Goal: Information Seeking & Learning: Learn about a topic

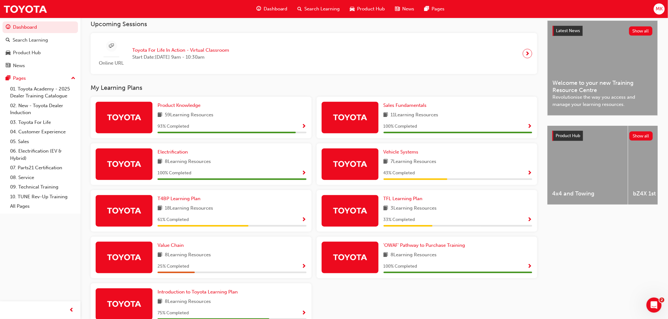
scroll to position [165, 0]
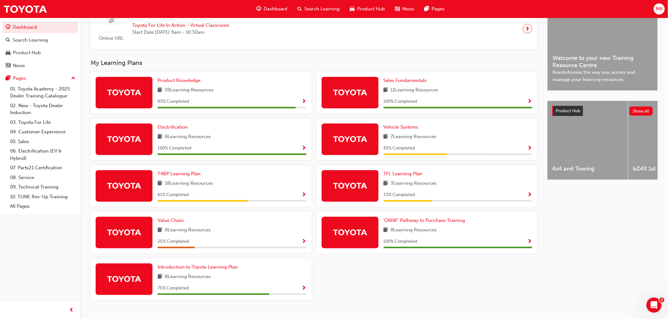
click at [303, 243] on span "Show Progress" at bounding box center [304, 242] width 5 height 6
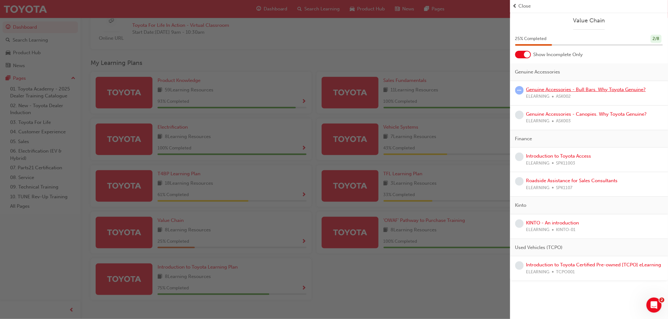
click at [573, 87] on link "Genuine Accessories - Bull Bars. Why Toyota Genuine?" at bounding box center [586, 90] width 120 height 6
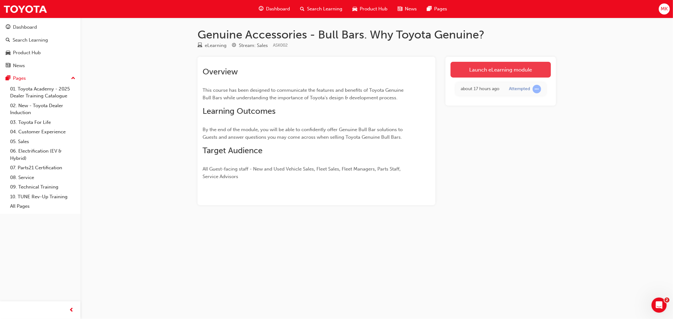
click at [485, 74] on link "Launch eLearning module" at bounding box center [501, 70] width 100 height 16
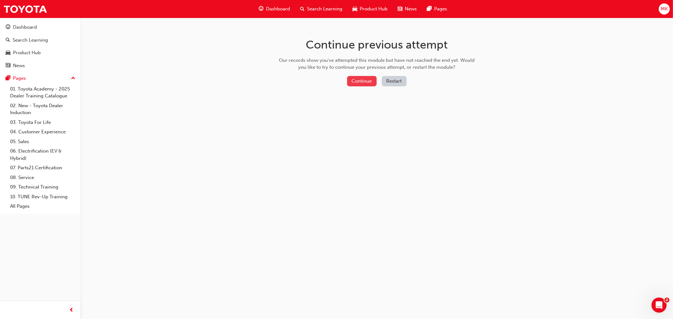
click at [357, 80] on button "Continue" at bounding box center [362, 81] width 30 height 10
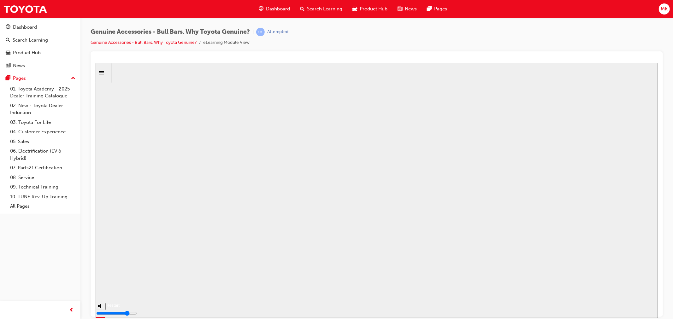
click at [119, 294] on button "Resume" at bounding box center [107, 298] width 24 height 8
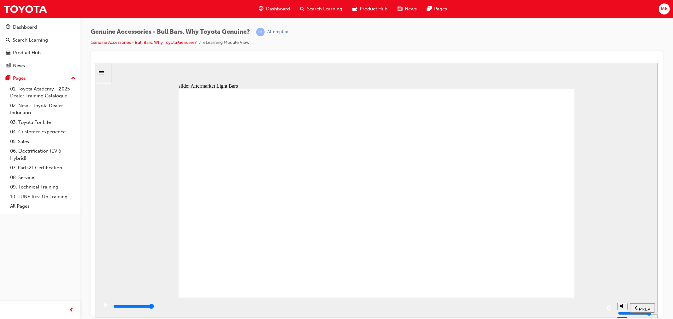
click at [104, 306] on icon "play/pause" at bounding box center [105, 305] width 3 height 4
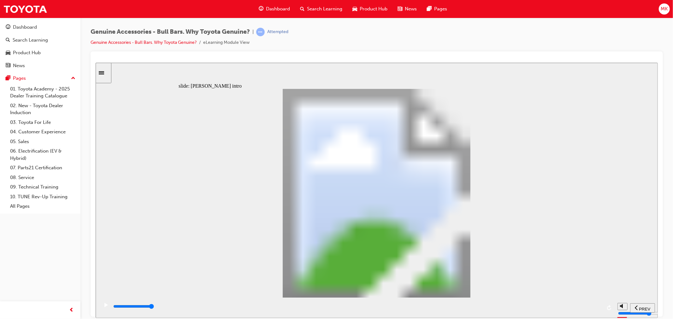
type input "8500"
type input "102"
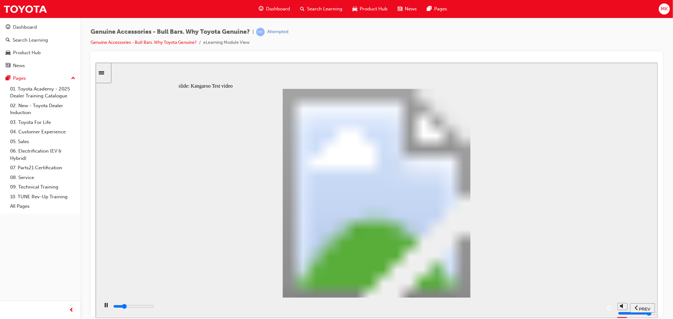
type input "5100"
type input "0"
type input "5100"
type input "0"
type input "5100"
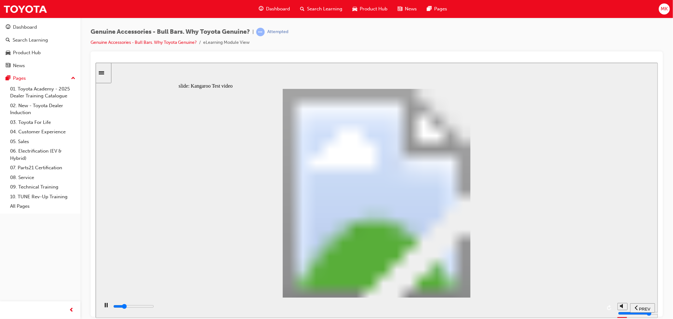
type input "0"
type input "5200"
type input "0"
type input "5200"
type input "0"
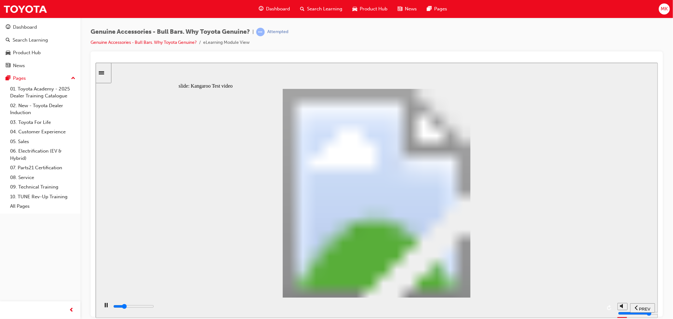
type input "5200"
type input "0"
type input "5200"
type input "0"
type input "5300"
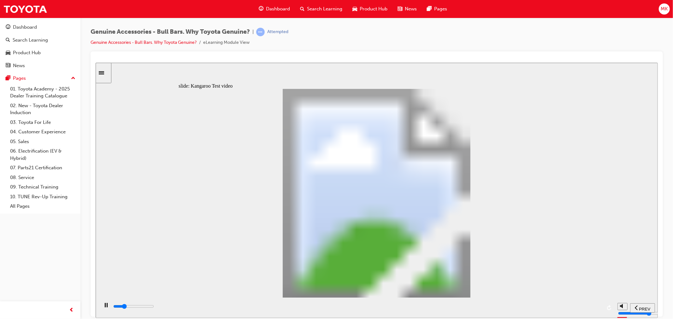
type input "0"
type input "5300"
type input "0"
type input "5300"
type input "0"
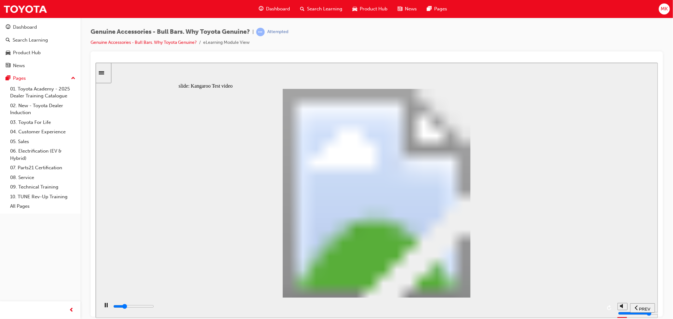
type input "5300"
type input "0"
type input "5300"
type input "0"
type input "5300"
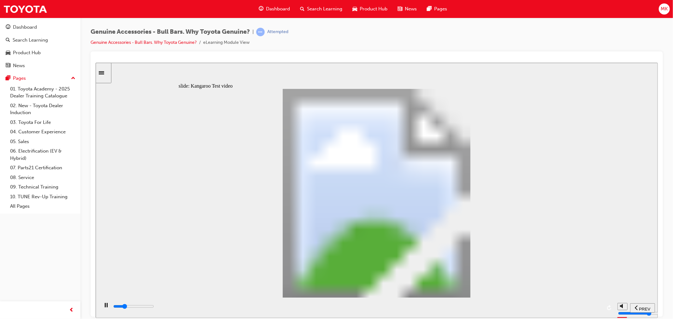
type input "0"
type input "5400"
type input "0"
type input "5400"
type input "0"
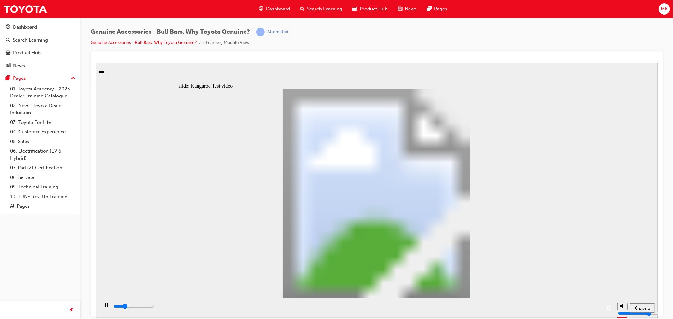
type input "5600"
type input "1"
type input "5900"
type input "1"
type input "6200"
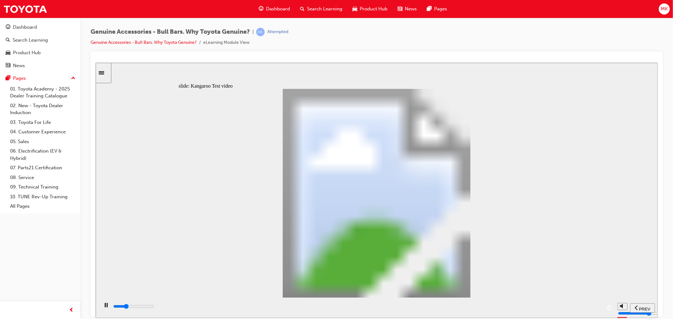
type input "1"
type input "6400"
type input "2"
type input "6700"
type input "2"
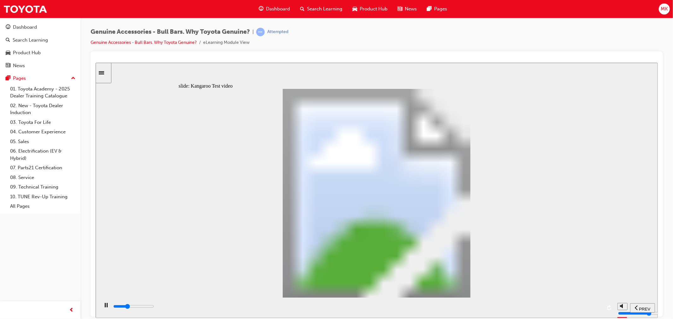
type input "7000"
type input "2"
type input "7200"
type input "2"
type input "7500"
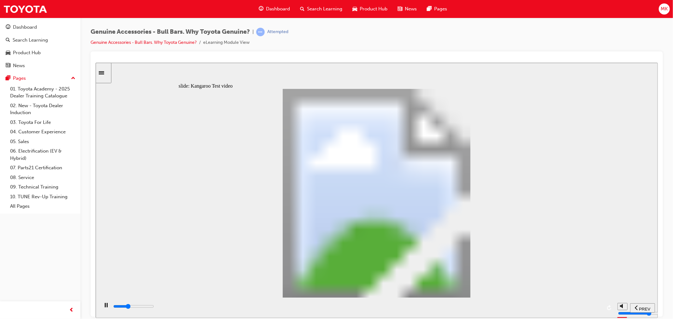
type input "3"
type input "7800"
type input "3"
type input "8000"
type input "3"
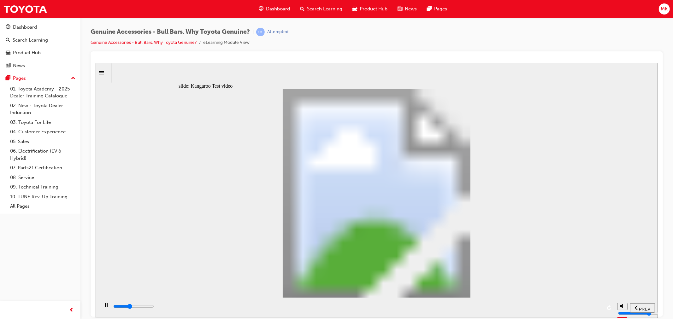
type input "8300"
type input "3"
type input "8600"
type input "4"
type input "8800"
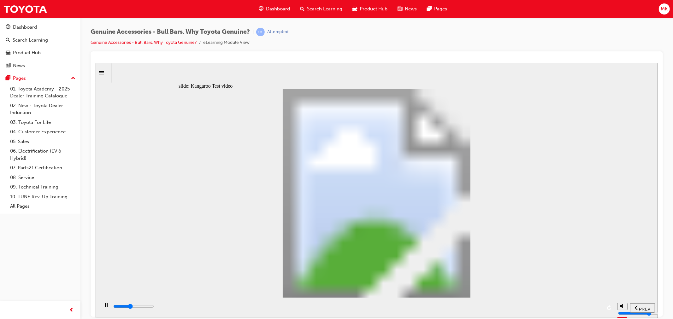
type input "4"
type input "9100"
type input "4"
type input "9400"
type input "4"
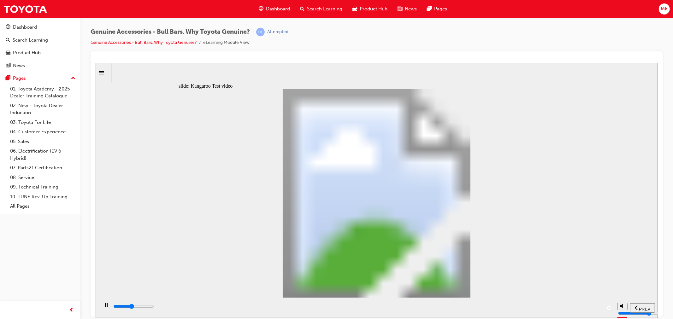
type input "9600"
type input "5"
type input "9900"
type input "5"
type input "10200"
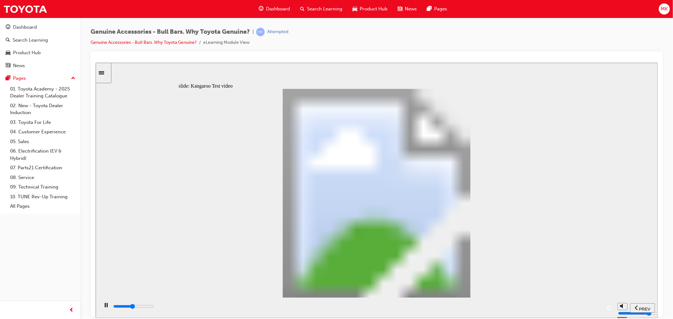
type input "5"
type input "10400"
type input "6"
type input "10700"
type input "6"
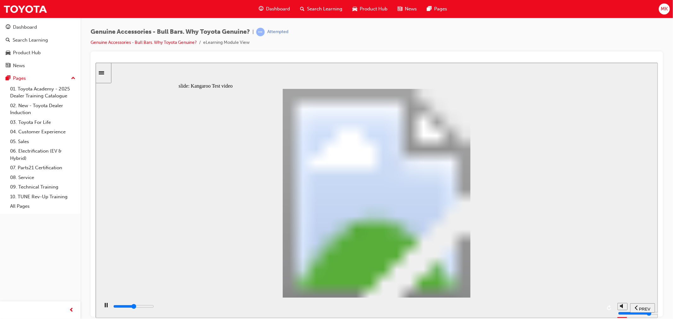
type input "11000"
type input "6"
type input "11200"
type input "6"
type input "11500"
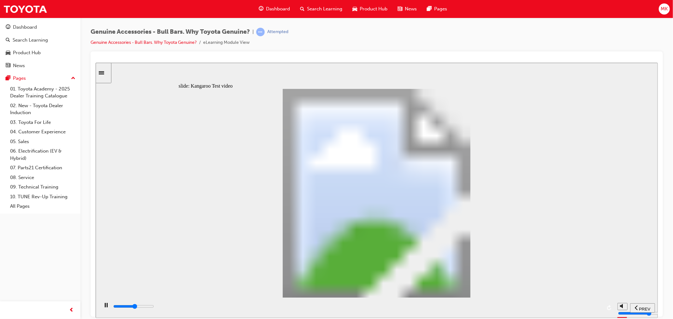
type input "7"
type input "11800"
type input "7"
type input "12000"
type input "7"
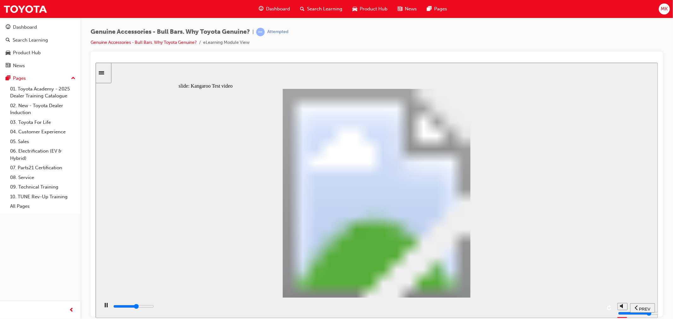
type input "12300"
type input "7"
type input "12500"
type input "8"
type input "12800"
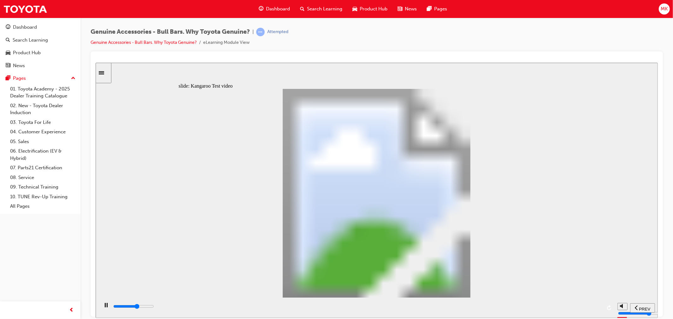
type input "8"
type input "13100"
type input "8"
type input "13300"
type input "8"
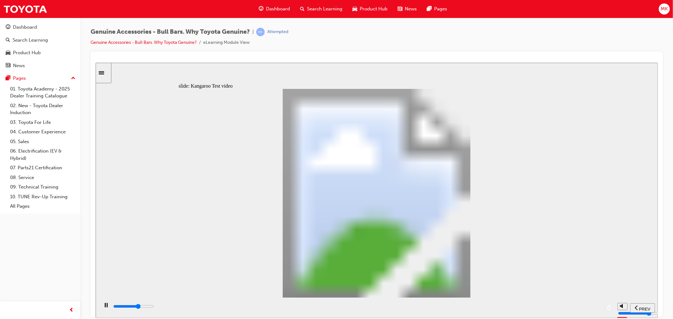
type input "13600"
type input "9"
type input "13900"
type input "9"
type input "14100"
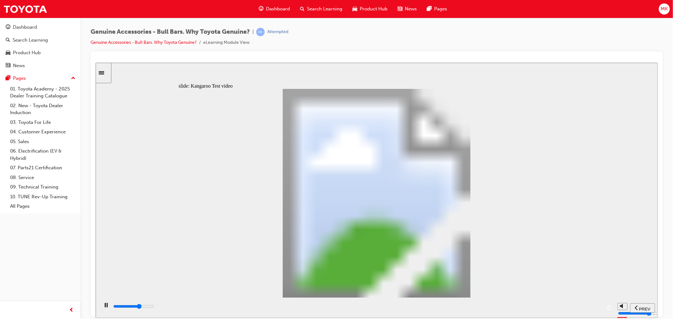
type input "9"
type input "14400"
type input "9"
type input "14700"
type input "10"
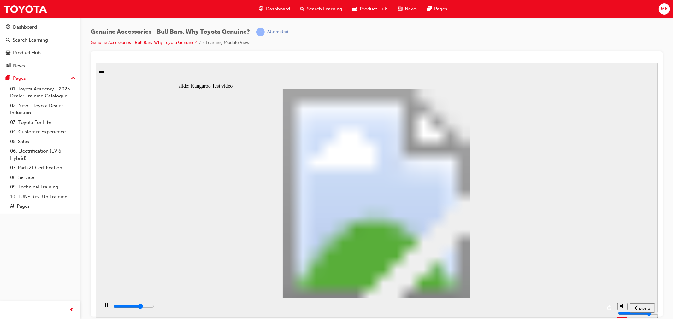
type input "14900"
type input "10"
type input "15200"
type input "10"
type input "15500"
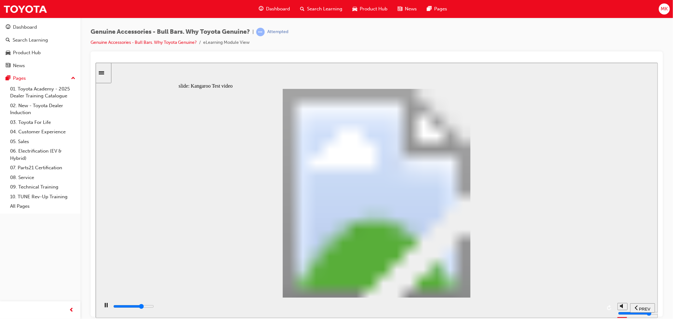
type input "11"
type input "15700"
type input "11"
type input "16000"
type input "11"
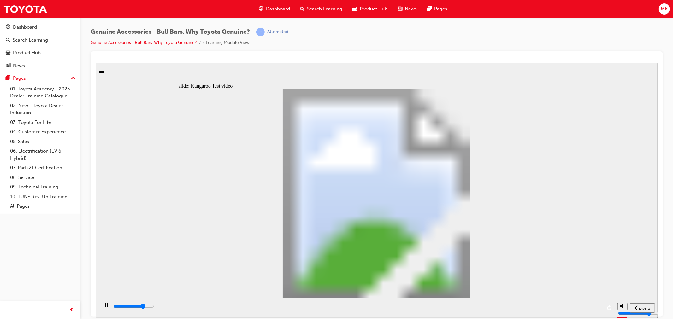
type input "16300"
type input "11"
type input "16500"
type input "12"
type input "16800"
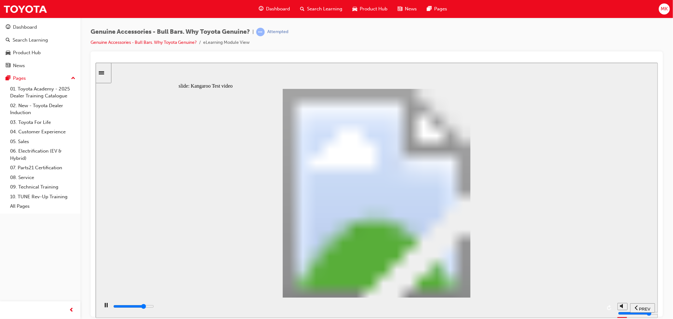
type input "12"
type input "17100"
type input "12"
type input "17300"
type input "12"
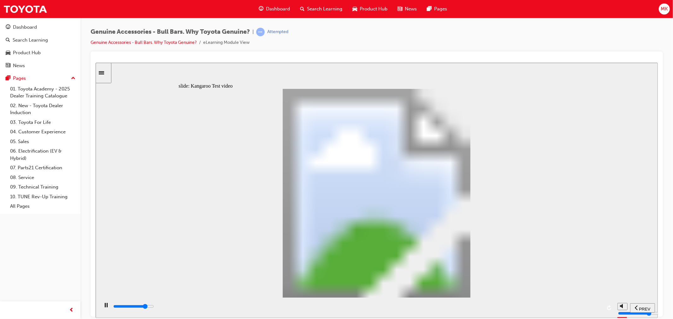
type input "17600"
type input "13"
type input "17900"
type input "13"
type input "18100"
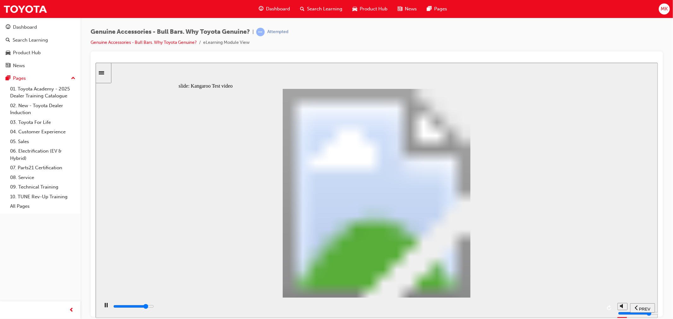
type input "13"
type input "18400"
type input "13"
type input "18700"
type input "14"
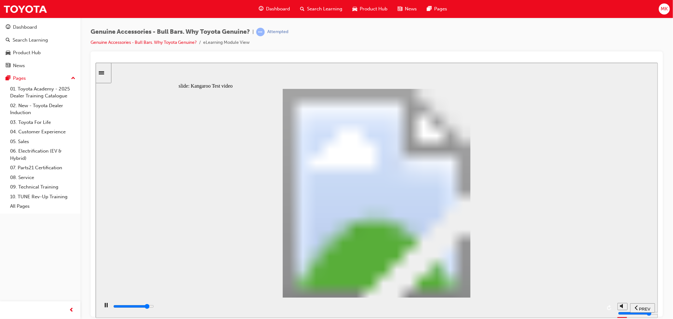
type input "18900"
type input "14"
type input "19200"
type input "14"
type input "19500"
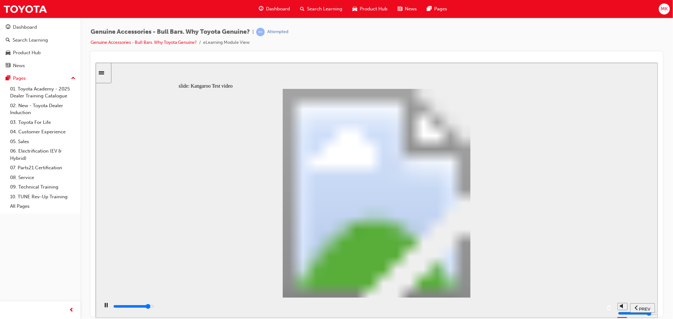
type input "15"
type input "19700"
type input "15"
type input "20000"
type input "15"
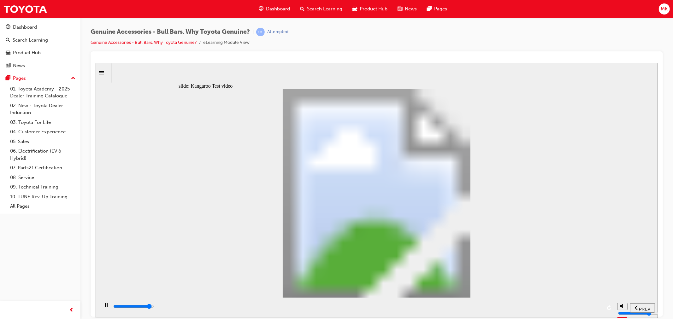
type input "20300"
type input "15"
type input "20500"
type input "16"
type input "20800"
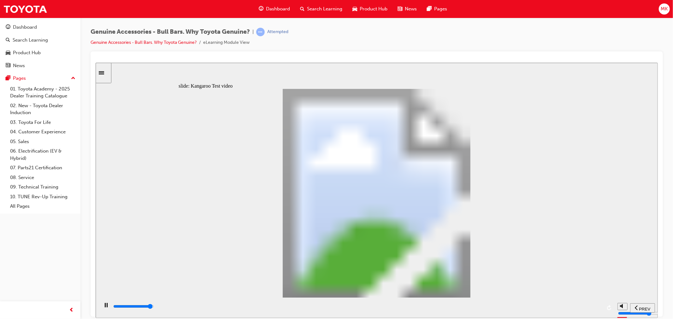
type input "16"
type input "21000"
type input "16"
type input "21300"
type input "16"
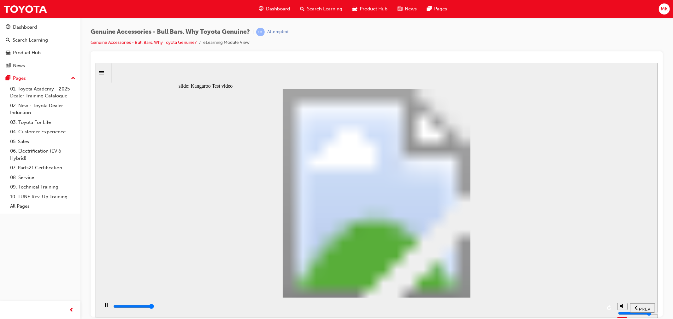
type input "21500"
type input "19"
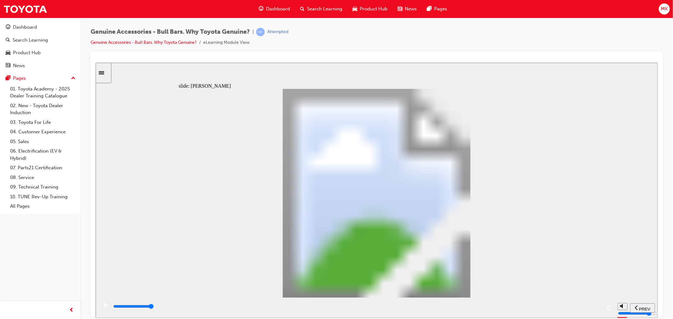
drag, startPoint x: 422, startPoint y: 249, endPoint x: 422, endPoint y: 259, distance: 10.4
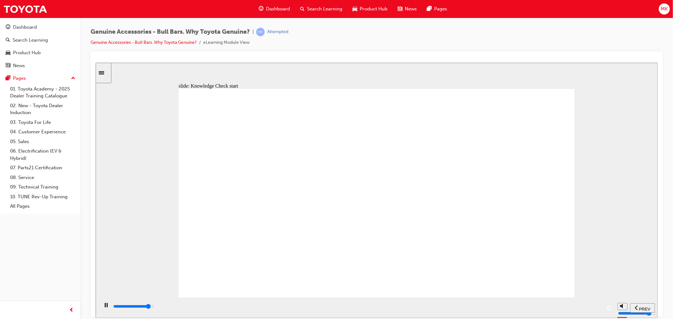
type input "8500"
radio input "true"
click at [645, 307] on icon "submit" at bounding box center [646, 308] width 5 height 6
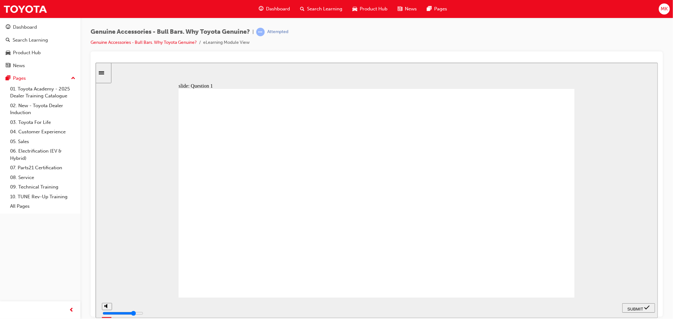
radio input "true"
drag, startPoint x: 653, startPoint y: 312, endPoint x: 648, endPoint y: 310, distance: 5.4
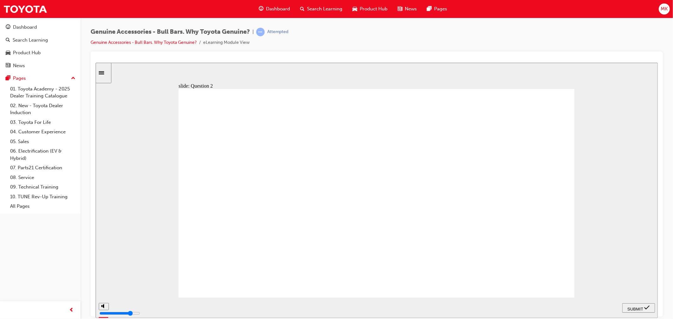
click at [651, 312] on div "SUBMIT" at bounding box center [639, 308] width 28 height 7
radio input "true"
click at [636, 303] on nav "PREV NEXT SUBMIT" at bounding box center [638, 308] width 33 height 21
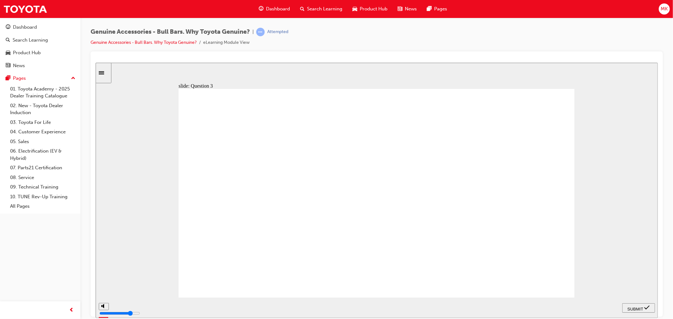
click at [636, 307] on span "SUBMIT" at bounding box center [635, 309] width 16 height 5
radio input "true"
click at [644, 308] on div "SUBMIT" at bounding box center [639, 308] width 28 height 7
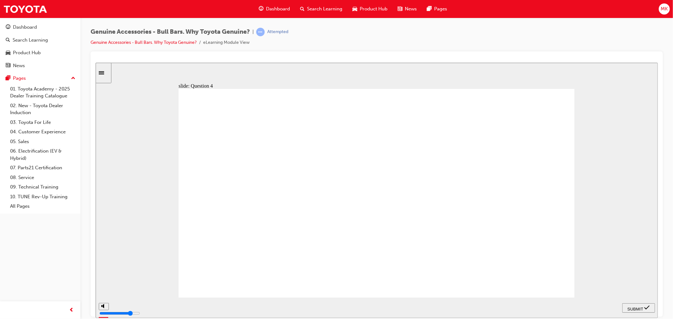
radio input "true"
click at [644, 305] on div "SUBMIT" at bounding box center [639, 308] width 28 height 7
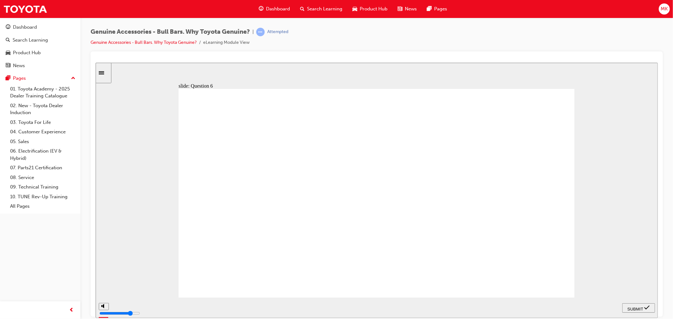
radio input "true"
click at [634, 307] on span "SUBMIT" at bounding box center [635, 309] width 16 height 5
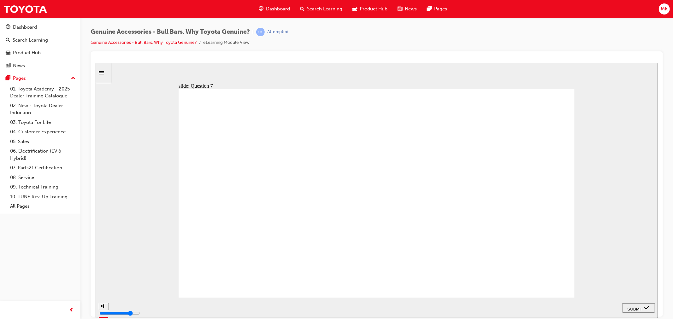
radio input "true"
click at [637, 308] on span "SUBMIT" at bounding box center [635, 309] width 16 height 5
type input "23000"
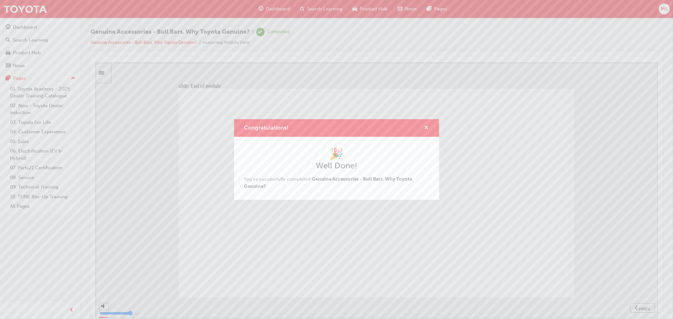
click at [428, 127] on span "cross-icon" at bounding box center [427, 129] width 5 height 6
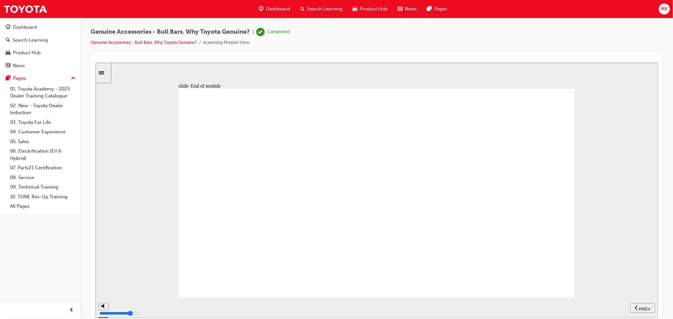
click at [265, 11] on div "Dashboard" at bounding box center [274, 9] width 41 height 13
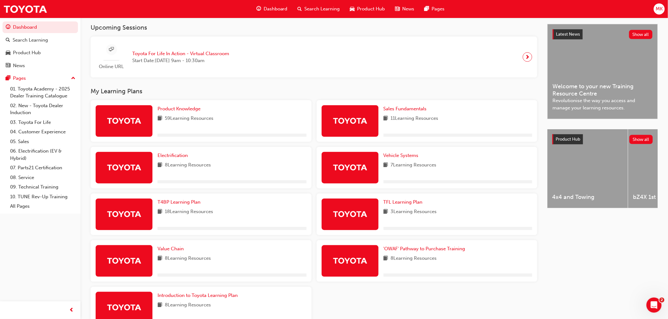
scroll to position [175, 0]
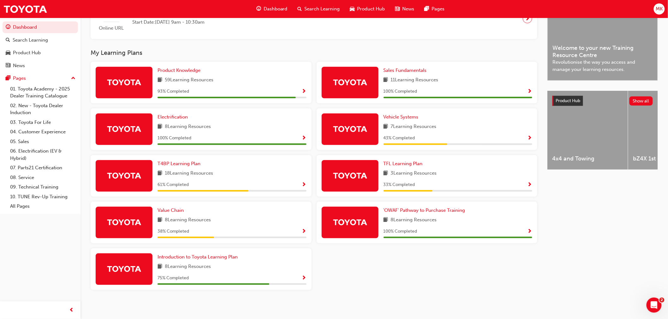
click at [300, 234] on div "38 % Completed" at bounding box center [231, 232] width 149 height 8
click at [303, 233] on span "Show Progress" at bounding box center [304, 232] width 5 height 6
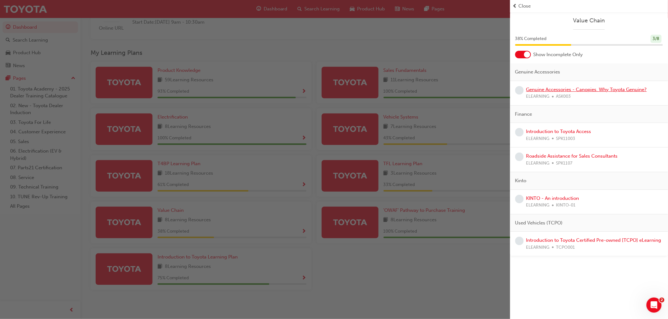
click at [544, 88] on link "Genuine Accessories - Canopies. Why Toyota Genuine?" at bounding box center [586, 90] width 121 height 6
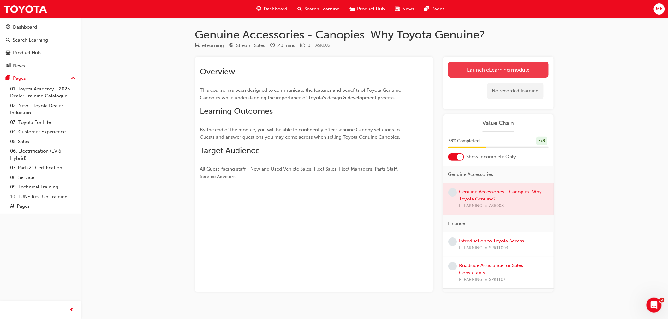
click at [488, 75] on link "Launch eLearning module" at bounding box center [498, 70] width 100 height 16
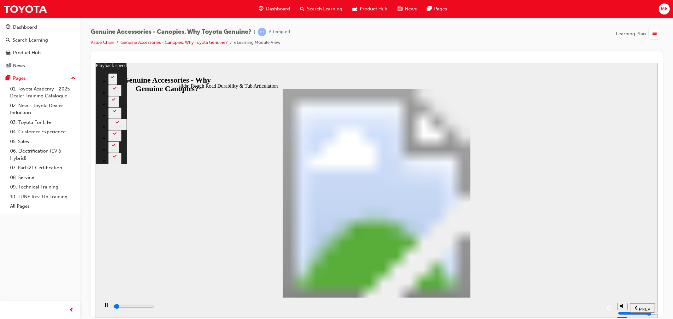
type input "1000"
type input "0"
type input "1000"
type input "0"
type input "1100"
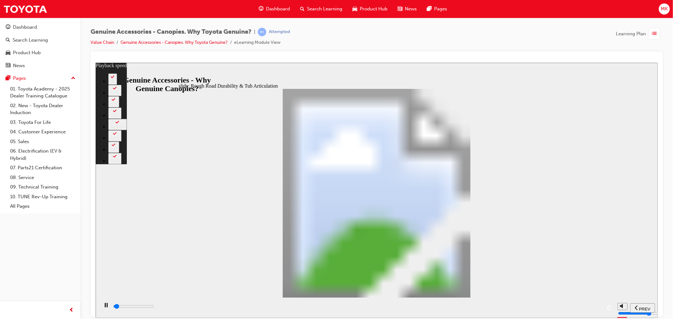
type input "0"
type input "1100"
type input "0"
type input "1100"
type input "0"
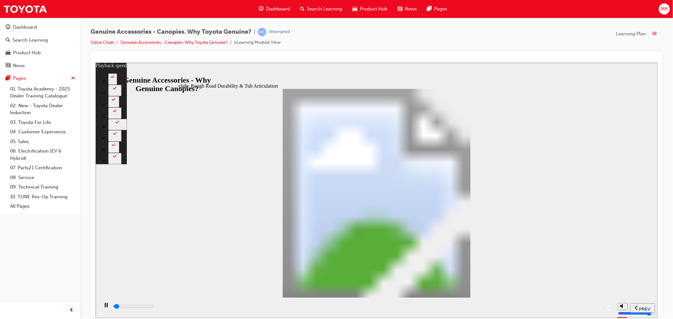
type input "1100"
type input "0"
type input "1100"
type input "0"
type input "1100"
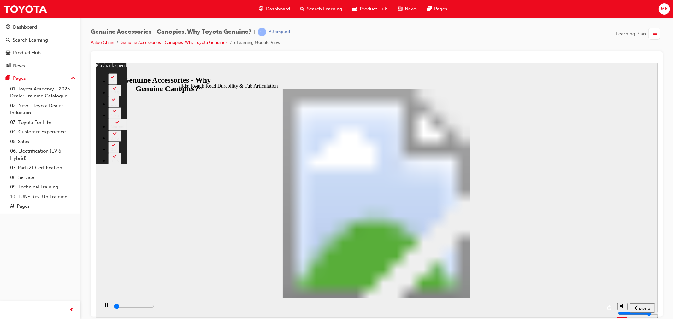
type input "0"
type input "1200"
type input "0"
type input "1200"
type input "0"
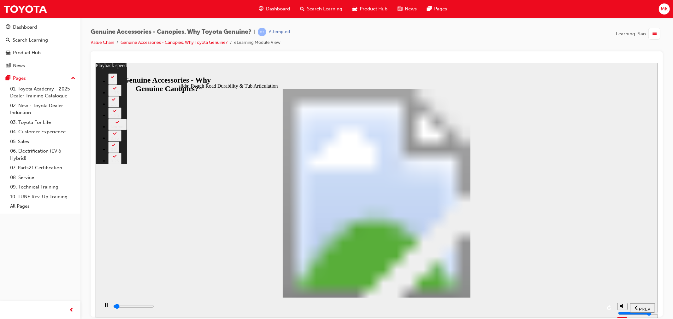
type input "1200"
type input "0"
type input "1200"
type input "0"
type input "1200"
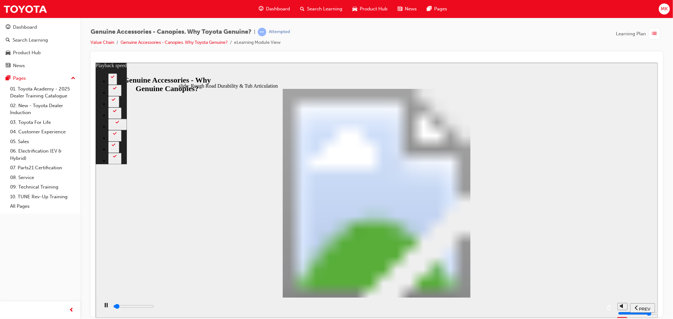
type input "0"
type input "1200"
type input "0"
type input "1300"
type input "0"
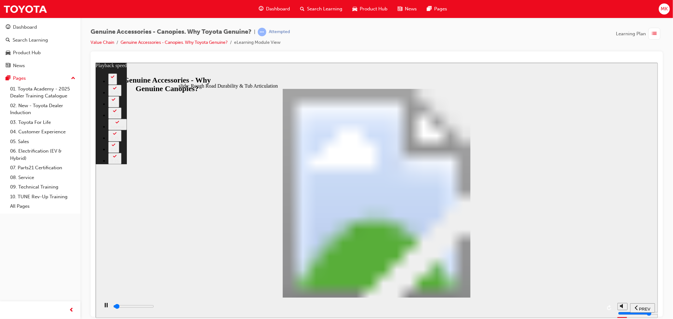
type input "1300"
type input "0"
type input "1300"
type input "0"
type input "1300"
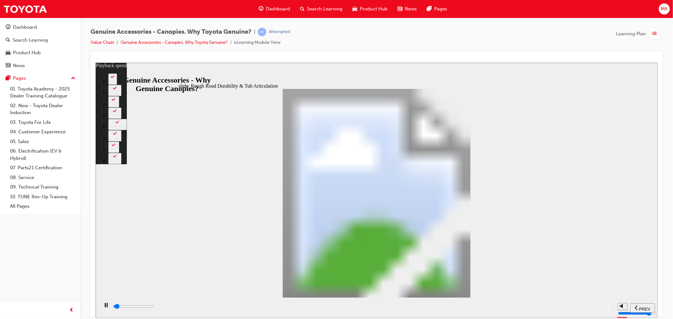
type input "0"
type input "1300"
type input "0"
type input "1300"
type input "0"
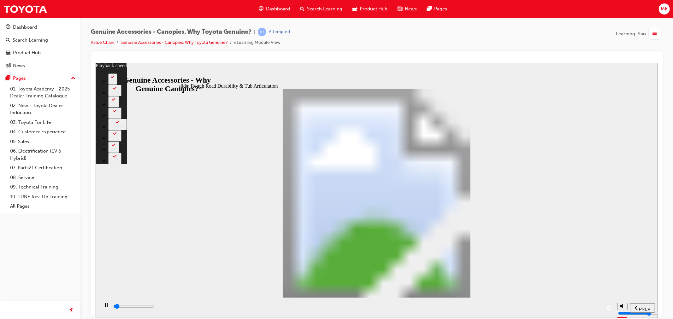
type input "1400"
type input "0"
type input "1400"
type input "0"
type input "1400"
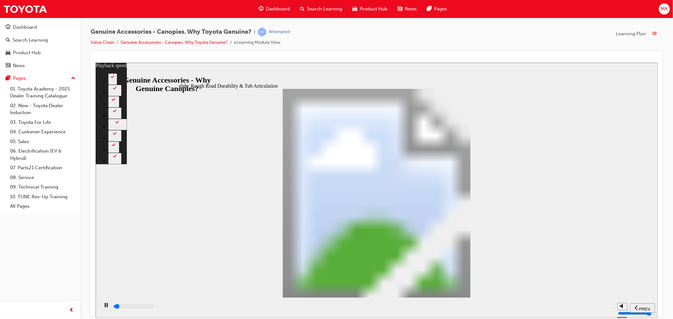
type input "0"
type input "1400"
type input "0"
type input "1400"
type input "0"
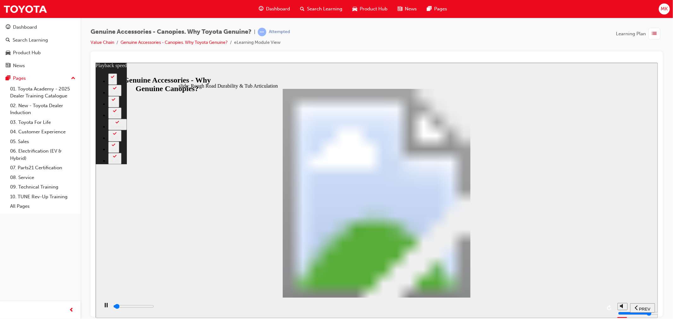
type input "1400"
type input "0"
type input "1500"
type input "0"
type input "1500"
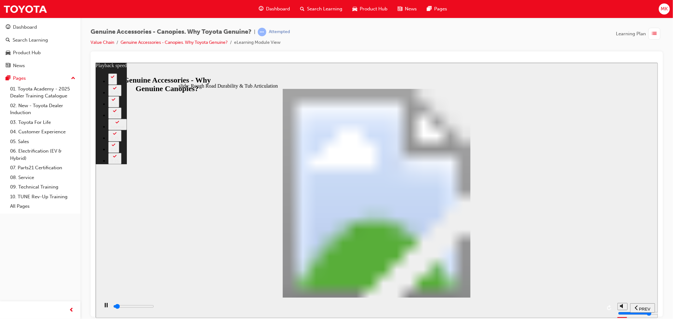
type input "0"
type input "1500"
type input "0"
type input "1500"
type input "0"
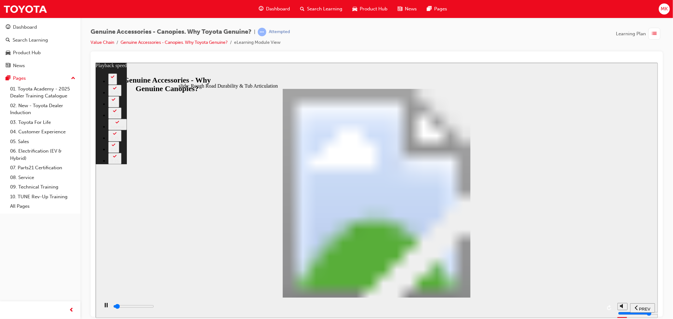
type input "1500"
type input "0"
type input "1500"
type input "0"
type input "1600"
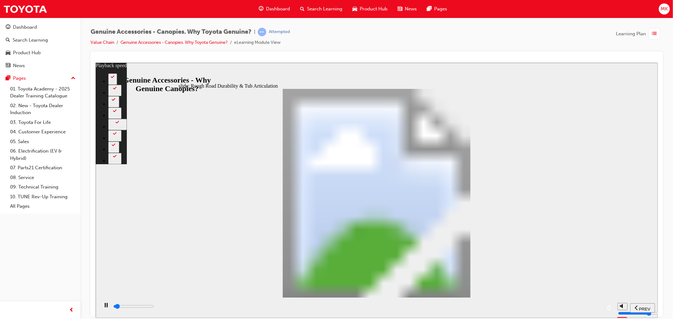
type input "1"
type input "1600"
type input "1"
type input "1600"
type input "1"
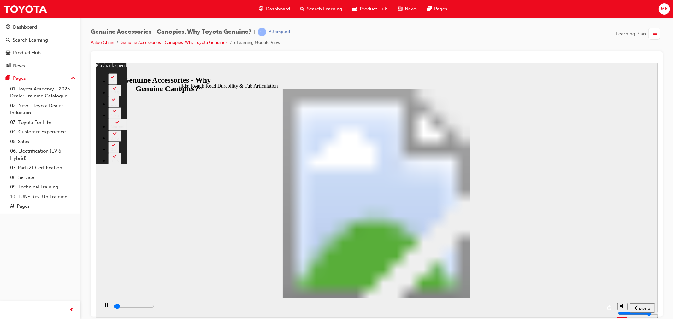
type input "1600"
type input "1"
type input "1600"
type input "1"
type input "1600"
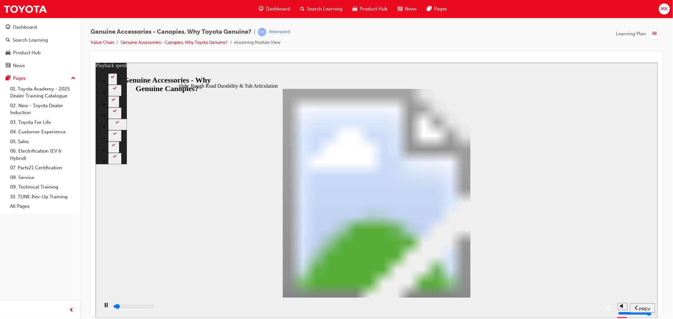
type input "1"
type input "1700"
type input "1"
type input "1700"
type input "1"
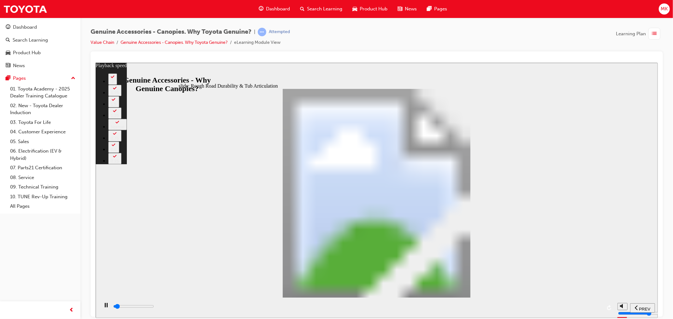
type input "1700"
type input "1"
type input "1700"
type input "1"
type input "1700"
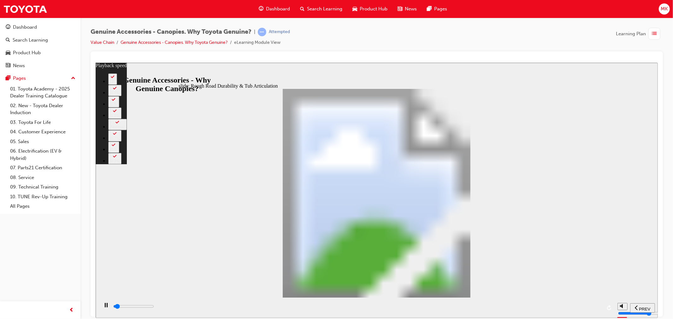
type input "1"
type input "1700"
type input "1"
type input "1800"
type input "1"
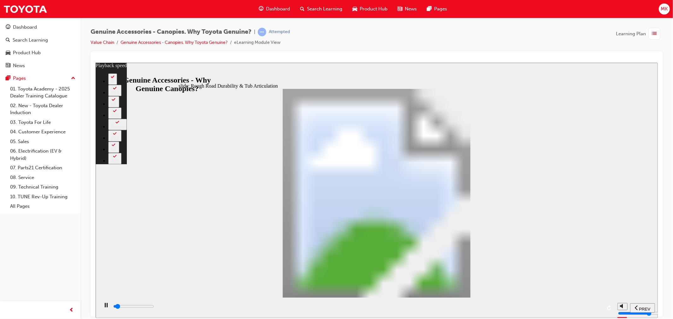
type input "1800"
type input "1"
type input "1800"
type input "1"
type input "1800"
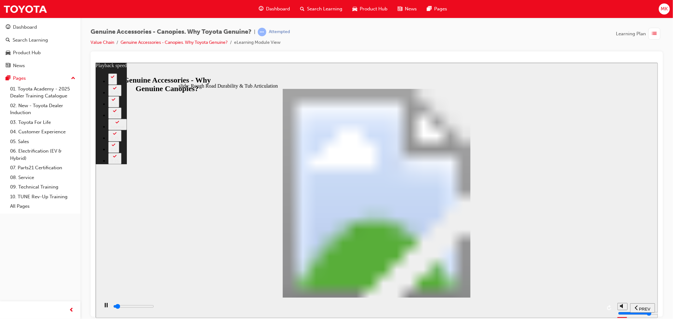
type input "1"
type input "1800"
type input "1"
type input "1900"
type input "1"
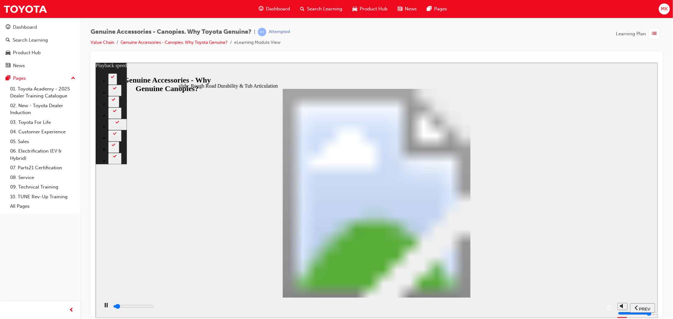
type input "1900"
type input "1"
type input "1900"
type input "1"
type input "1900"
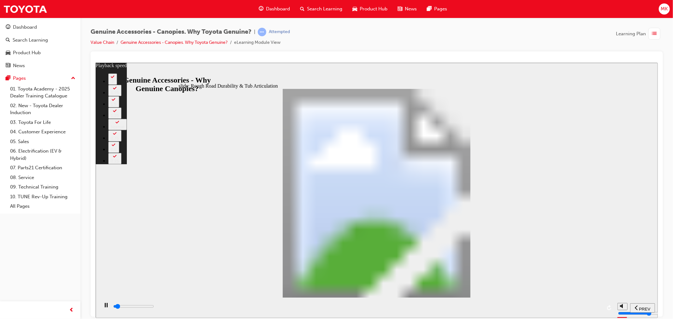
type input "1"
type input "1900"
type input "1"
type input "1900"
type input "1"
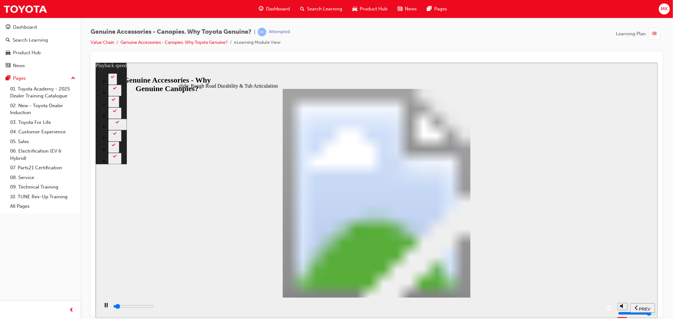
type input "2000"
type input "1"
type input "2000"
type input "1"
type input "2000"
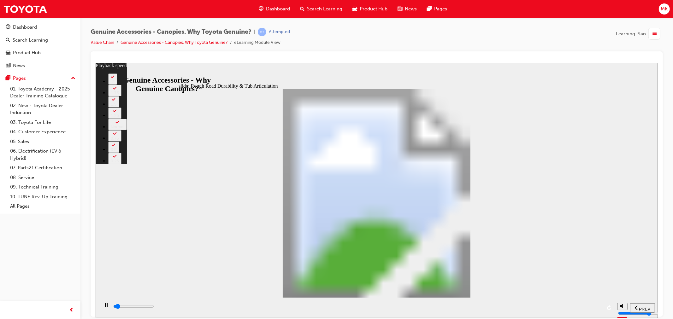
type input "1"
type input "2000"
type input "1"
type input "2000"
type input "1"
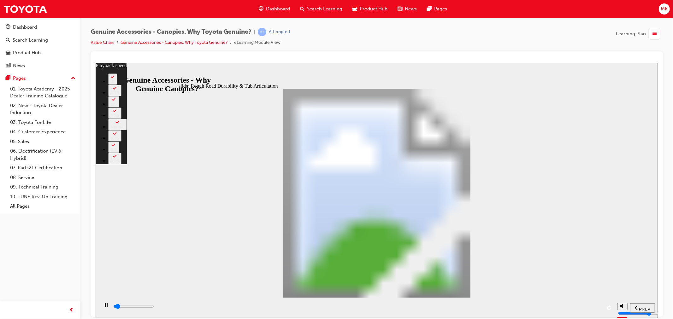
type input "2100"
type input "1"
type input "2100"
type input "1"
type input "2100"
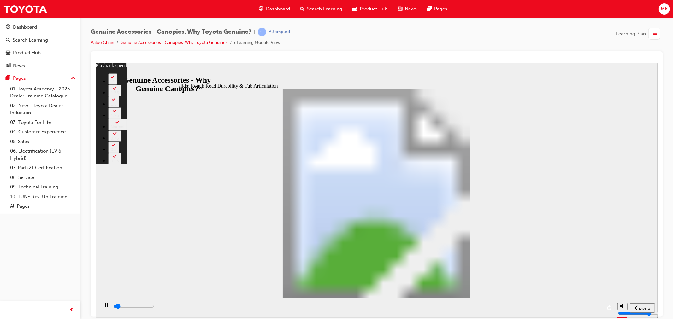
type input "1"
type input "2100"
type input "1"
type input "2100"
type input "1"
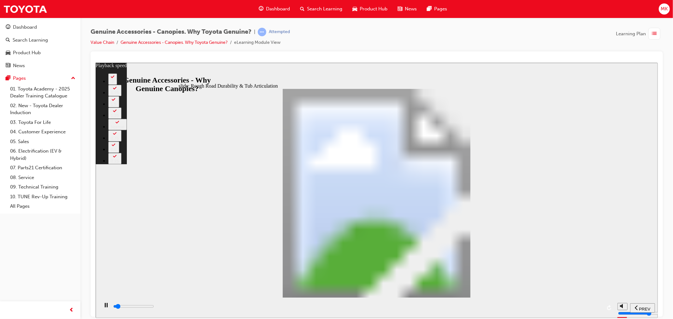
type input "2100"
type input "1"
type input "2200"
type input "1"
type input "2200"
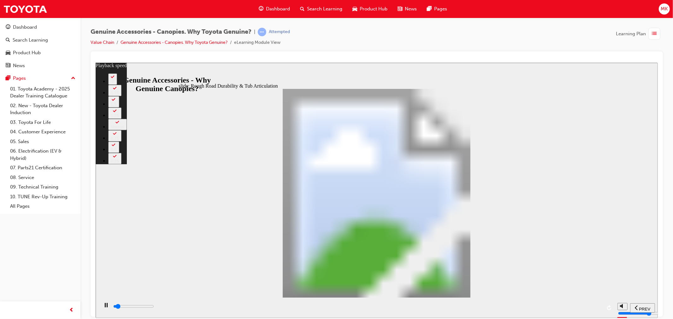
type input "1"
type input "2200"
type input "1"
type input "2200"
type input "1"
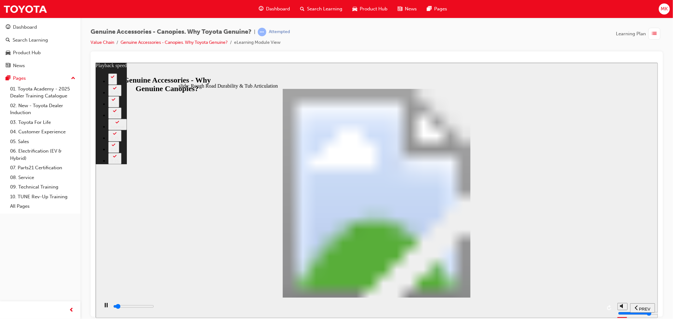
type input "2200"
type input "1"
type input "2300"
type input "1"
type input "2300"
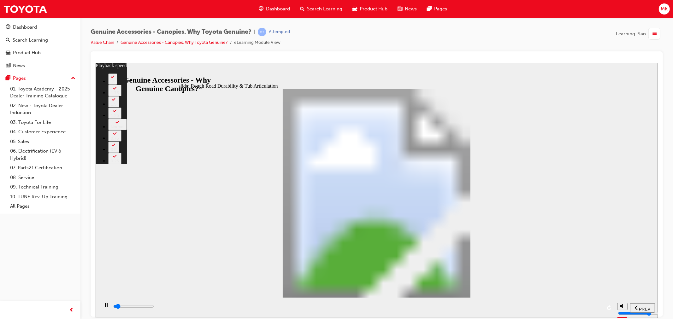
type input "1"
type input "2400"
type input "2"
type input "2600"
type input "2"
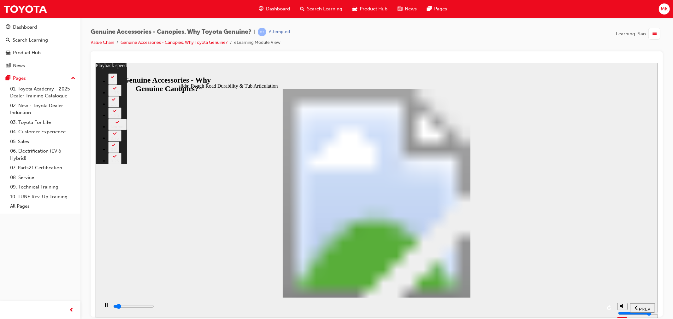
type input "2900"
type input "2"
type input "3200"
type input "2"
type input "3400"
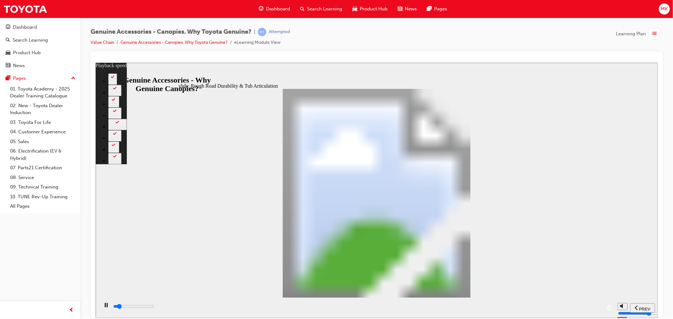
type input "3"
type input "3700"
type input "3"
type input "3800"
type input "3"
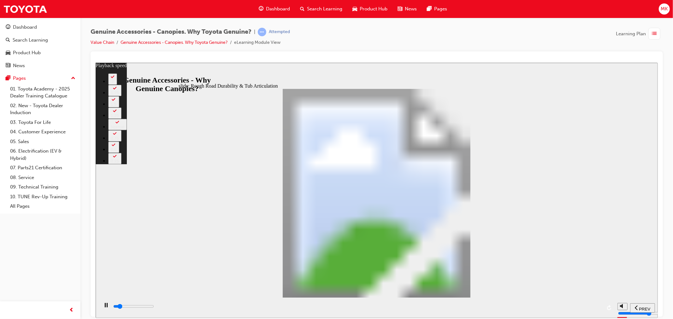
type input "4000"
type input "3"
type input "4200"
type input "3"
type input "4500"
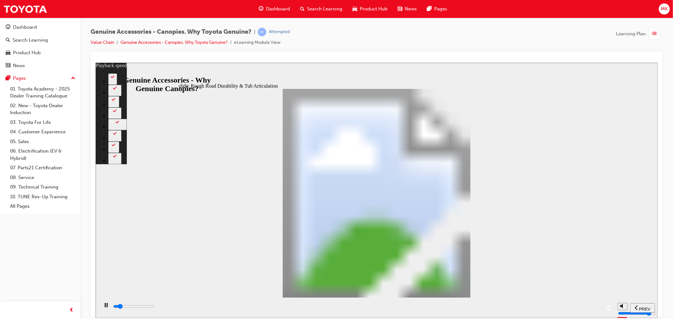
type input "4"
type input "4800"
type input "4"
type input "5000"
type input "4"
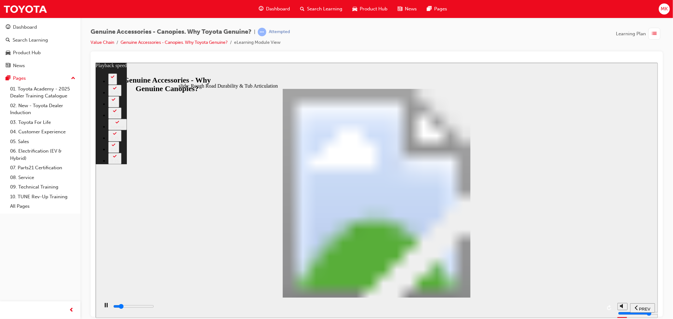
type input "5300"
type input "4"
type input "5600"
type input "5"
type input "5800"
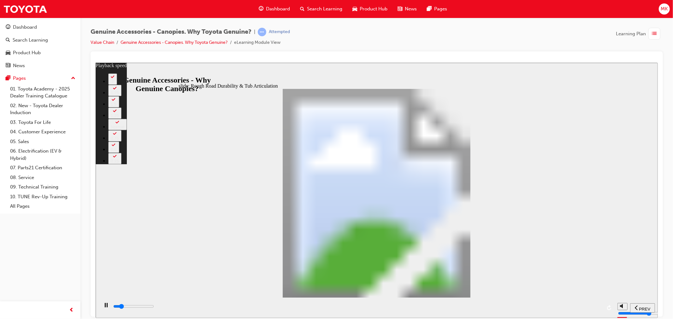
type input "5"
type input "6100"
type input "5"
type input "6400"
type input "6"
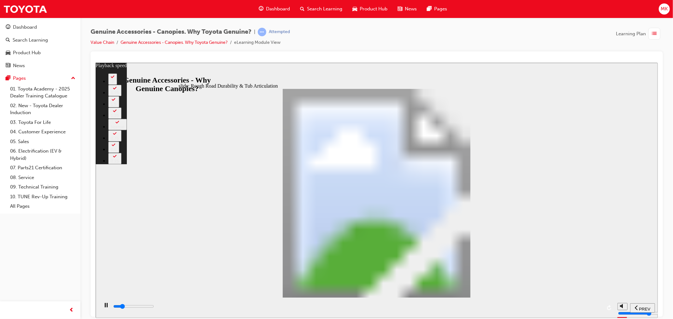
type input "6600"
type input "6"
type input "6900"
type input "6"
type input "7200"
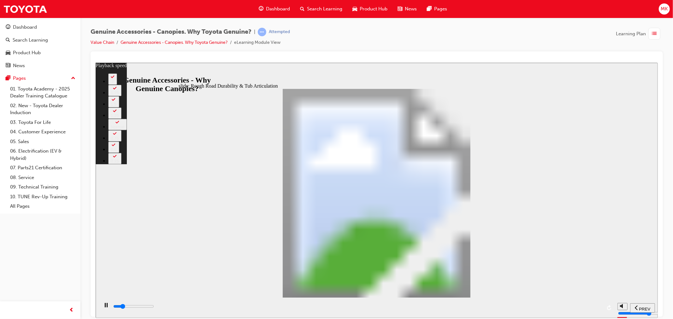
type input "6"
type input "7400"
type input "7"
type input "7700"
type input "7"
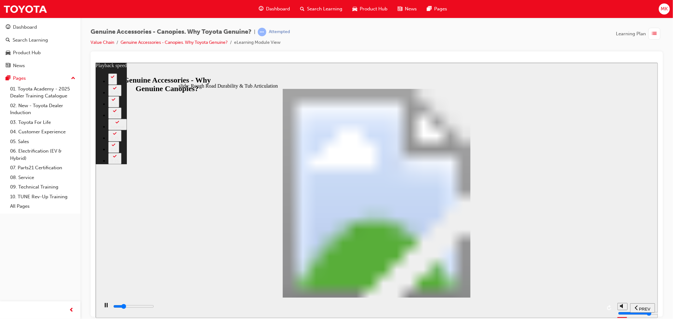
type input "8000"
type input "7"
type input "8200"
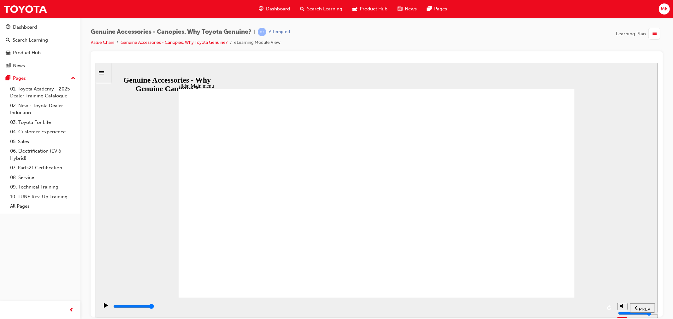
drag, startPoint x: 535, startPoint y: 127, endPoint x: 527, endPoint y: 157, distance: 31.4
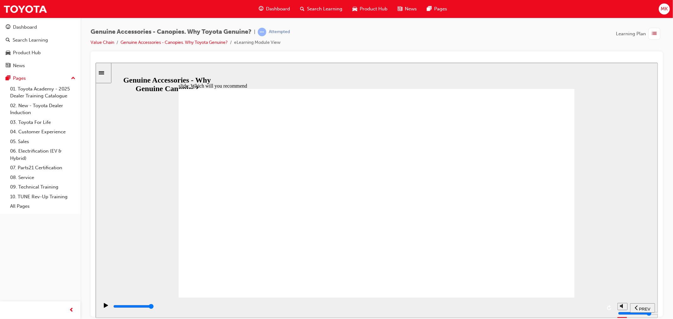
radio input "true"
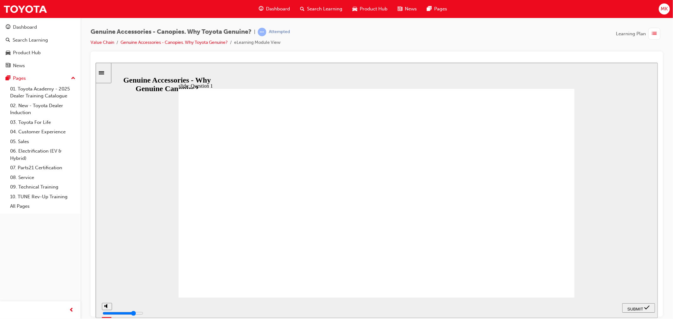
click at [636, 307] on span "SUBMIT" at bounding box center [635, 309] width 16 height 5
radio input "true"
click at [633, 305] on div "SUBMIT" at bounding box center [639, 308] width 28 height 7
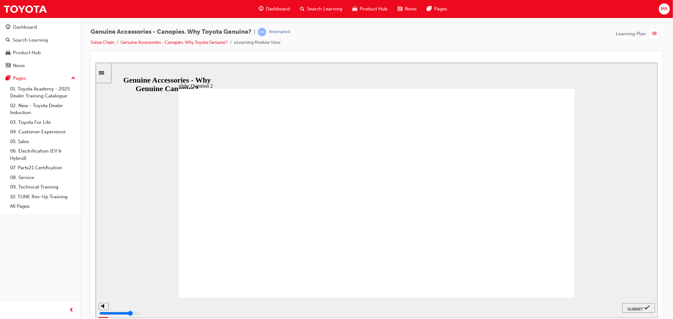
drag, startPoint x: 346, startPoint y: 224, endPoint x: 347, endPoint y: 217, distance: 6.7
radio input "true"
click at [636, 307] on span "SUBMIT" at bounding box center [635, 309] width 16 height 5
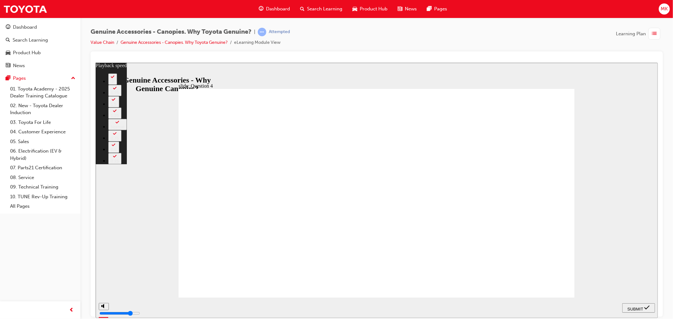
type input "15"
radio input "true"
click at [641, 305] on div "SUBMIT" at bounding box center [639, 308] width 28 height 7
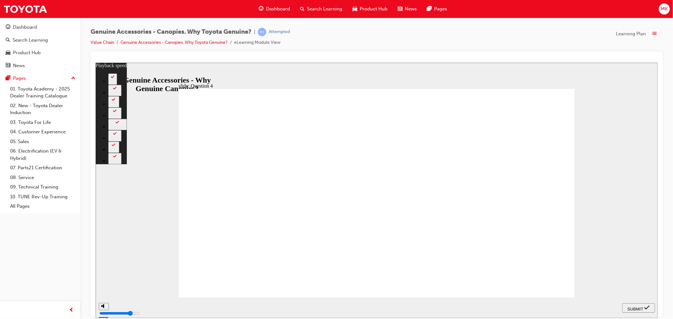
type input "15"
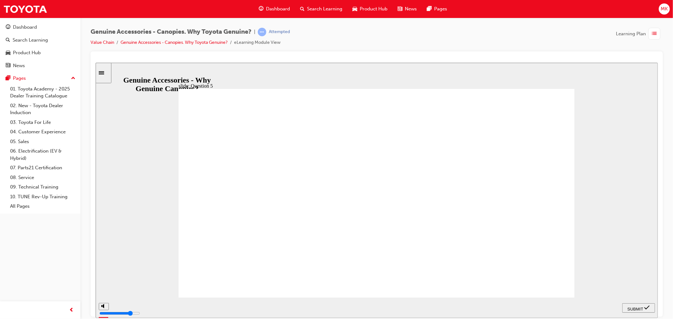
radio input "true"
click at [644, 312] on div "SUBMIT" at bounding box center [639, 308] width 28 height 7
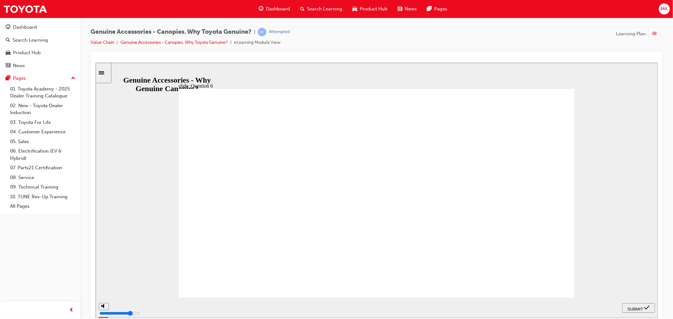
radio input "true"
click at [641, 309] on span "SUBMIT" at bounding box center [635, 309] width 16 height 5
radio input "true"
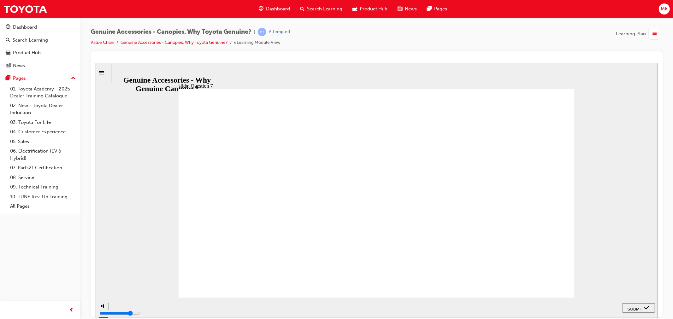
click at [640, 311] on div "SUBMIT" at bounding box center [639, 308] width 28 height 7
radio input "true"
click at [632, 307] on span "SUBMIT" at bounding box center [635, 309] width 16 height 5
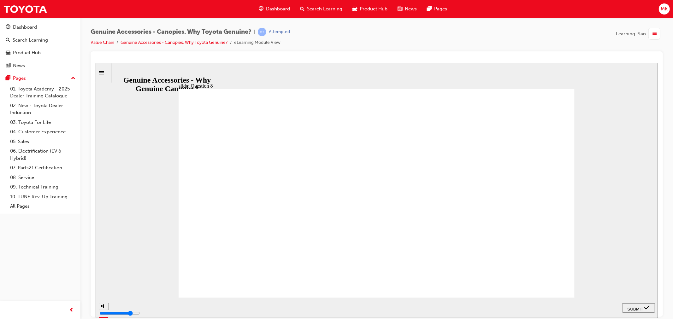
radio input "false"
radio input "true"
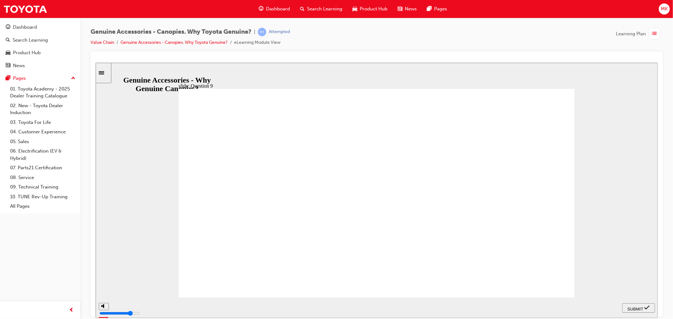
radio input "true"
click at [627, 308] on span "SUBMIT" at bounding box center [635, 309] width 16 height 5
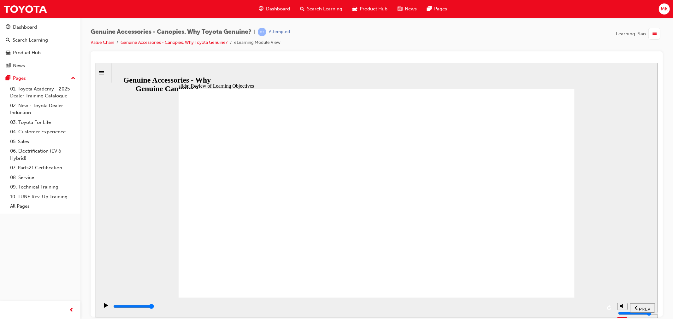
type input "11500"
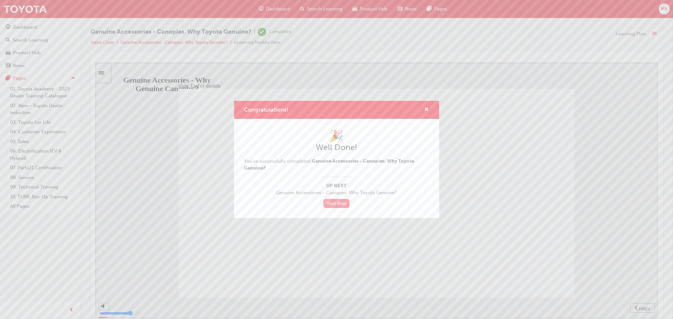
click at [333, 202] on link "Start Now" at bounding box center [337, 203] width 27 height 9
click at [423, 109] on div "Congratulations!" at bounding box center [424, 110] width 10 height 8
click at [425, 109] on span "cross-icon" at bounding box center [427, 110] width 5 height 6
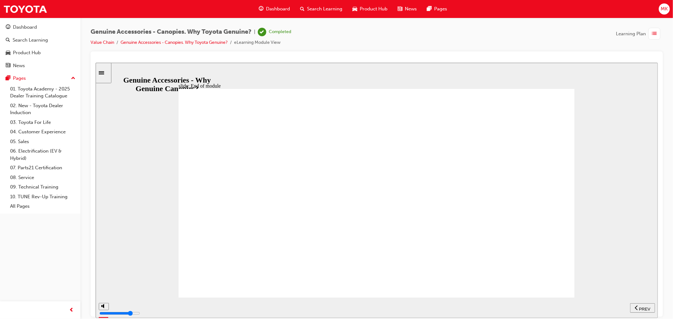
click at [265, 9] on div "Dashboard" at bounding box center [274, 9] width 41 height 13
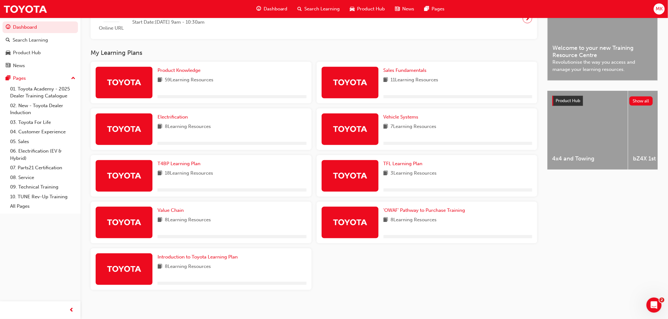
scroll to position [179, 0]
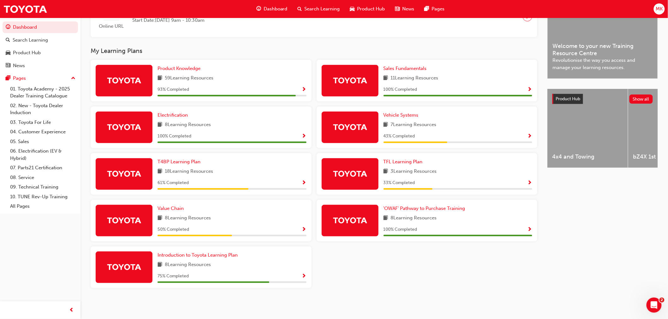
click at [306, 228] on span "Show Progress" at bounding box center [304, 230] width 5 height 6
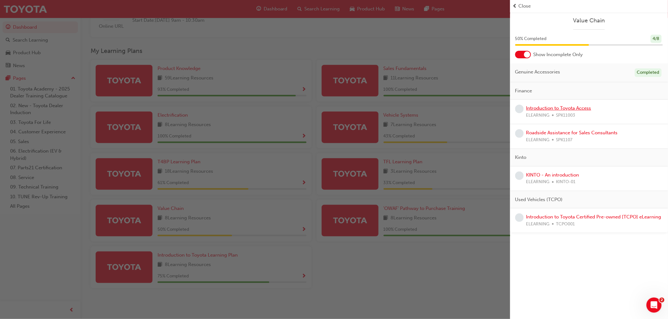
click at [575, 107] on link "Introduction to Toyota Access" at bounding box center [558, 108] width 65 height 6
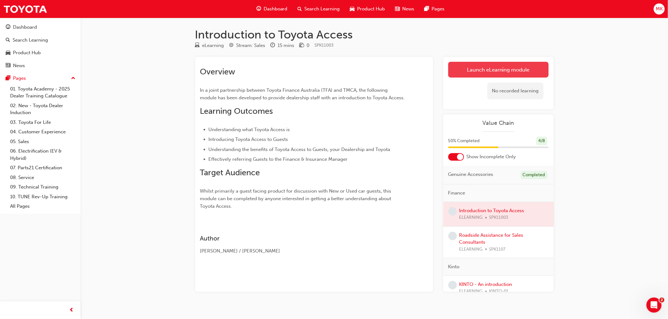
click at [462, 66] on link "Launch eLearning module" at bounding box center [498, 70] width 100 height 16
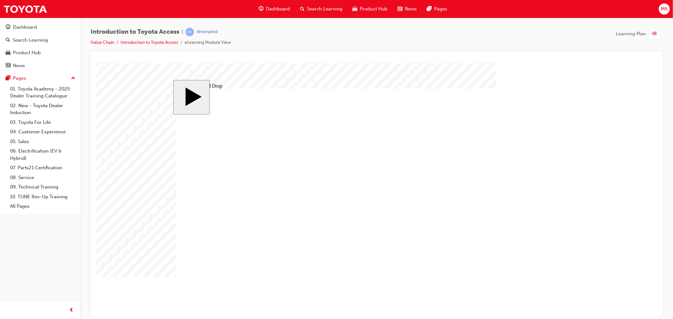
drag, startPoint x: 284, startPoint y: 153, endPoint x: 276, endPoint y: 156, distance: 8.5
drag, startPoint x: 265, startPoint y: 242, endPoint x: 332, endPoint y: 242, distance: 66.3
drag, startPoint x: 261, startPoint y: 193, endPoint x: 338, endPoint y: 189, distance: 76.8
drag, startPoint x: 285, startPoint y: 145, endPoint x: 351, endPoint y: 151, distance: 66.6
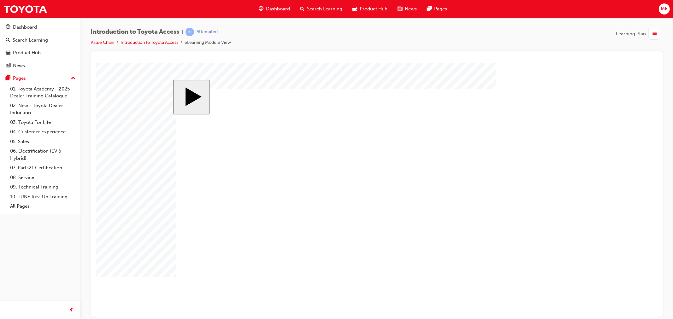
radio input "true"
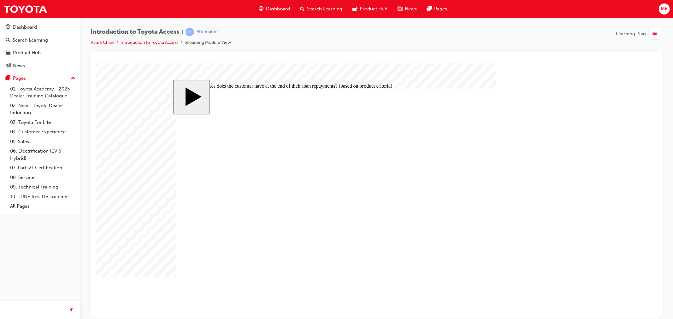
radio input "true"
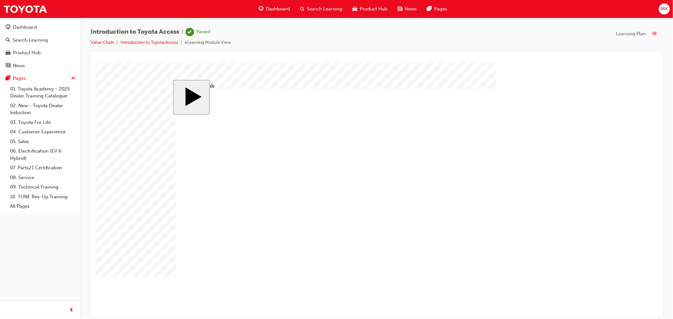
click at [268, 10] on span "Dashboard" at bounding box center [278, 8] width 24 height 7
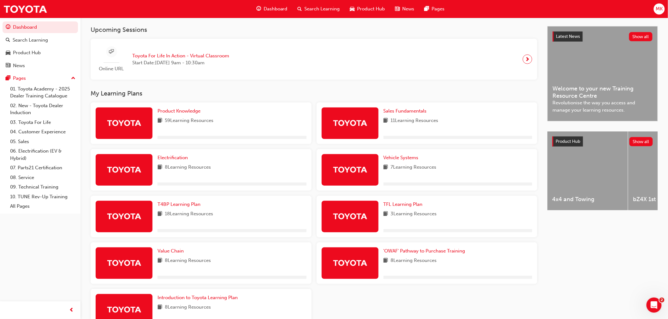
scroll to position [175, 0]
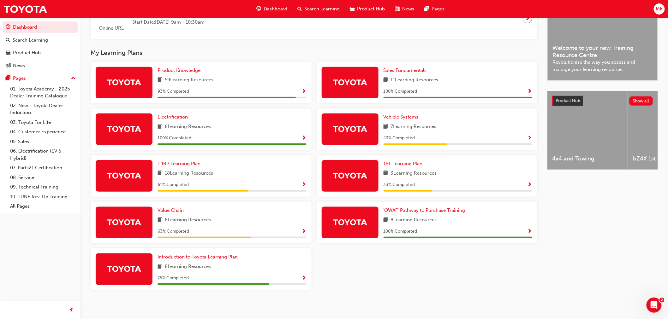
click at [303, 233] on span "Show Progress" at bounding box center [304, 232] width 5 height 6
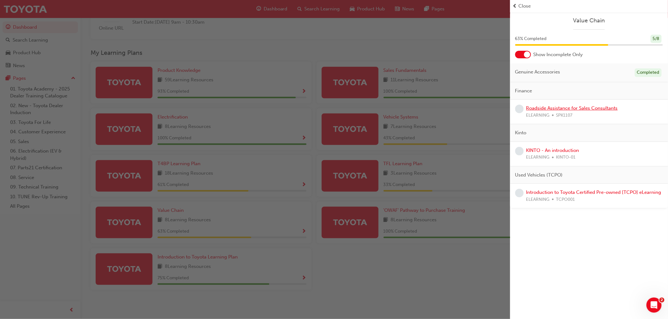
click at [579, 106] on link "Roadside Assistance for Sales Consultants" at bounding box center [572, 108] width 92 height 6
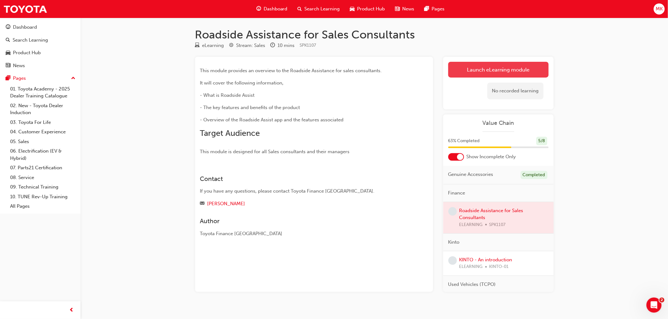
click at [480, 64] on link "Launch eLearning module" at bounding box center [498, 70] width 100 height 16
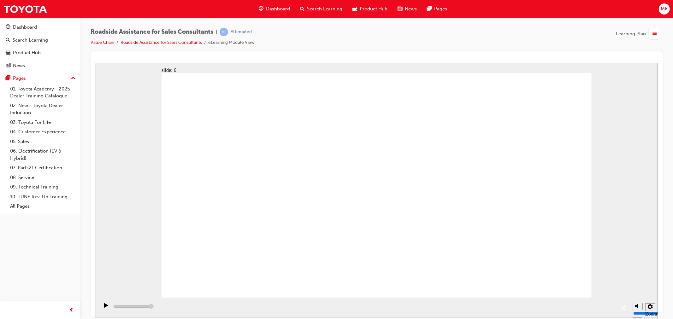
type input "23000"
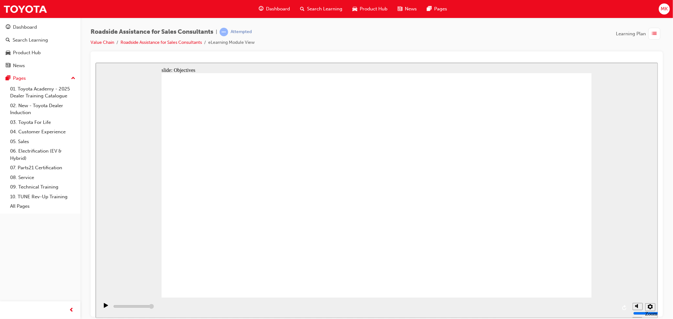
checkbox input "true"
checkbox input "false"
checkbox input "true"
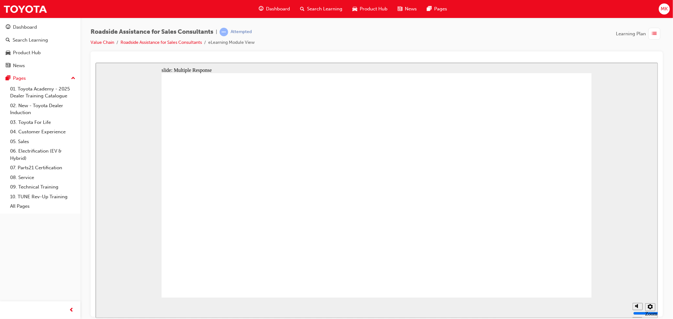
checkbox input "true"
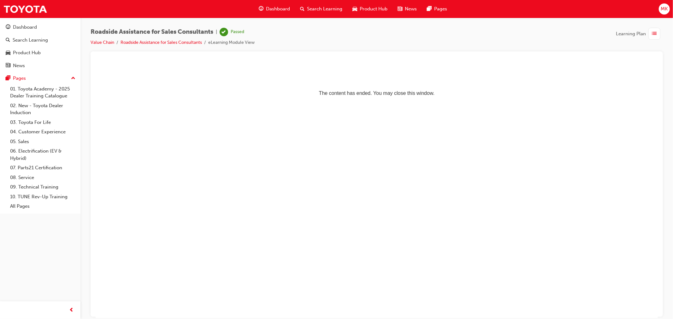
click at [270, 11] on span "Dashboard" at bounding box center [278, 8] width 24 height 7
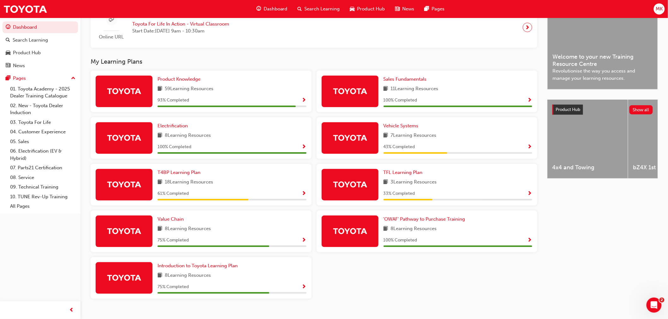
scroll to position [175, 0]
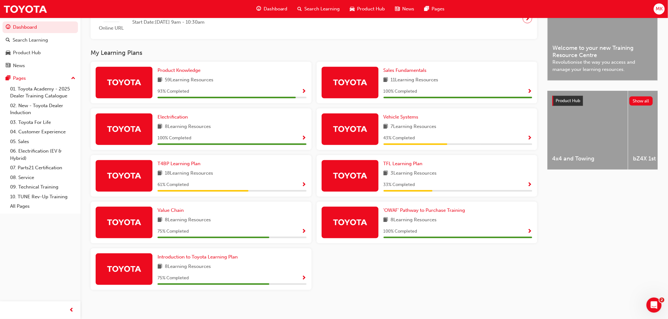
click at [304, 234] on span "Show Progress" at bounding box center [304, 232] width 5 height 6
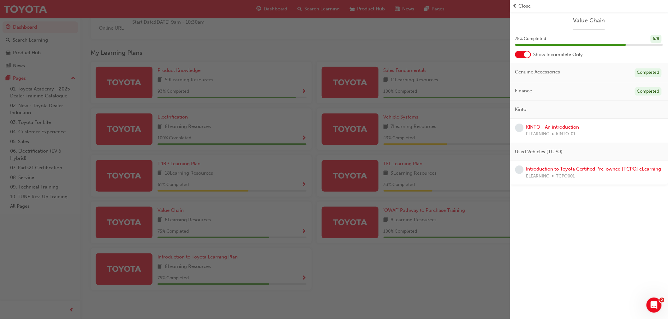
click at [548, 129] on link "KINTO - An introduction" at bounding box center [552, 127] width 53 height 6
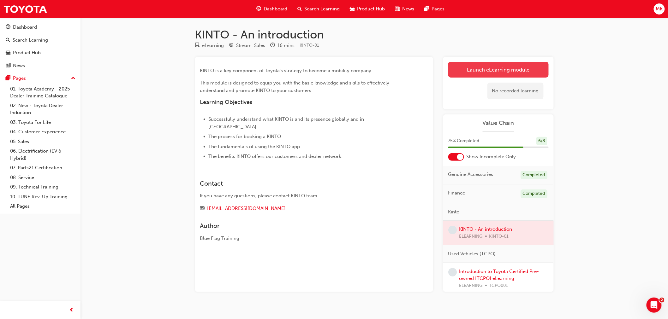
click at [497, 69] on link "Launch eLearning module" at bounding box center [498, 70] width 100 height 16
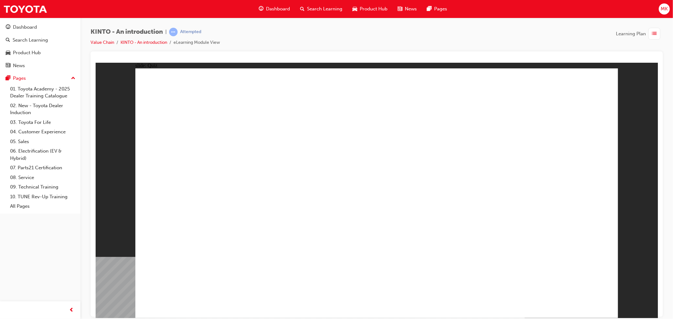
radio input "true"
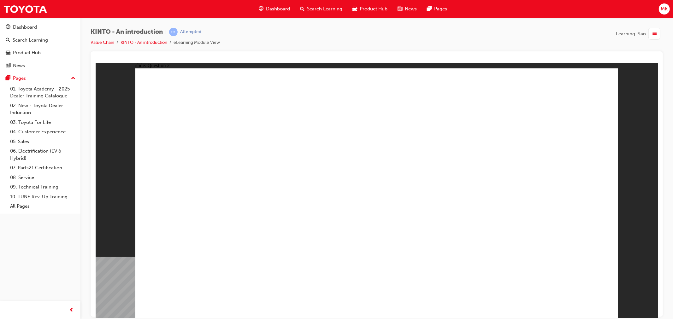
checkbox input "true"
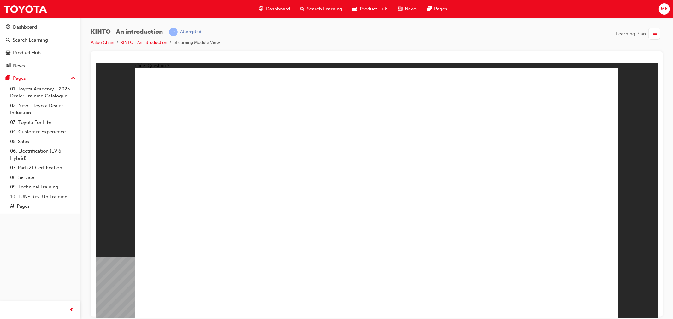
radio input "true"
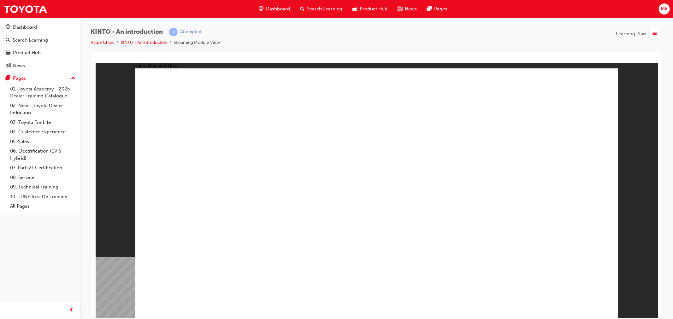
drag, startPoint x: 488, startPoint y: 209, endPoint x: 222, endPoint y: 265, distance: 271.7
drag, startPoint x: 205, startPoint y: 216, endPoint x: 212, endPoint y: 224, distance: 10.9
drag, startPoint x: 207, startPoint y: 222, endPoint x: 199, endPoint y: 213, distance: 11.4
drag, startPoint x: 407, startPoint y: 207, endPoint x: 320, endPoint y: 259, distance: 101.7
drag, startPoint x: 305, startPoint y: 212, endPoint x: 388, endPoint y: 264, distance: 97.6
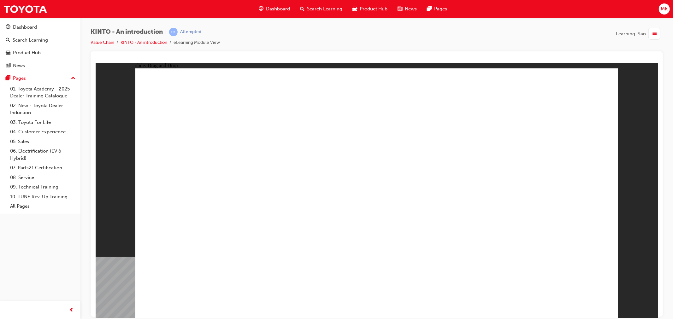
drag, startPoint x: 190, startPoint y: 215, endPoint x: 348, endPoint y: 232, distance: 158.2
drag, startPoint x: 397, startPoint y: 268, endPoint x: 496, endPoint y: 266, distance: 98.2
drag, startPoint x: 493, startPoint y: 265, endPoint x: 375, endPoint y: 267, distance: 118.7
drag, startPoint x: 383, startPoint y: 258, endPoint x: 279, endPoint y: 194, distance: 121.7
drag, startPoint x: 282, startPoint y: 205, endPoint x: 477, endPoint y: 262, distance: 203.3
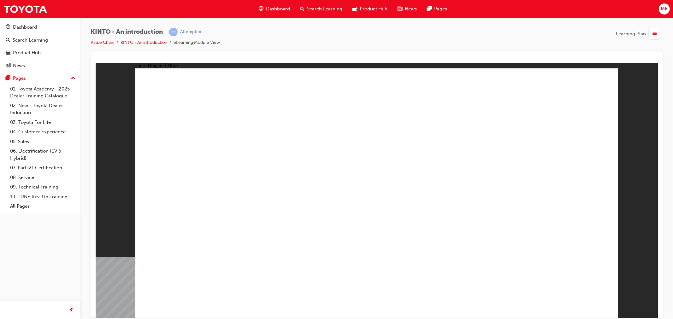
drag, startPoint x: 585, startPoint y: 217, endPoint x: 580, endPoint y: 282, distance: 64.9
drag, startPoint x: 360, startPoint y: 266, endPoint x: 570, endPoint y: 192, distance: 222.2
drag, startPoint x: 581, startPoint y: 256, endPoint x: 406, endPoint y: 255, distance: 174.9
drag, startPoint x: 480, startPoint y: 263, endPoint x: 572, endPoint y: 261, distance: 92.2
drag, startPoint x: 579, startPoint y: 180, endPoint x: 481, endPoint y: 264, distance: 128.7
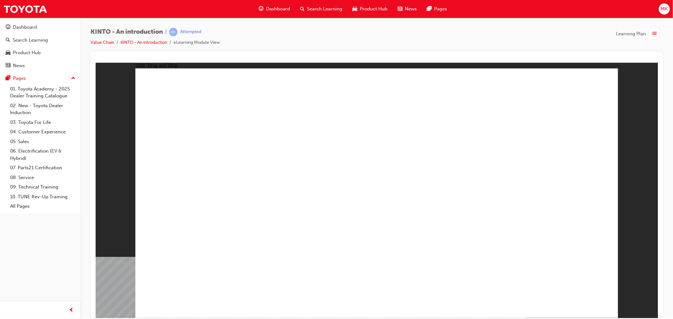
radio input "true"
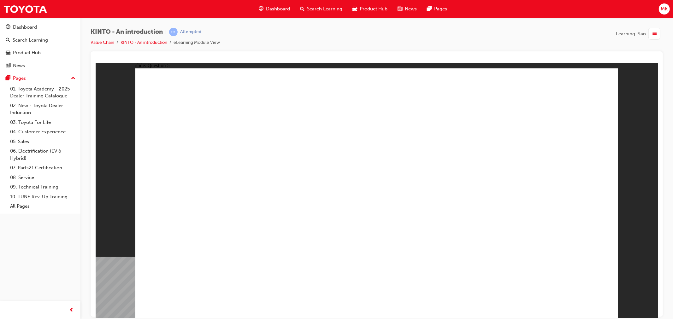
radio input "true"
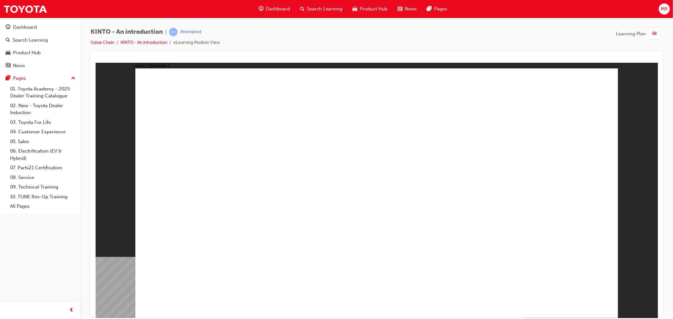
checkbox input "true"
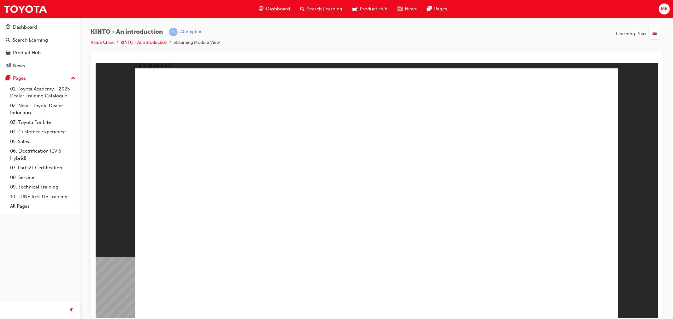
radio input "true"
drag, startPoint x: 597, startPoint y: 298, endPoint x: 580, endPoint y: 296, distance: 17.8
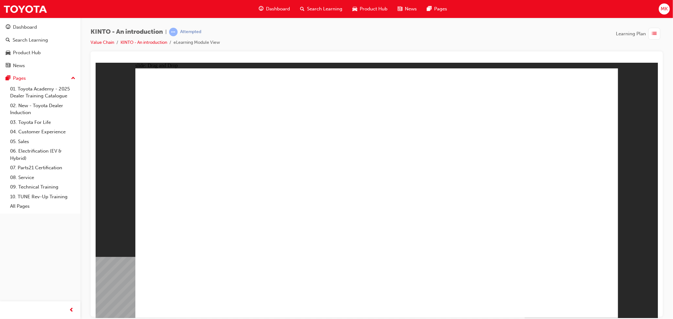
drag, startPoint x: 401, startPoint y: 207, endPoint x: 575, endPoint y: 258, distance: 180.8
drag, startPoint x: 203, startPoint y: 212, endPoint x: 203, endPoint y: 221, distance: 8.5
drag, startPoint x: 478, startPoint y: 195, endPoint x: 214, endPoint y: 250, distance: 270.5
drag, startPoint x: 548, startPoint y: 201, endPoint x: 469, endPoint y: 189, distance: 80.1
drag, startPoint x: 210, startPoint y: 218, endPoint x: 478, endPoint y: 263, distance: 271.9
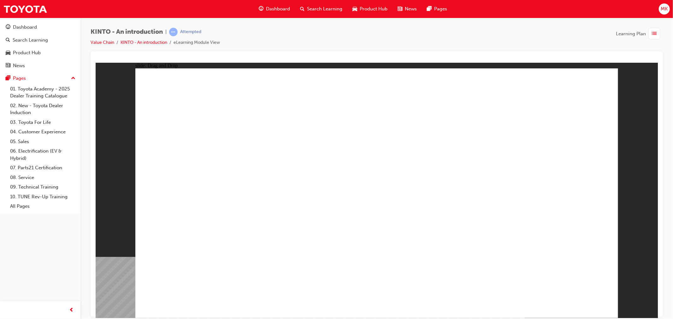
drag, startPoint x: 493, startPoint y: 185, endPoint x: 311, endPoint y: 254, distance: 194.8
drag, startPoint x: 303, startPoint y: 203, endPoint x: 396, endPoint y: 254, distance: 105.9
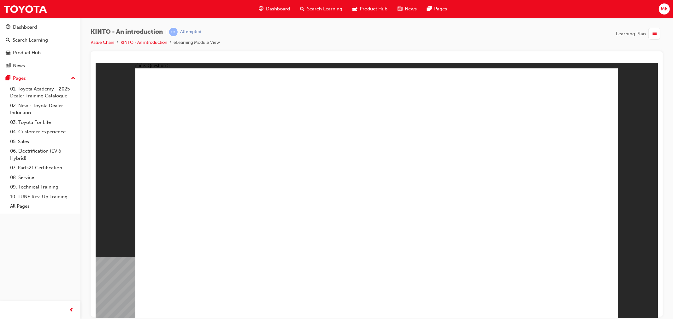
radio input "true"
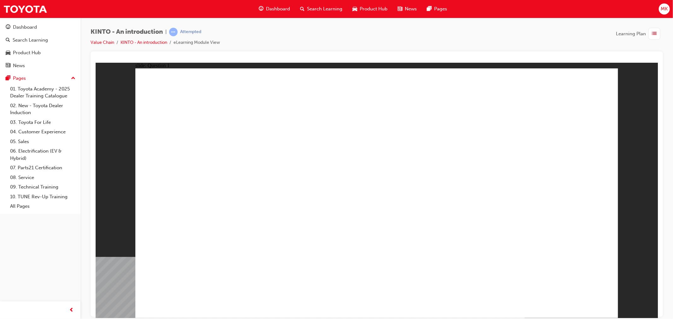
radio input "true"
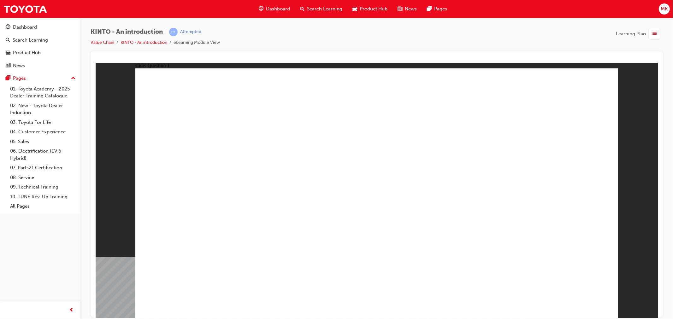
checkbox input "true"
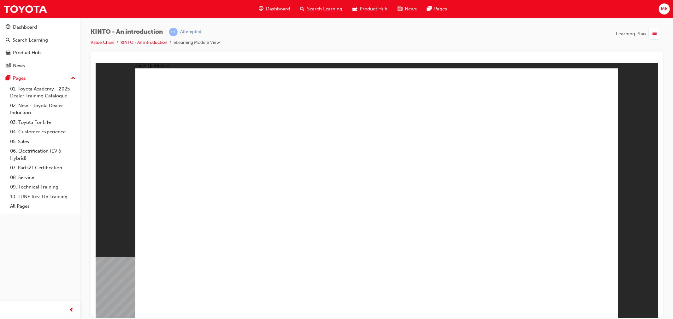
checkbox input "true"
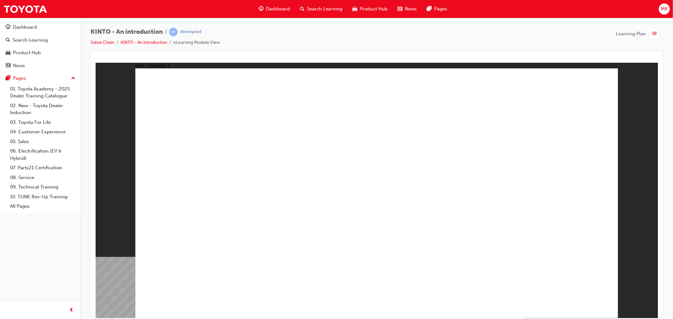
radio input "true"
drag, startPoint x: 194, startPoint y: 209, endPoint x: 267, endPoint y: 215, distance: 73.2
drag, startPoint x: 460, startPoint y: 208, endPoint x: 197, endPoint y: 268, distance: 270.6
drag, startPoint x: 553, startPoint y: 207, endPoint x: 520, endPoint y: 208, distance: 33.2
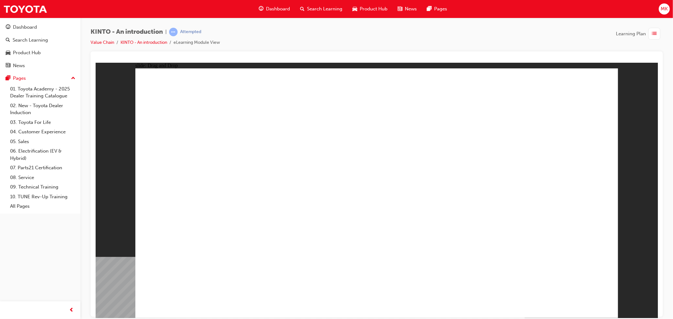
drag, startPoint x: 188, startPoint y: 215, endPoint x: 266, endPoint y: 266, distance: 93.6
drag, startPoint x: 509, startPoint y: 197, endPoint x: 364, endPoint y: 248, distance: 154.5
drag, startPoint x: 306, startPoint y: 211, endPoint x: 485, endPoint y: 268, distance: 187.6
drag, startPoint x: 379, startPoint y: 207, endPoint x: 556, endPoint y: 262, distance: 184.8
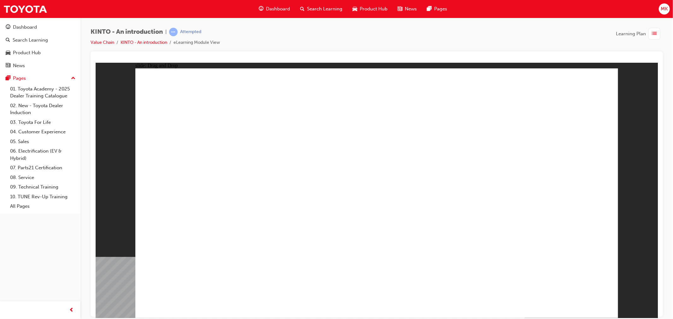
radio input "true"
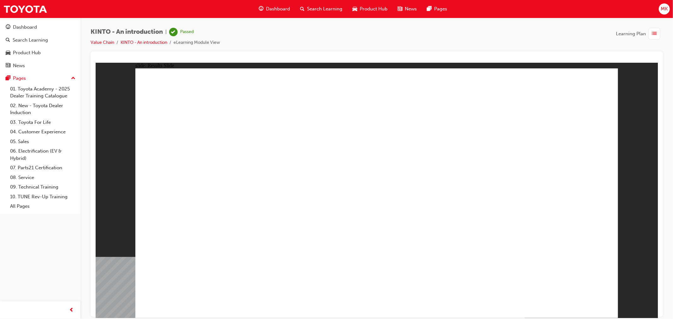
click at [282, 6] on span "Dashboard" at bounding box center [278, 8] width 24 height 7
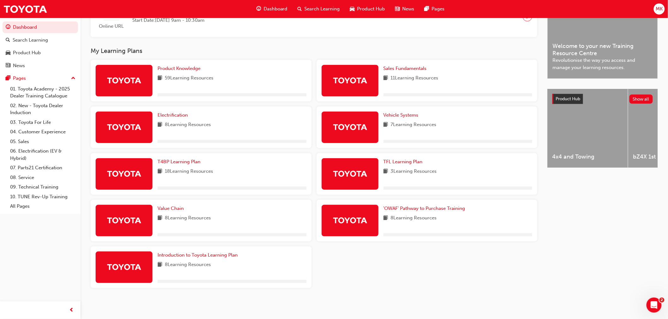
scroll to position [179, 0]
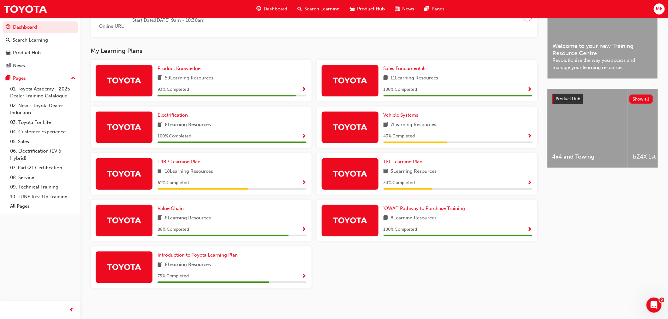
click at [305, 224] on div "Value Chain 8 Learning Resources 88 % Completed" at bounding box center [231, 221] width 149 height 32
click at [305, 225] on div "Value Chain 8 Learning Resources 88 % Completed" at bounding box center [231, 221] width 149 height 32
click at [302, 228] on span "Show Progress" at bounding box center [304, 230] width 5 height 6
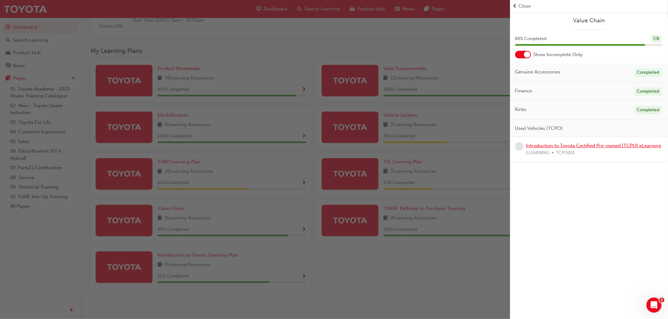
click at [567, 147] on link "Introduction to Toyota Certified Pre-owned [TCPO] eLearning" at bounding box center [593, 146] width 135 height 6
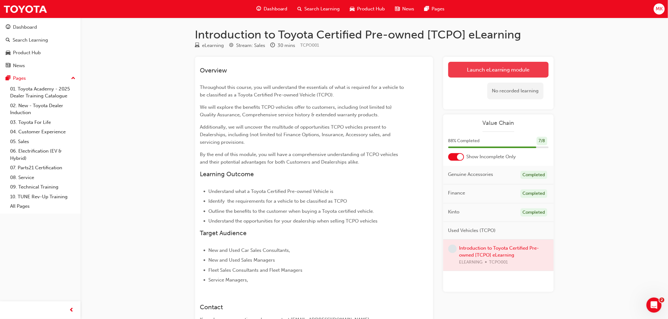
click at [502, 73] on link "Launch eLearning module" at bounding box center [498, 70] width 100 height 16
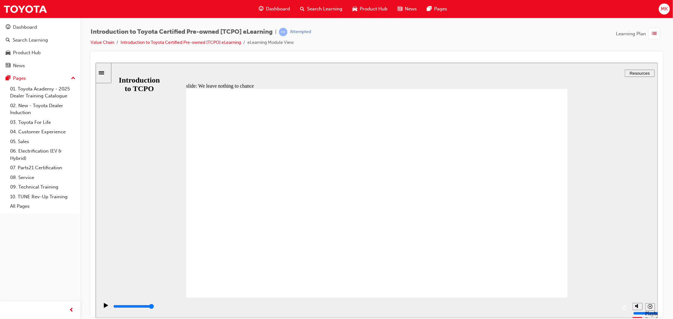
click at [101, 304] on div "Play (Ctrl+Alt+P)" at bounding box center [105, 308] width 11 height 11
drag, startPoint x: 554, startPoint y: 100, endPoint x: 549, endPoint y: 97, distance: 5.8
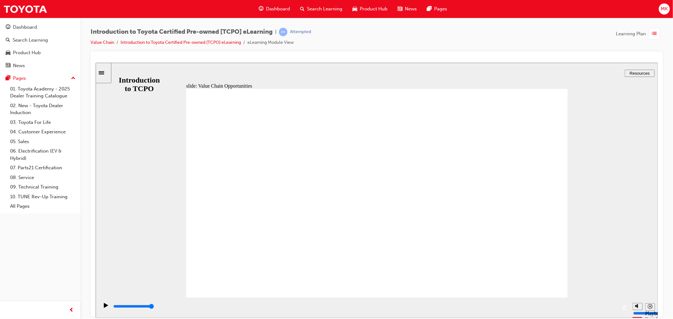
drag, startPoint x: 332, startPoint y: 216, endPoint x: 329, endPoint y: 219, distance: 4.0
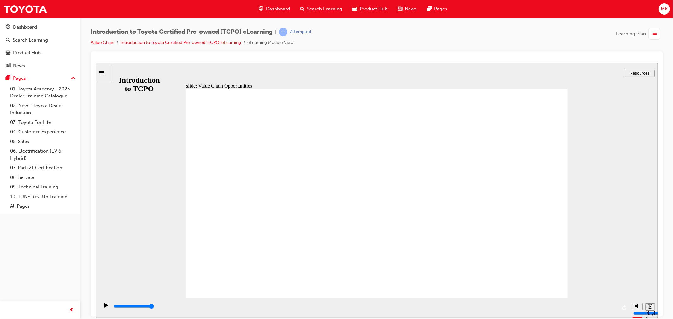
drag, startPoint x: 309, startPoint y: 138, endPoint x: 299, endPoint y: 186, distance: 49.4
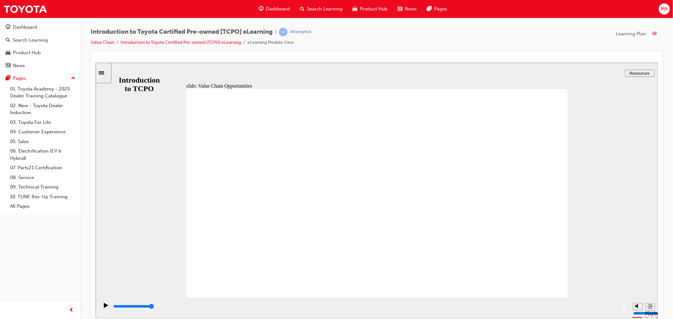
drag, startPoint x: 485, startPoint y: 128, endPoint x: 478, endPoint y: 138, distance: 12.1
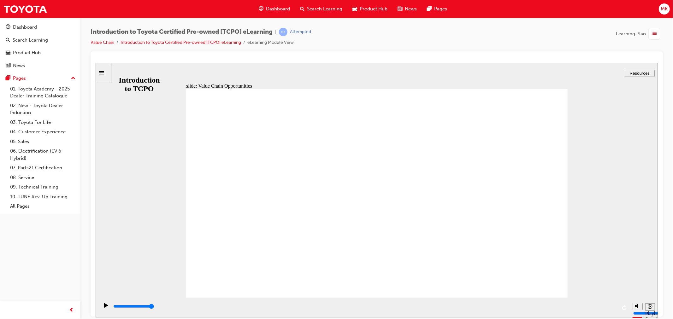
click at [108, 73] on icon "Sidebar Toggle" at bounding box center [102, 72] width 9 height 4
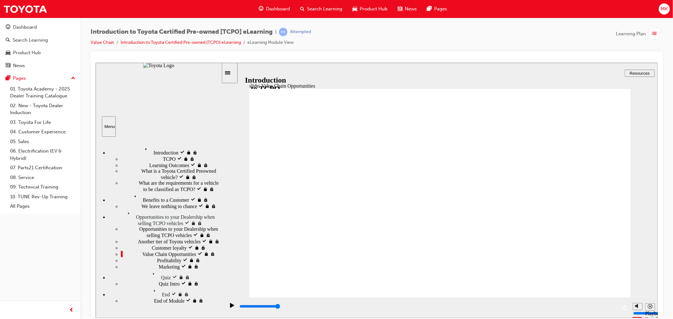
click at [146, 257] on div "Profitability Profitability" at bounding box center [171, 260] width 100 height 6
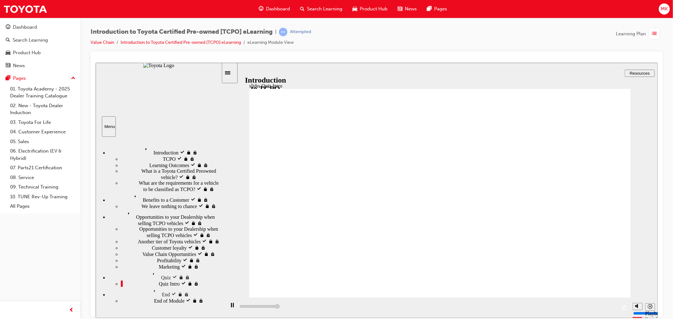
type input "7700"
radio input "true"
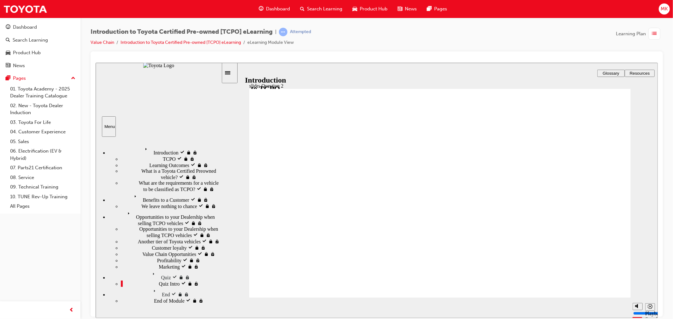
radio input "true"
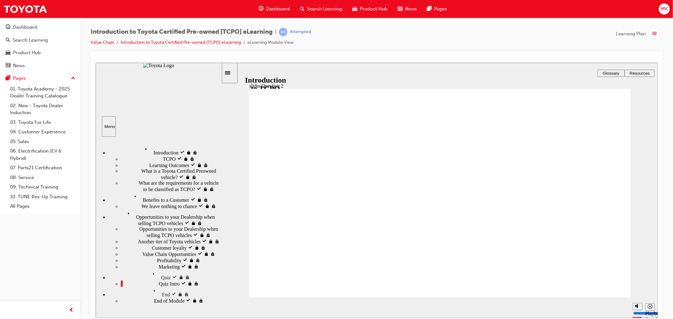
radio input "true"
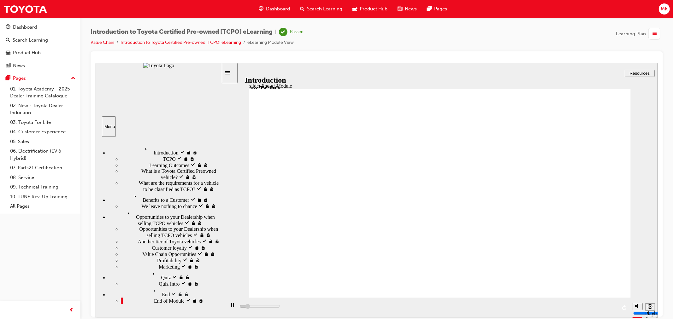
type input "2900"
click at [269, 8] on span "Dashboard" at bounding box center [278, 8] width 24 height 7
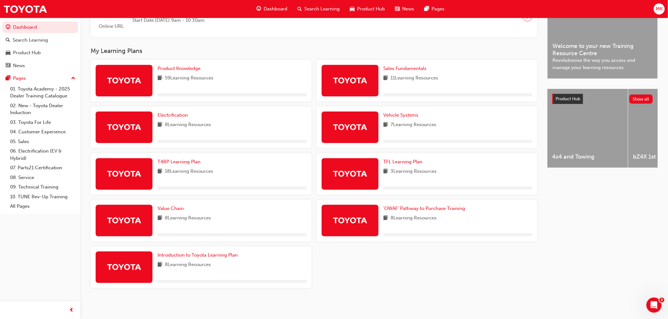
scroll to position [179, 0]
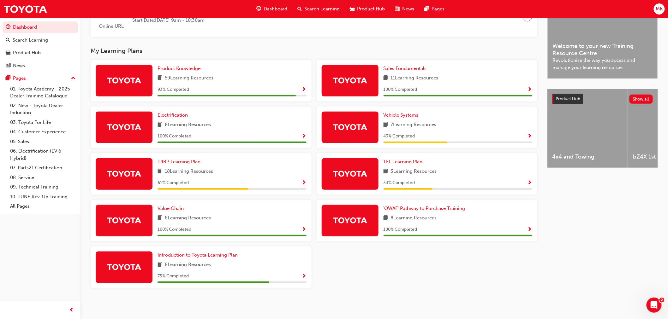
click at [302, 184] on span "Show Progress" at bounding box center [304, 184] width 5 height 6
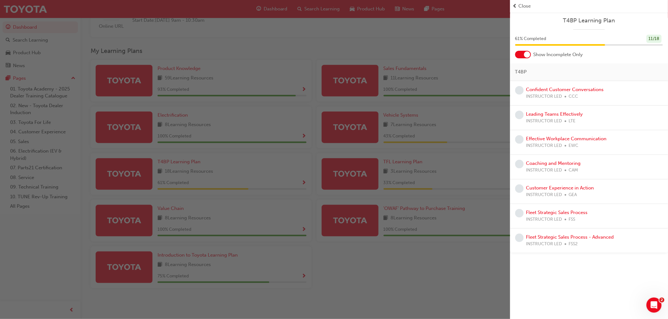
click at [397, 252] on div "button" at bounding box center [255, 159] width 510 height 319
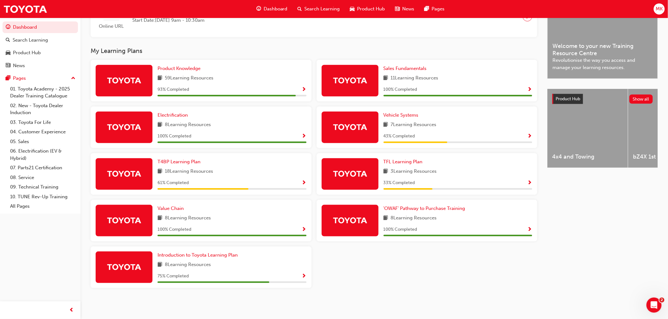
click at [532, 184] on div "TFL Learning Plan 3 Learning Resources 33 % Completed" at bounding box center [427, 174] width 221 height 42
click at [531, 181] on span "Show Progress" at bounding box center [529, 184] width 5 height 6
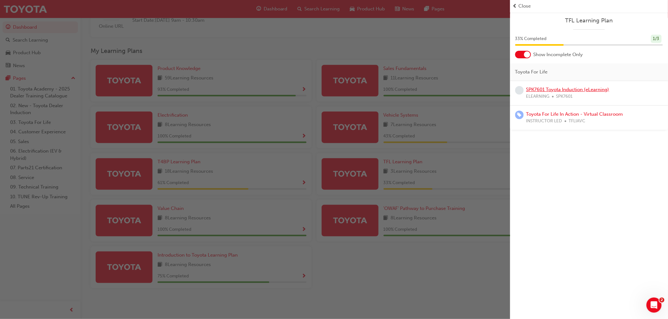
click at [558, 92] on link "SPK7601 Toyota Induction (eLearning)" at bounding box center [567, 90] width 83 height 6
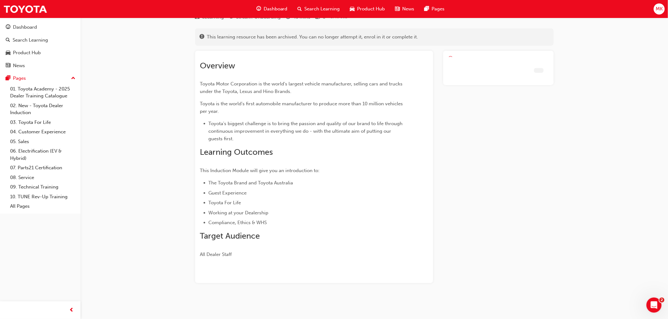
scroll to position [29, 0]
click at [269, 13] on div "Dashboard" at bounding box center [271, 9] width 41 height 13
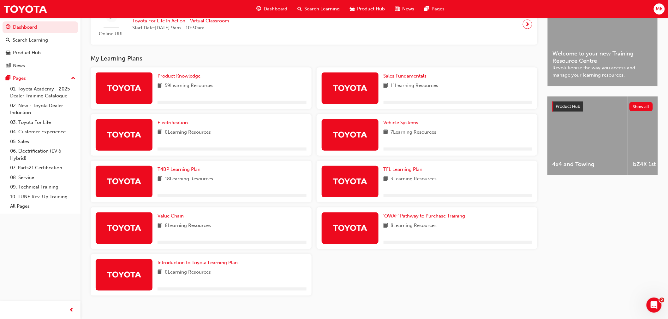
scroll to position [175, 0]
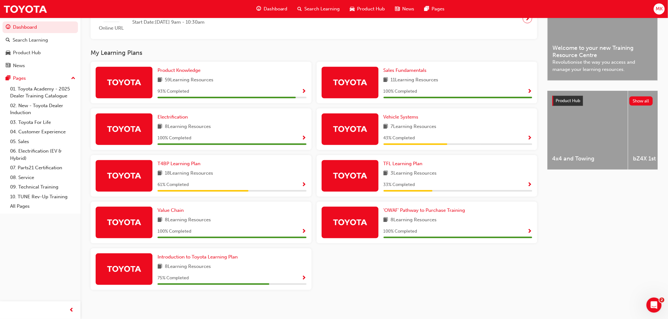
click at [528, 141] on span "Show Progress" at bounding box center [529, 139] width 5 height 6
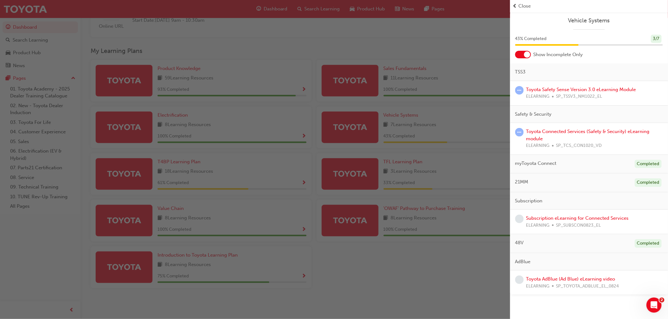
scroll to position [179, 0]
click at [551, 218] on link "Subscription eLearning for Connected Services" at bounding box center [577, 219] width 103 height 6
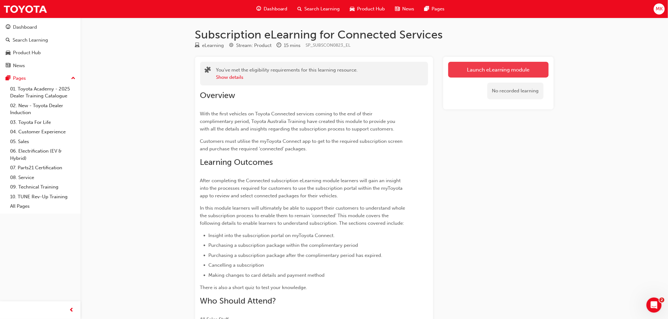
click at [502, 74] on link "Launch eLearning module" at bounding box center [498, 70] width 100 height 16
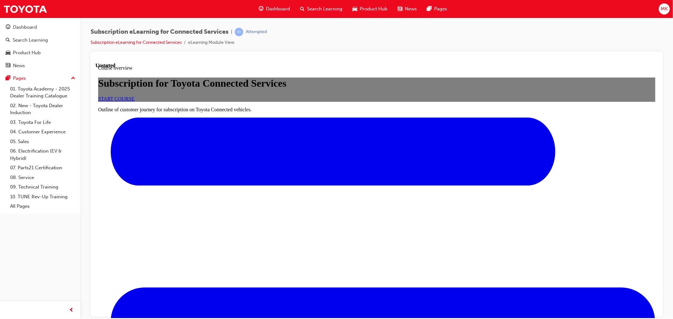
scroll to position [105, 0]
click at [373, 93] on div "Subscription for Toyota Connected Services START COURSE" at bounding box center [376, 89] width 557 height 24
click at [134, 100] on link "START COURSE" at bounding box center [116, 98] width 36 height 5
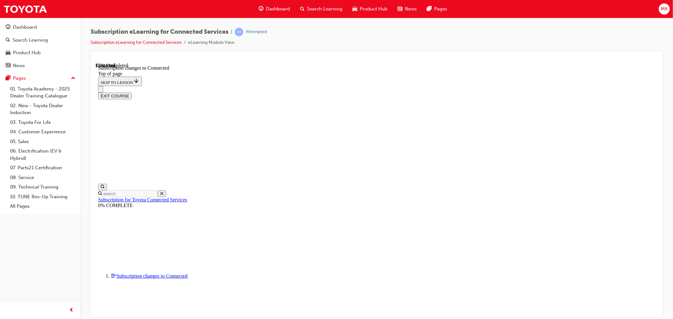
scroll to position [300, 0]
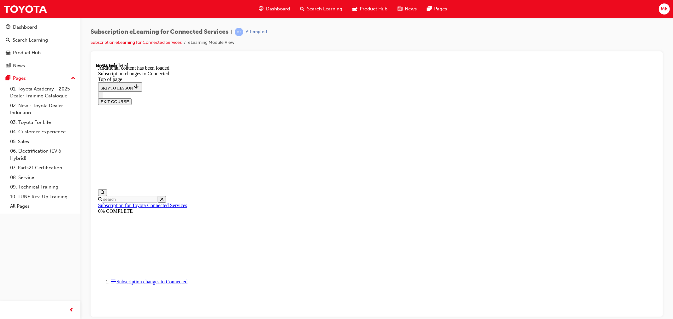
scroll to position [501, 0]
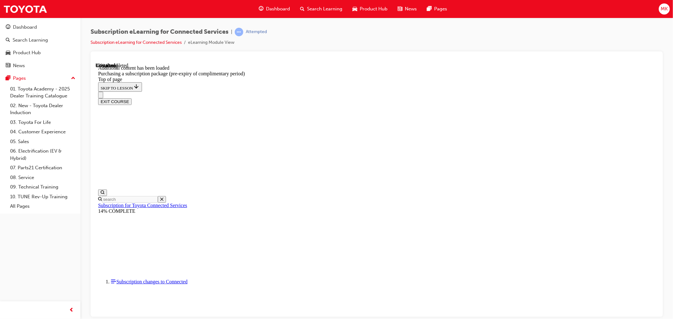
scroll to position [125, 0]
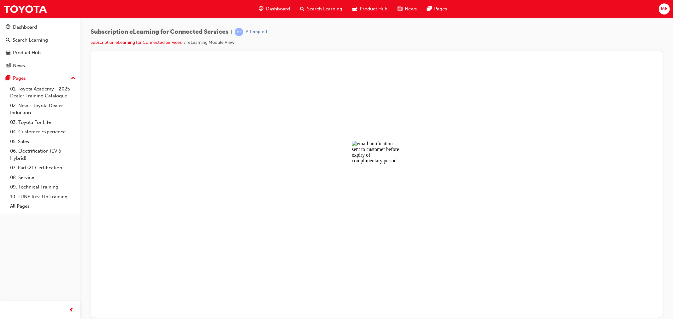
click at [503, 189] on button "Unzoom image" at bounding box center [376, 190] width 562 height 256
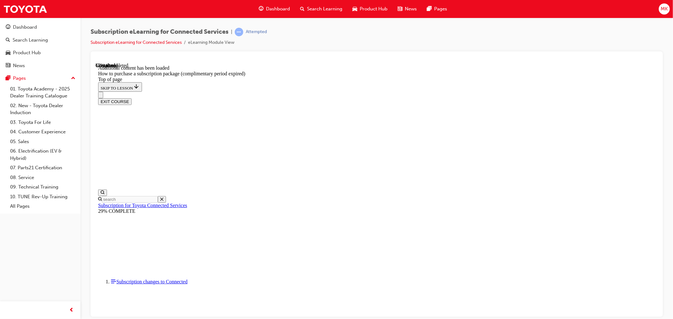
scroll to position [306, 0]
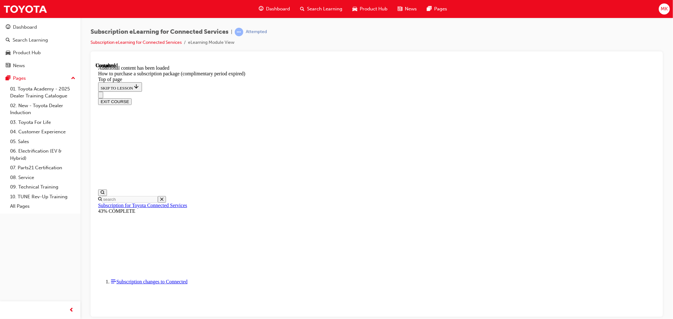
scroll to position [587, 0]
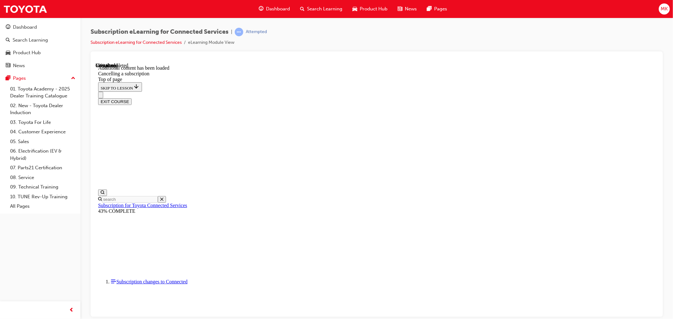
drag, startPoint x: 449, startPoint y: 138, endPoint x: 451, endPoint y: 152, distance: 14.1
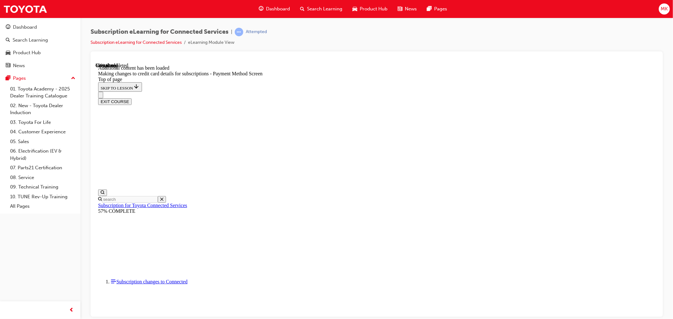
scroll to position [230, 0]
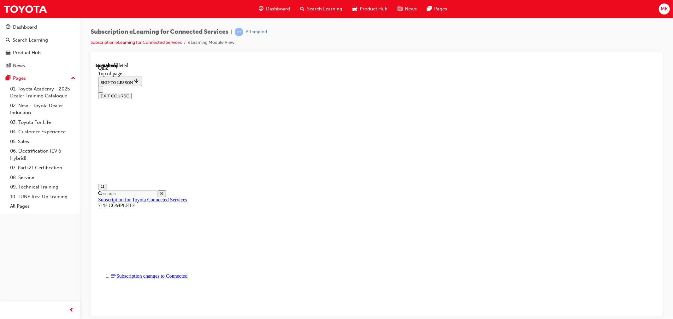
scroll to position [19, 0]
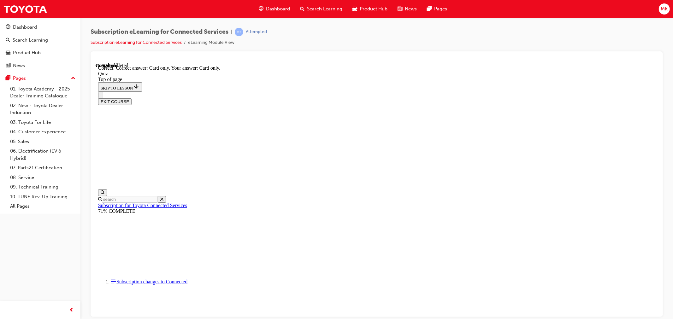
scroll to position [52, 0]
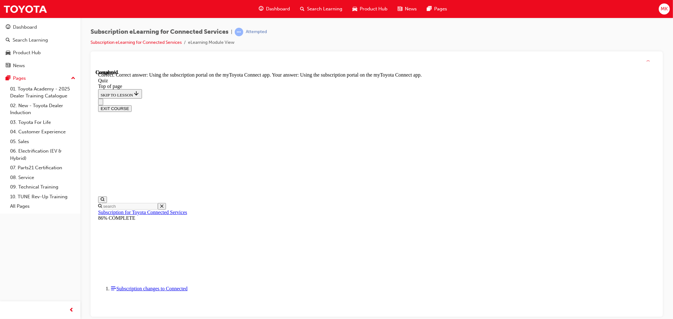
scroll to position [52, 0]
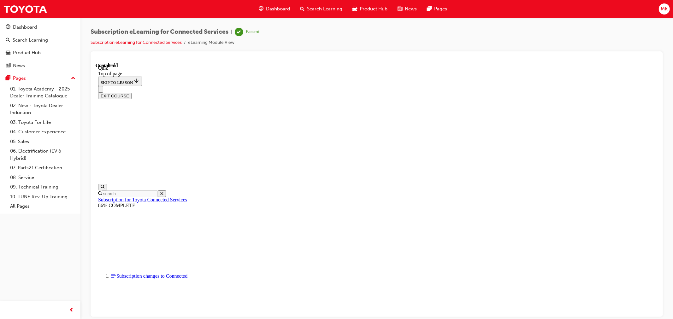
scroll to position [87, 0]
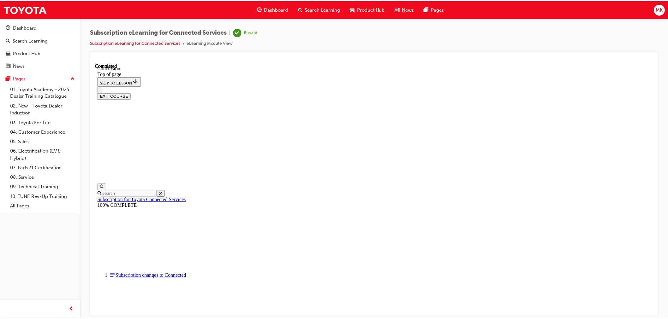
scroll to position [172, 0]
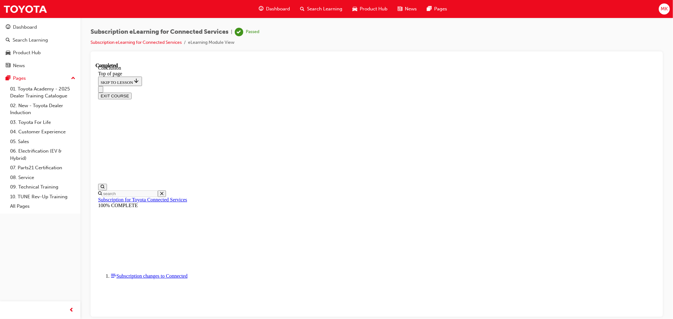
click at [275, 8] on span "Dashboard" at bounding box center [278, 8] width 24 height 7
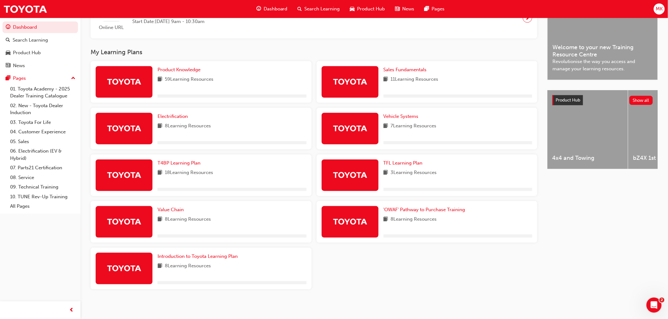
scroll to position [179, 0]
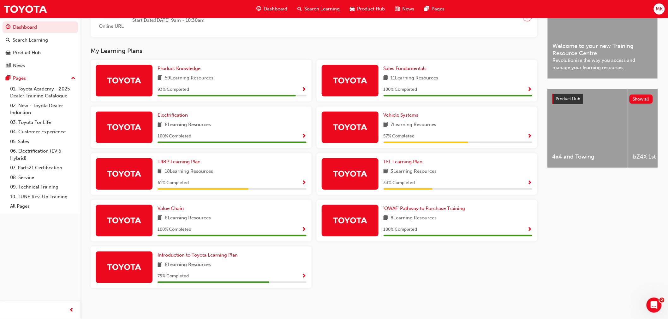
click at [529, 134] on span "Show Progress" at bounding box center [529, 137] width 5 height 6
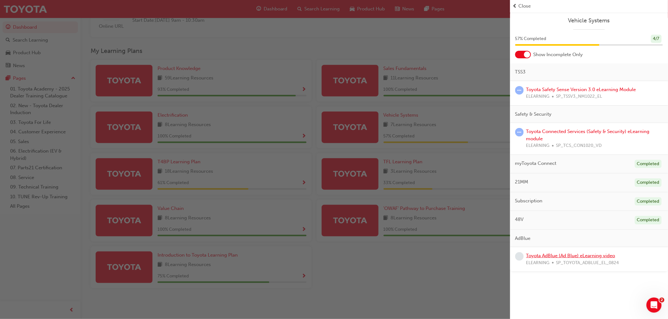
click at [545, 255] on link "Toyota AdBlue (Ad Blue) eLearning video" at bounding box center [570, 256] width 89 height 6
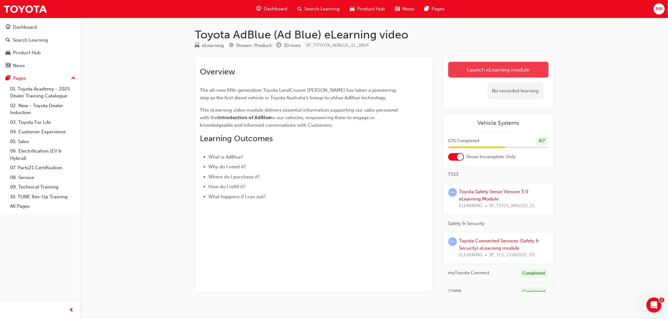
click at [460, 71] on link "Launch eLearning module" at bounding box center [498, 70] width 100 height 16
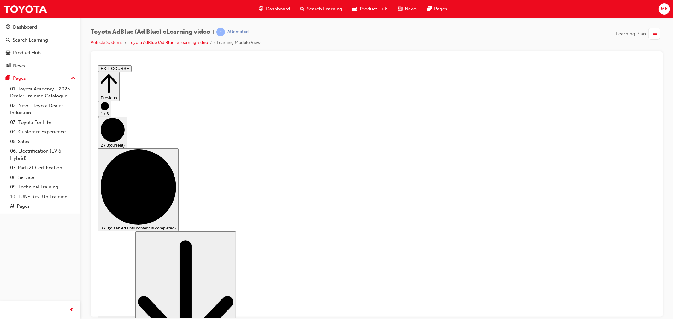
scroll to position [35, 0]
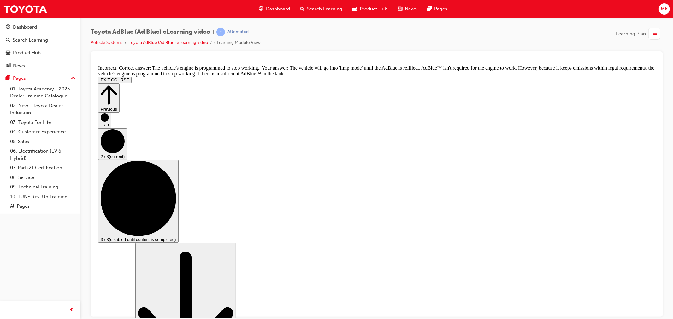
scroll to position [175, 0]
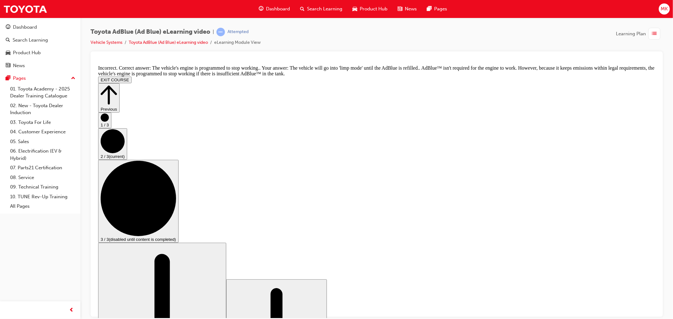
scroll to position [140, 0]
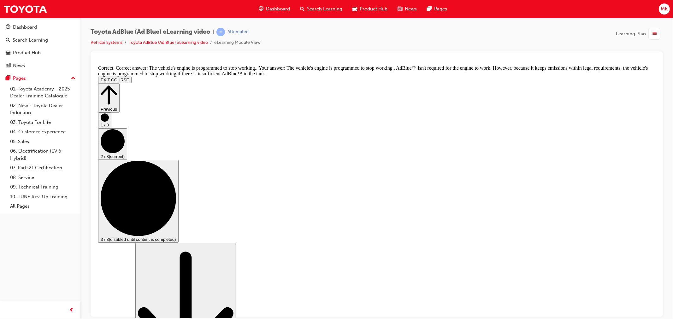
scroll to position [229, 0]
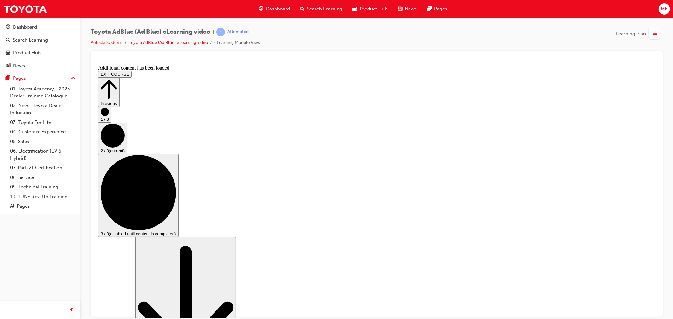
scroll to position [474, 0]
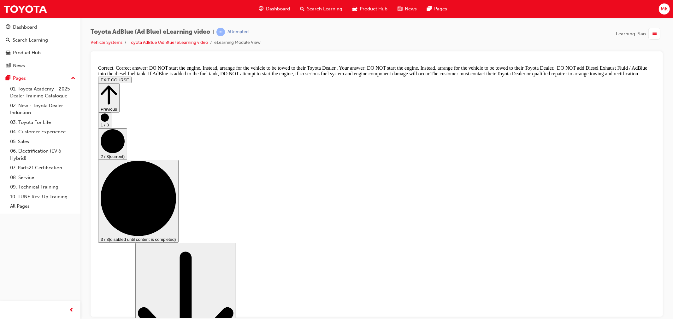
scroll to position [687, 0]
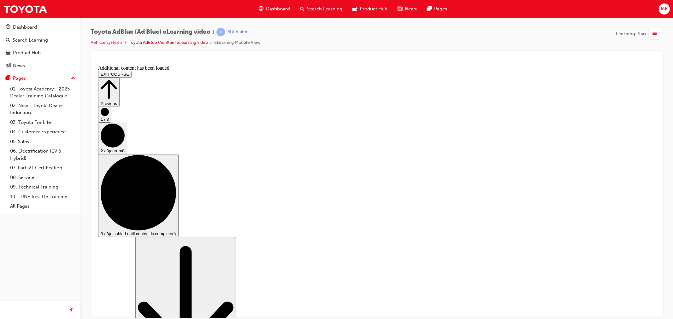
scroll to position [941, 0]
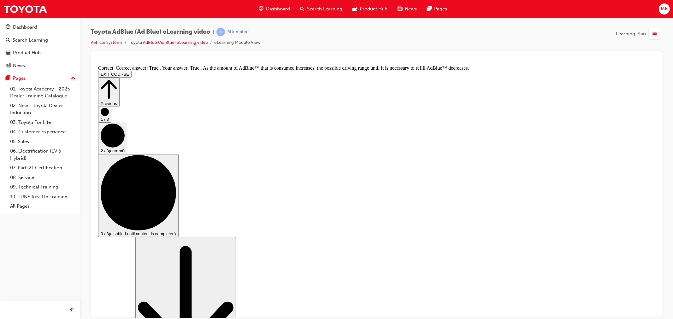
scroll to position [1071, 0]
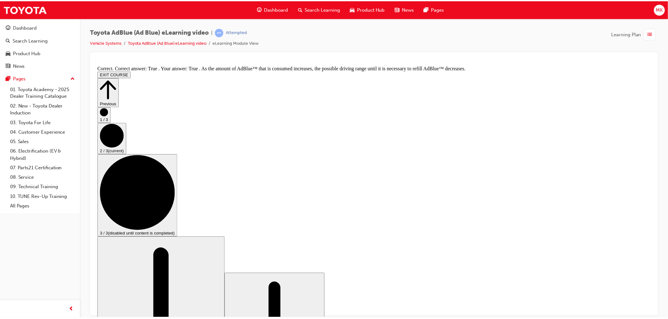
scroll to position [0, 0]
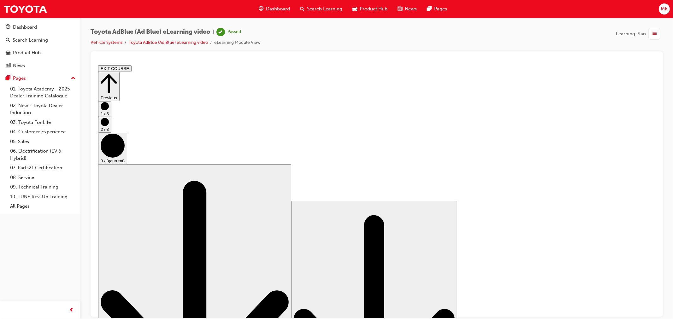
click at [261, 9] on span "guage-icon" at bounding box center [261, 9] width 5 height 8
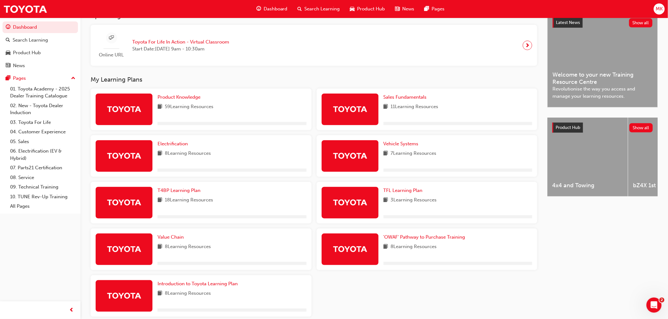
scroll to position [175, 0]
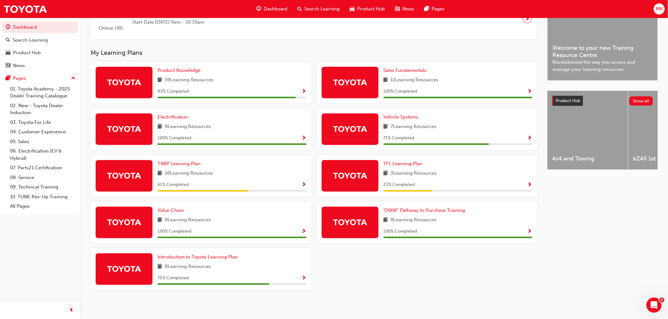
click at [529, 141] on span "Show Progress" at bounding box center [529, 139] width 5 height 6
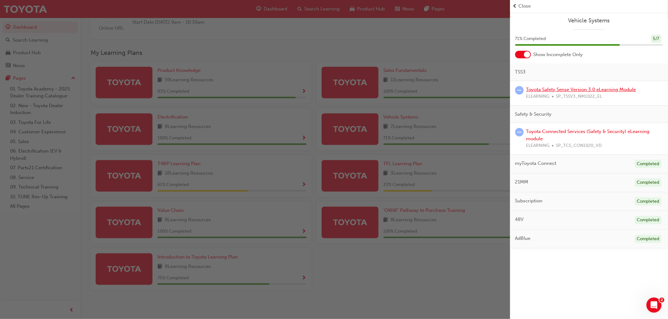
click at [542, 90] on link "Toyota Safety Sense Version 3.0 eLearning Module" at bounding box center [581, 90] width 110 height 6
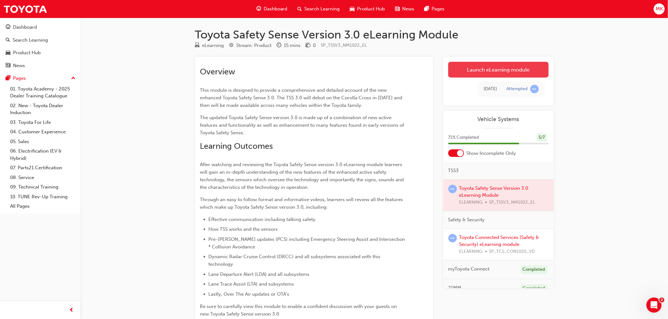
click at [510, 75] on link "Launch eLearning module" at bounding box center [498, 70] width 100 height 16
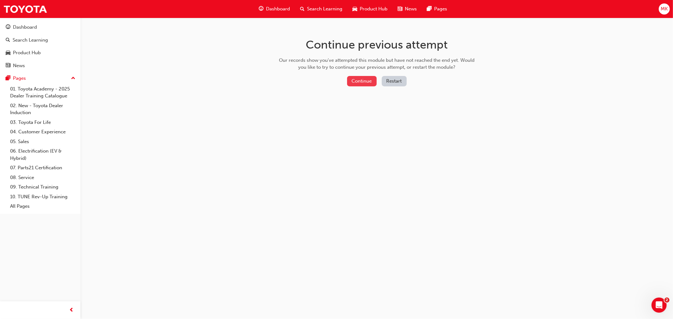
click at [350, 81] on button "Continue" at bounding box center [362, 81] width 30 height 10
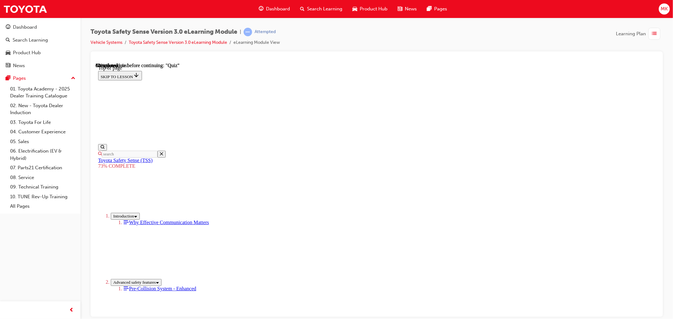
scroll to position [19, 0]
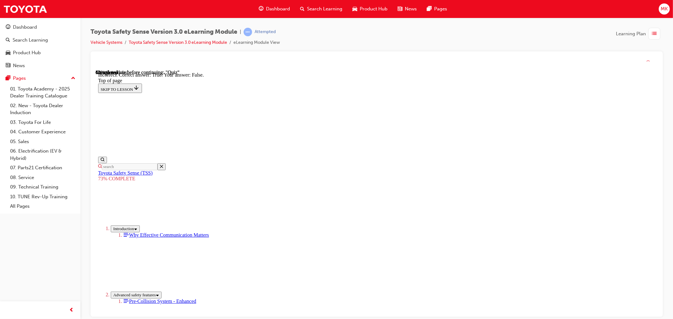
scroll to position [58, 0]
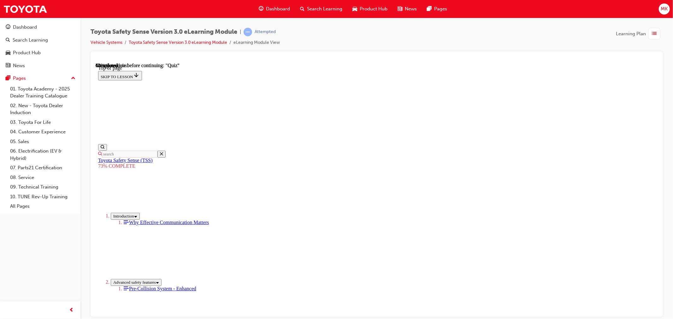
scroll to position [124, 0]
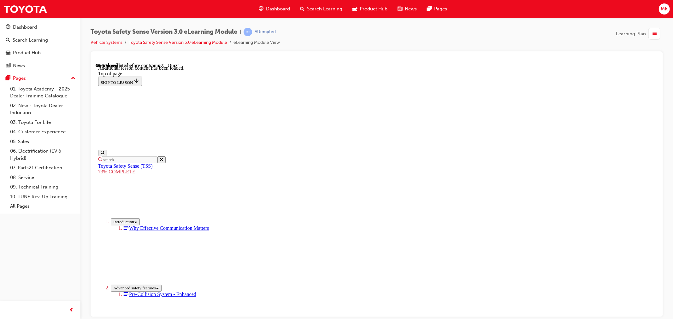
scroll to position [264, 0]
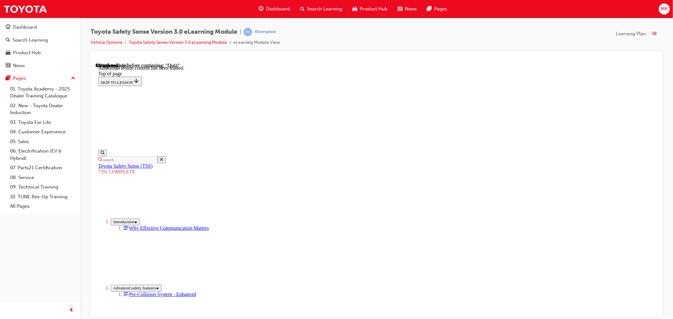
scroll to position [496, 0]
click button "START"
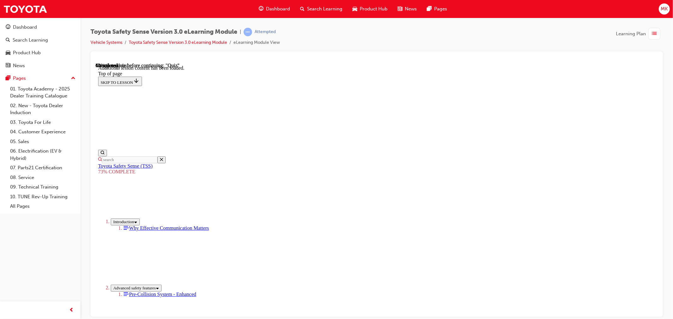
scroll to position [610, 0]
drag, startPoint x: 413, startPoint y: 309, endPoint x: 418, endPoint y: 313, distance: 6.4
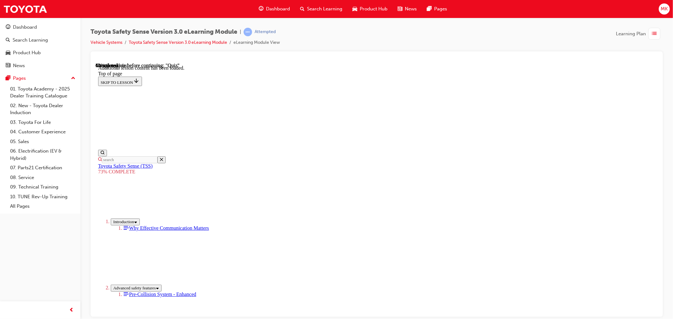
scroll to position [1071, 0]
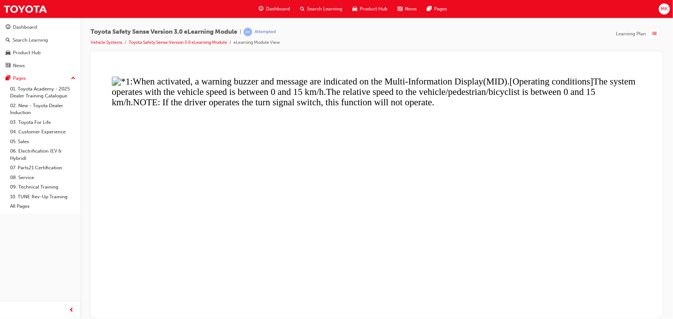
click at [372, 243] on button "Unzoom image" at bounding box center [376, 190] width 562 height 256
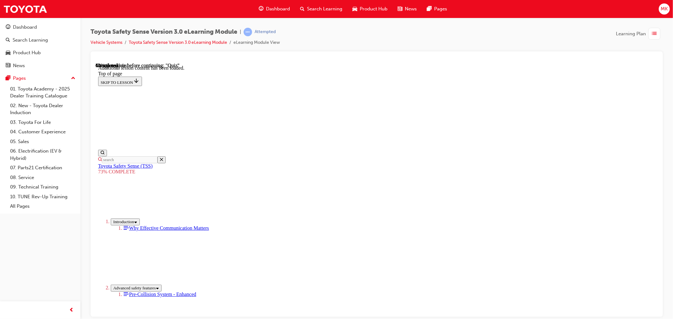
scroll to position [1683, 0]
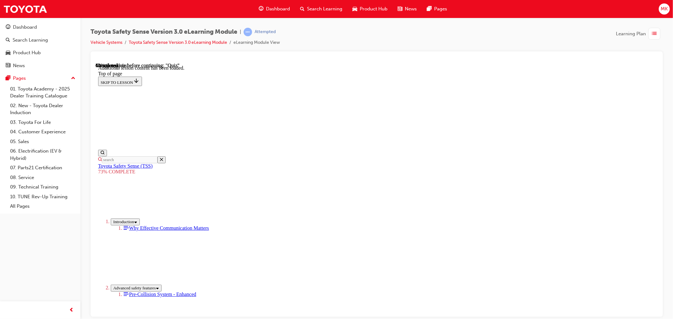
scroll to position [661, 0]
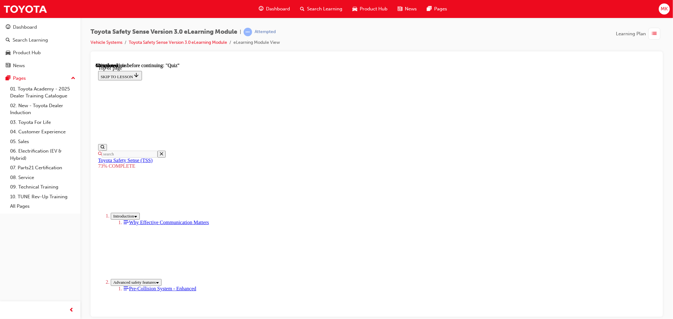
scroll to position [23, 0]
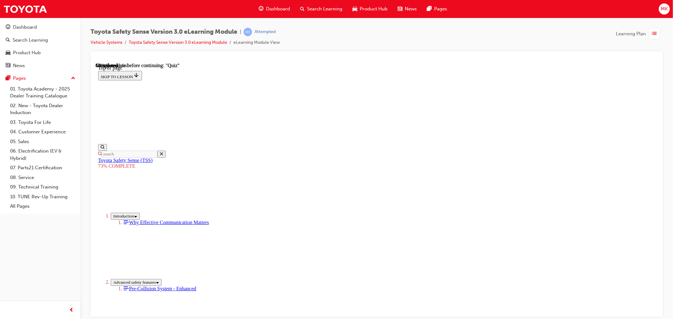
scroll to position [102, 0]
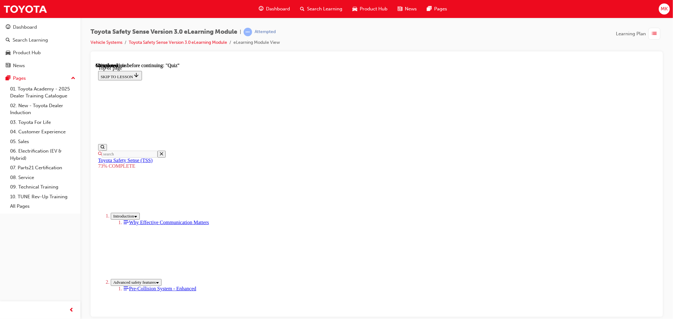
scroll to position [137, 0]
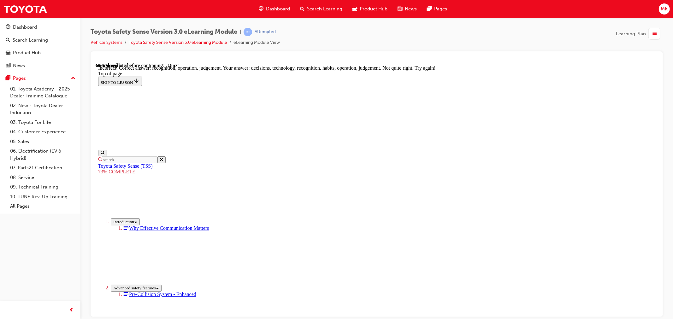
scroll to position [234, 0]
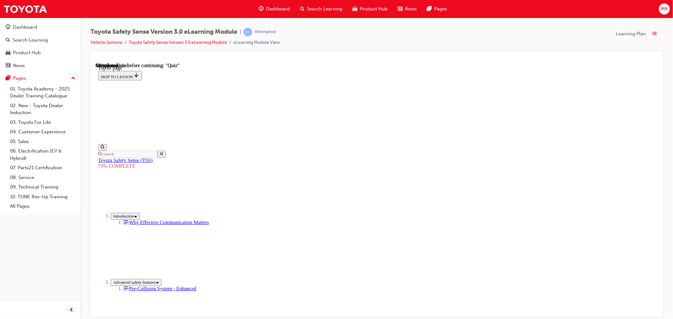
scroll to position [93, 0]
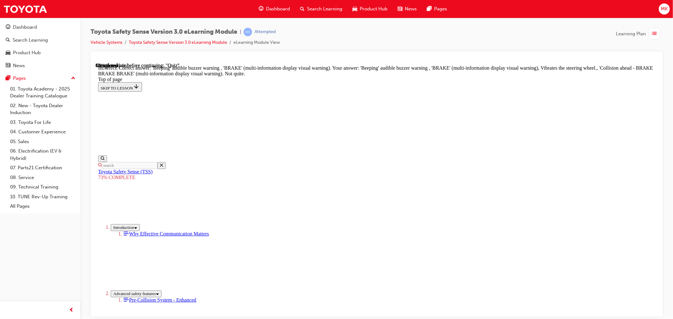
scroll to position [179, 0]
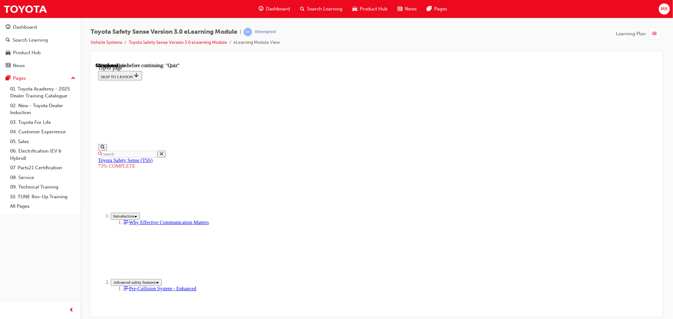
scroll to position [23, 0]
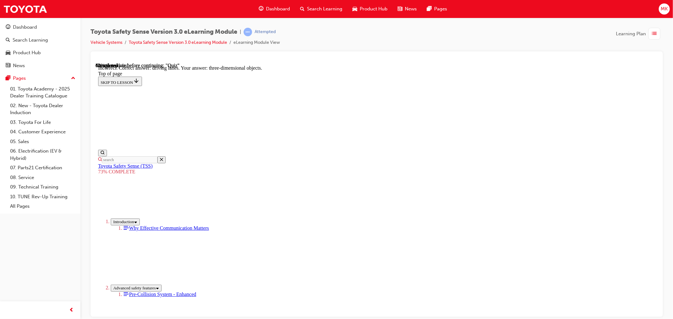
scroll to position [120, 0]
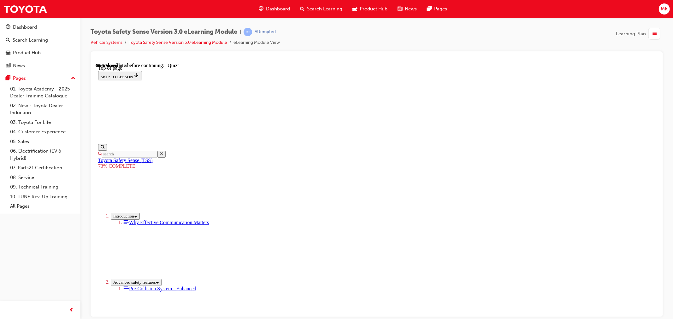
scroll to position [93, 0]
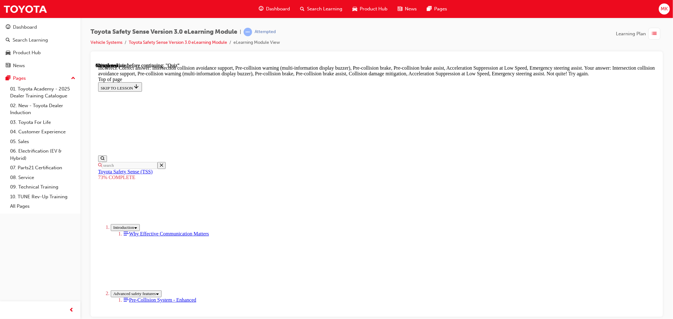
scroll to position [133, 0]
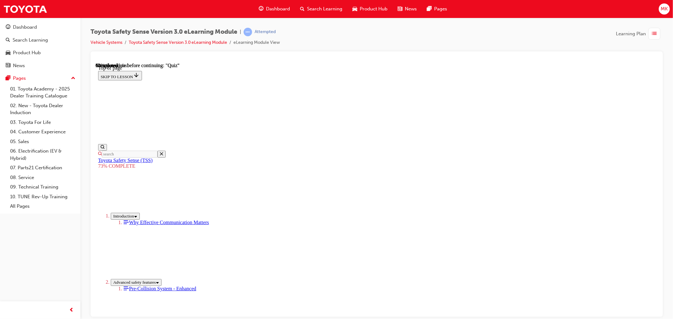
scroll to position [58, 0]
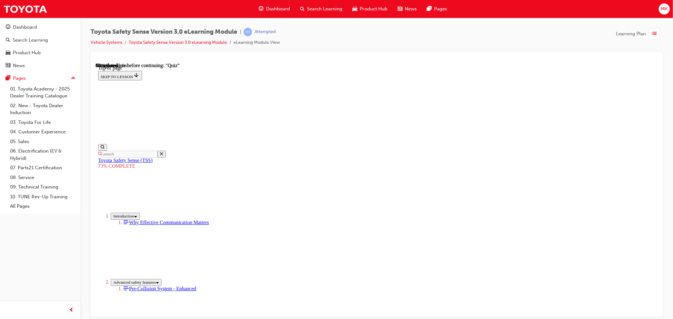
scroll to position [125, 0]
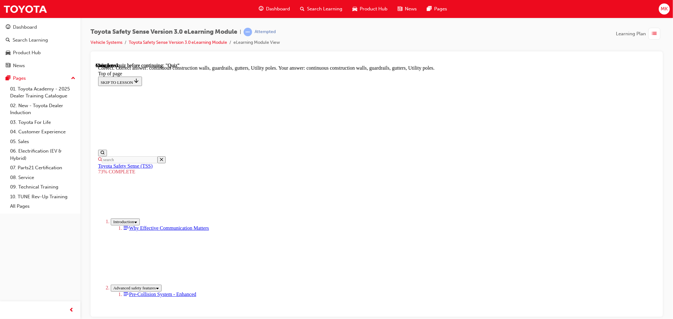
scroll to position [145, 0]
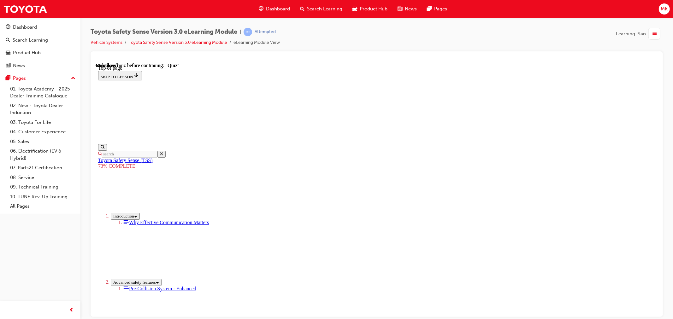
scroll to position [68, 0]
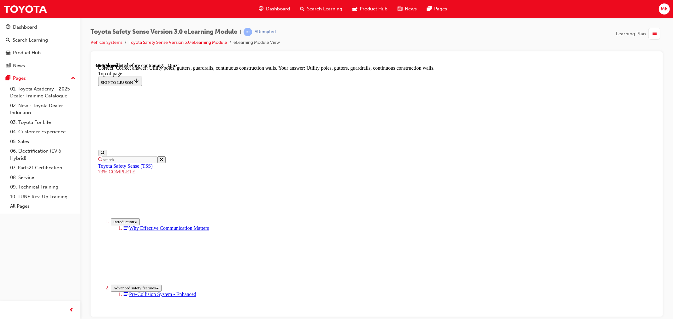
scroll to position [145, 0]
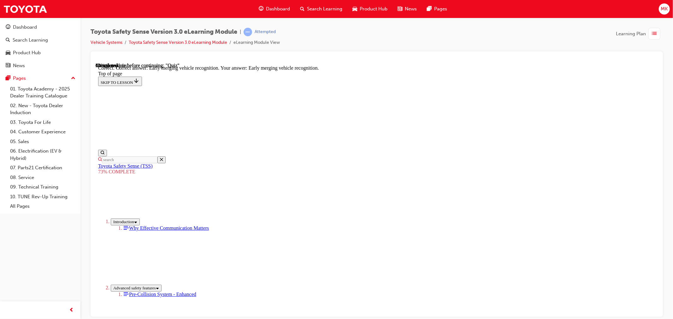
scroll to position [131, 0]
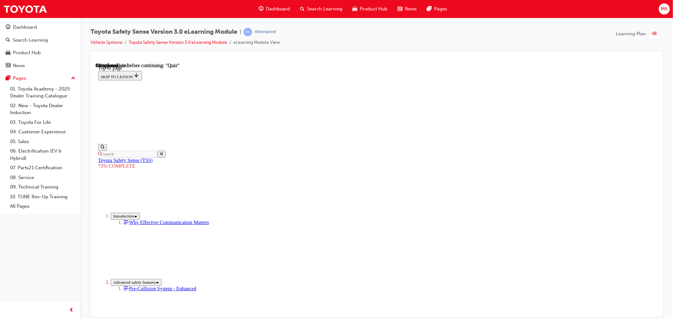
scroll to position [128, 0]
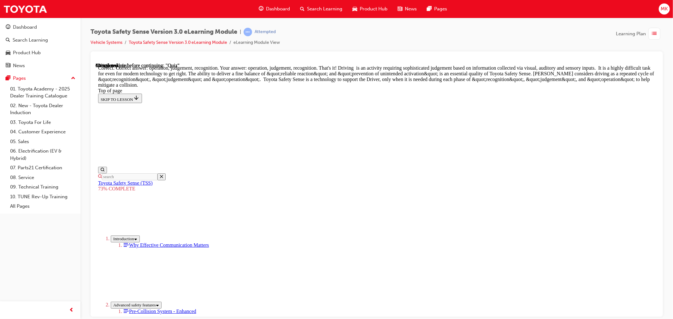
scroll to position [291, 0]
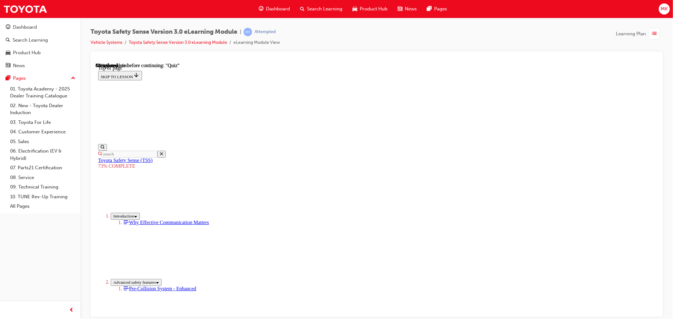
scroll to position [23, 0]
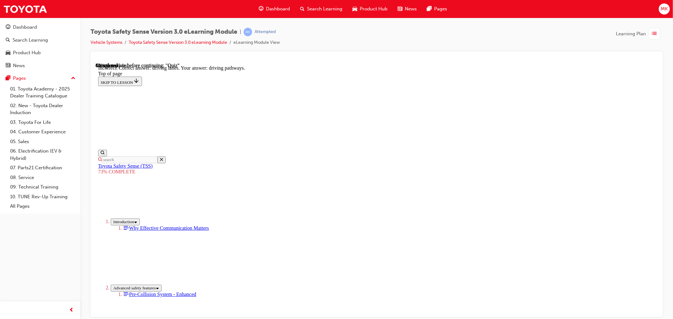
scroll to position [120, 0]
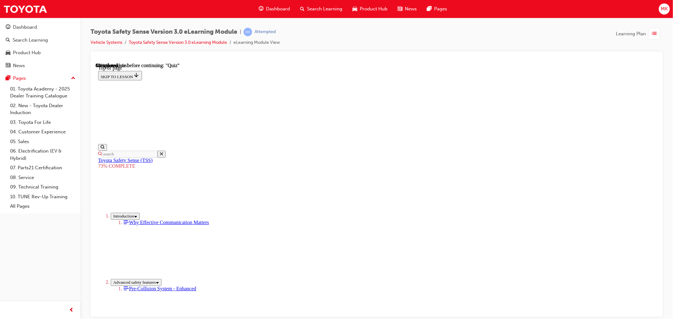
scroll to position [110, 0]
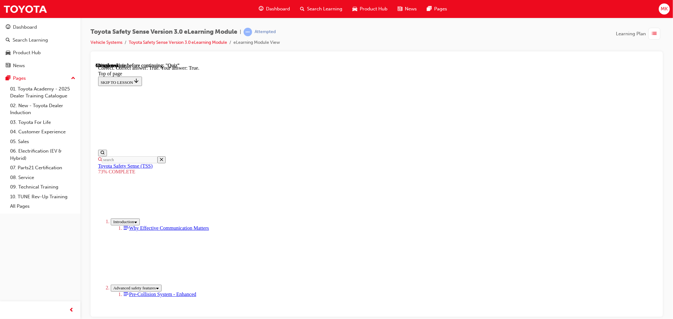
scroll to position [58, 0]
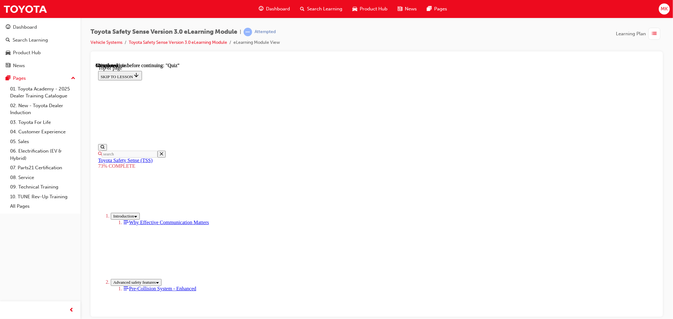
scroll to position [93, 0]
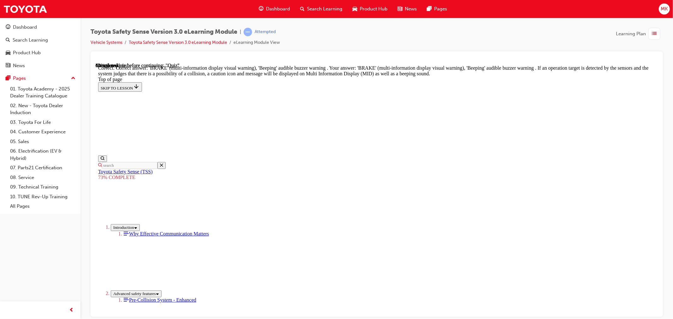
scroll to position [194, 0]
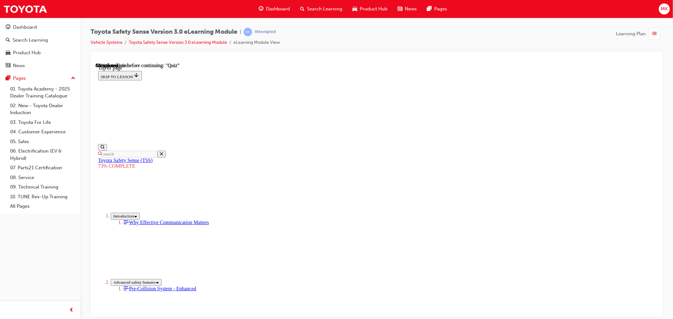
scroll to position [58, 0]
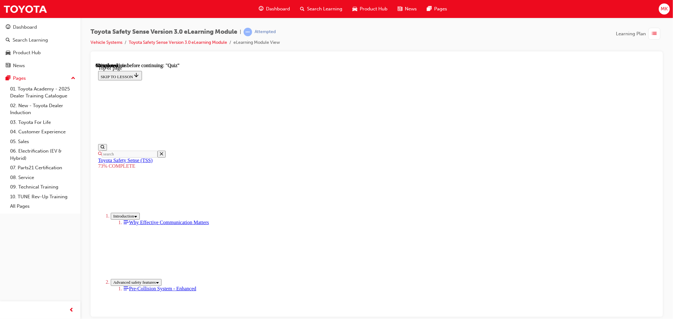
scroll to position [93, 0]
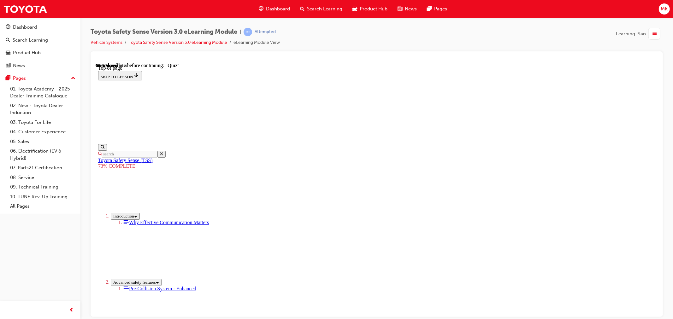
scroll to position [163, 0]
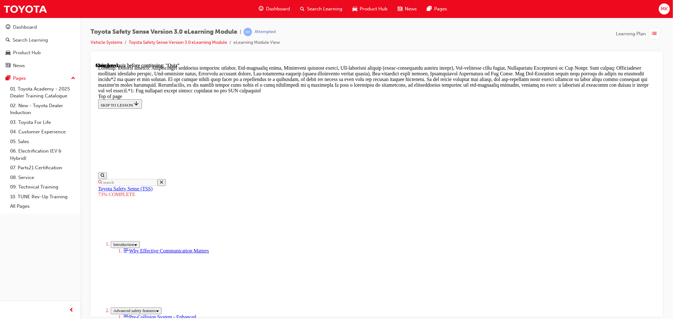
scroll to position [339, 0]
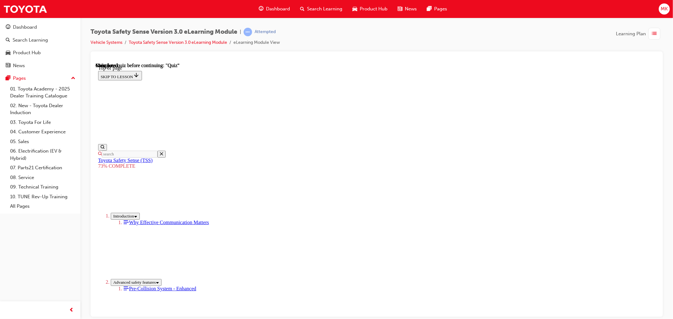
scroll to position [68, 0]
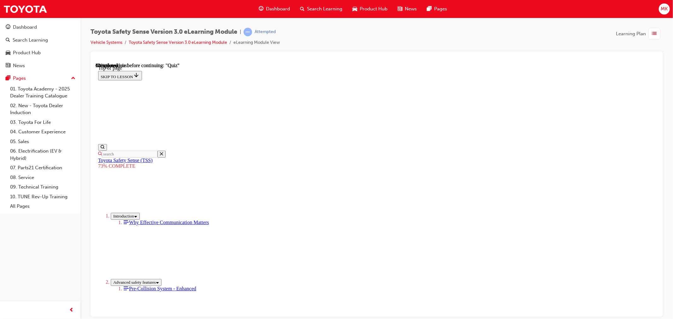
scroll to position [93, 0]
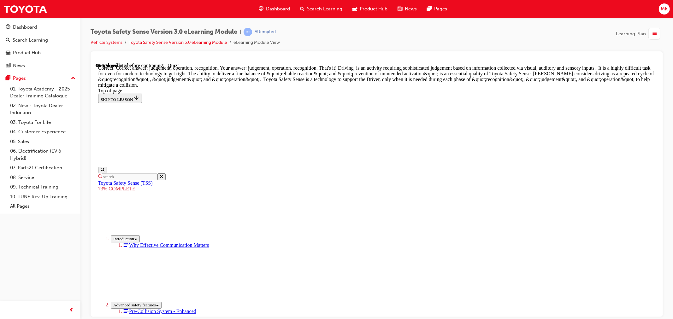
scroll to position [294, 0]
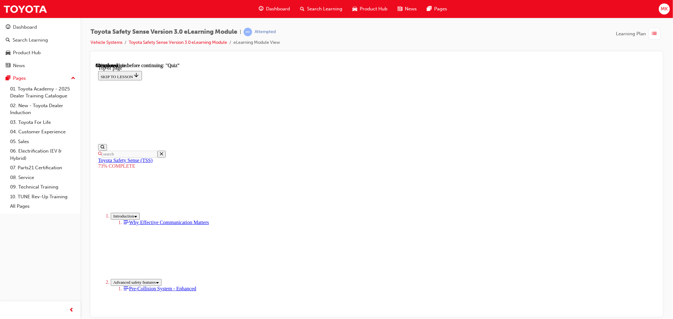
scroll to position [93, 0]
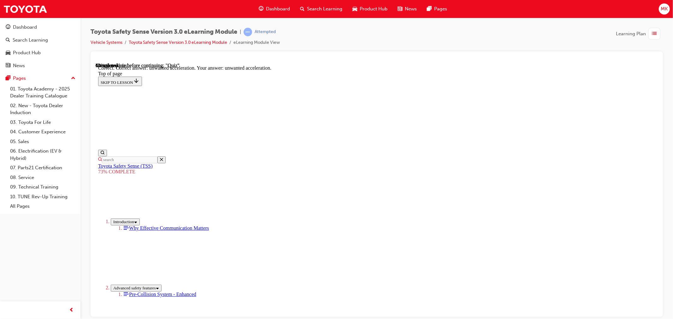
scroll to position [131, 0]
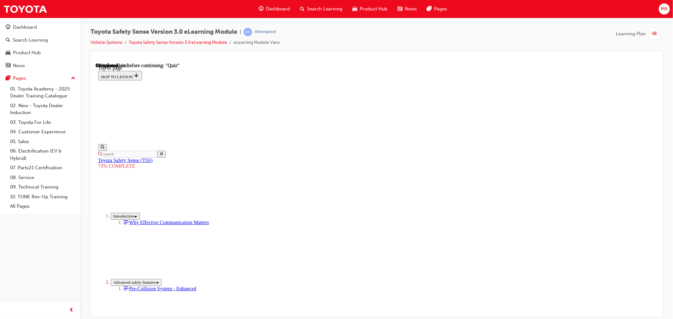
scroll to position [58, 0]
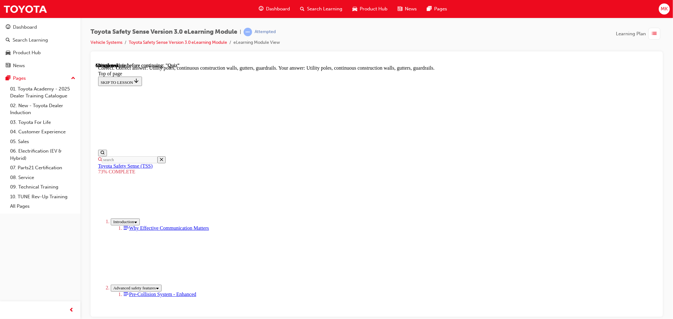
scroll to position [145, 0]
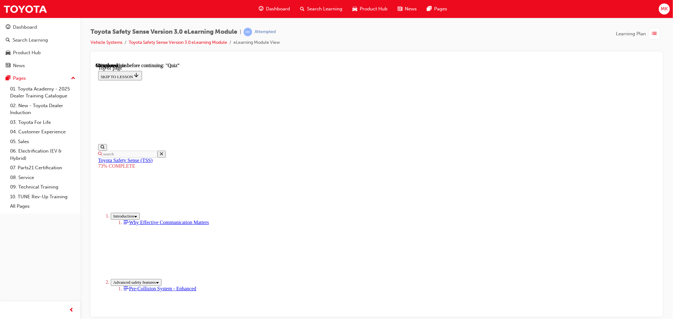
scroll to position [23, 0]
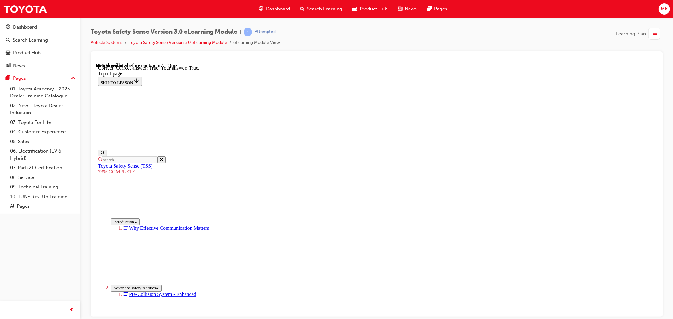
scroll to position [58, 0]
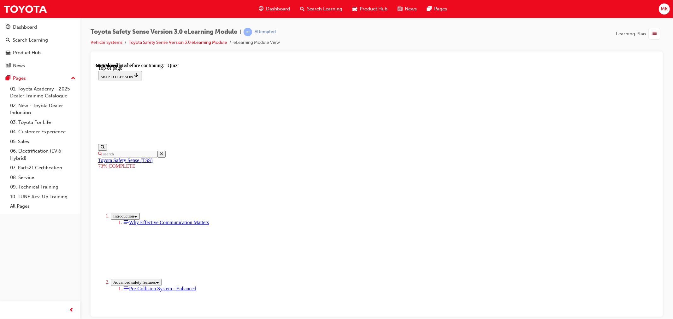
scroll to position [111, 0]
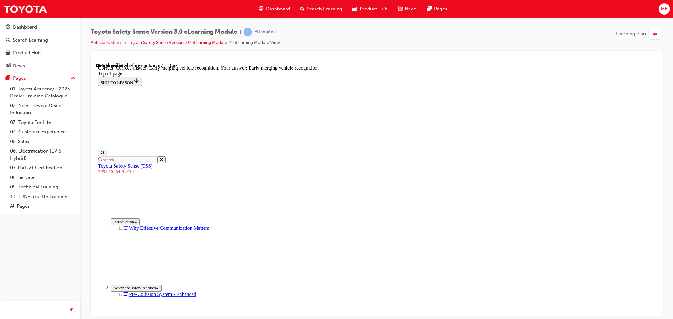
scroll to position [131, 0]
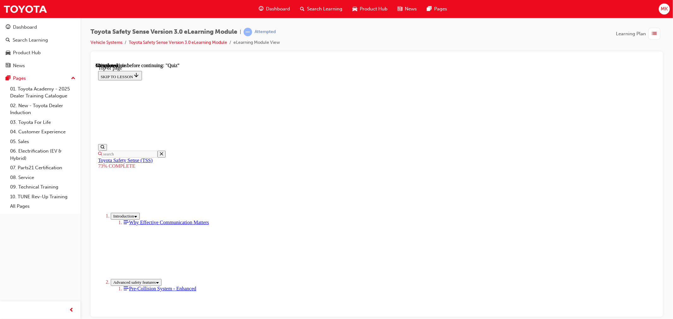
scroll to position [125, 0]
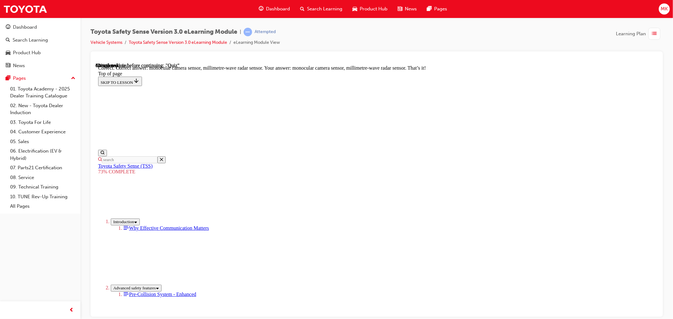
scroll to position [187, 0]
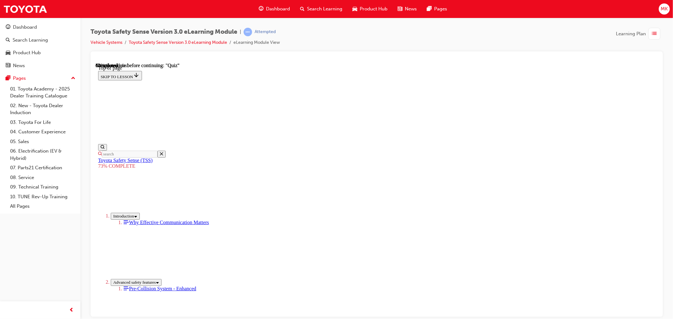
scroll to position [93, 0]
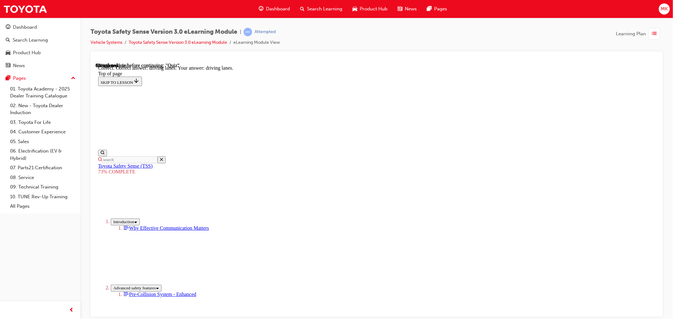
scroll to position [120, 0]
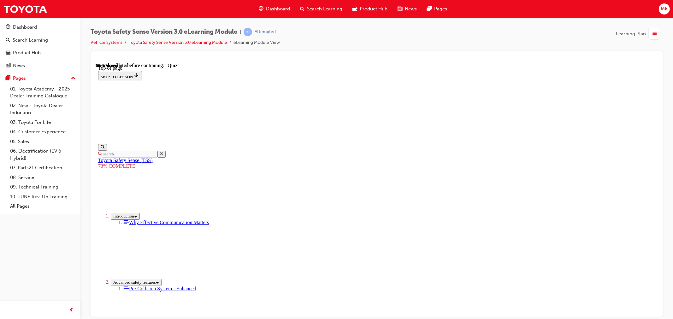
scroll to position [28, 0]
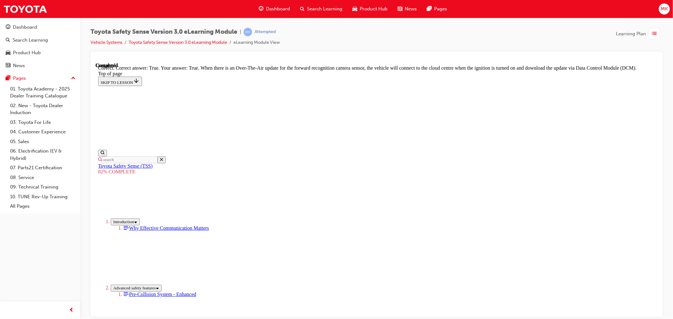
scroll to position [94, 0]
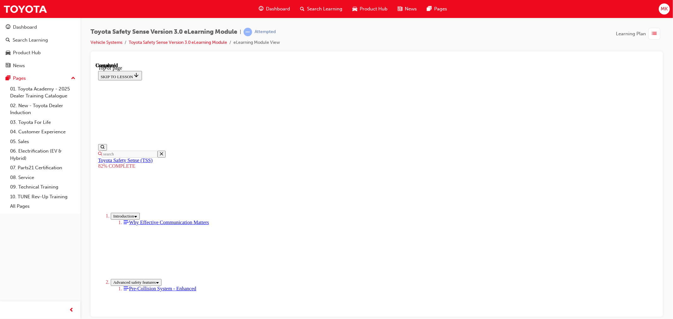
scroll to position [68, 0]
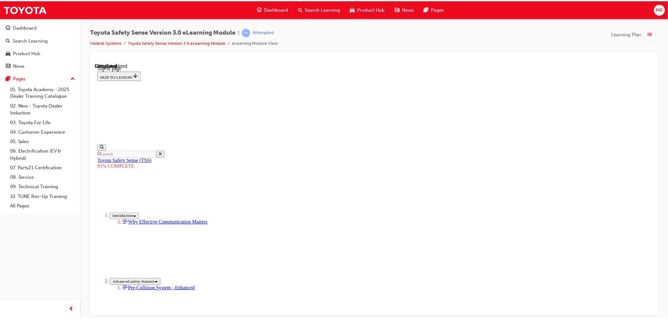
scroll to position [246, 0]
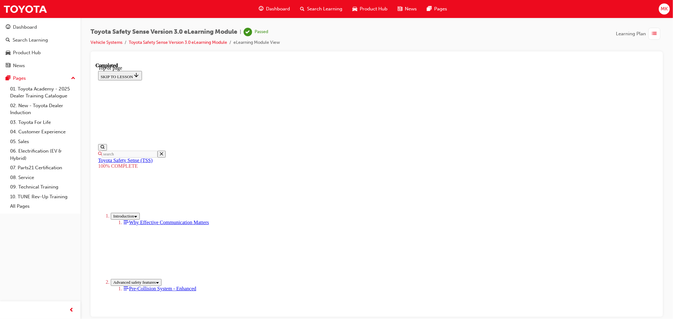
click at [281, 5] on span "Dashboard" at bounding box center [278, 8] width 24 height 7
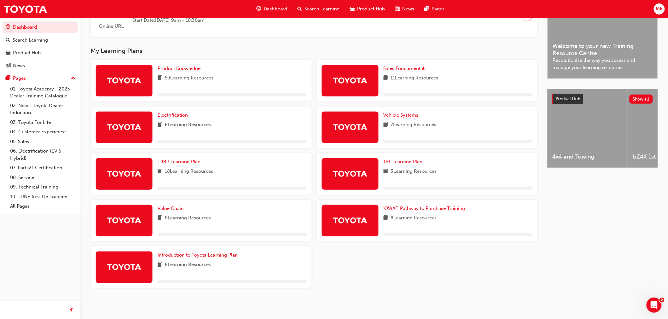
scroll to position [179, 0]
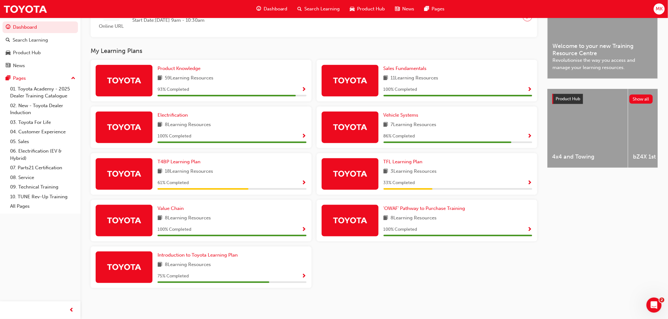
click at [529, 134] on span "Show Progress" at bounding box center [529, 137] width 5 height 6
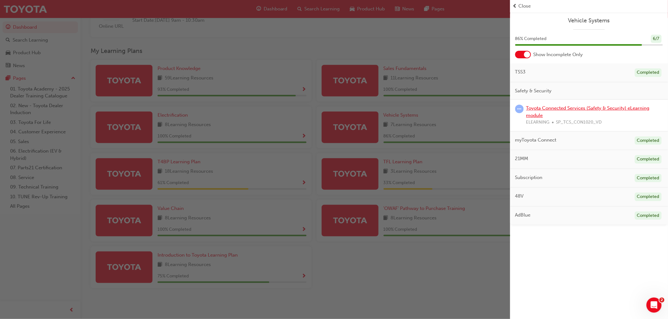
click at [569, 108] on link "Toyota Connected Services (Safety & Security) eLearning module" at bounding box center [587, 111] width 123 height 13
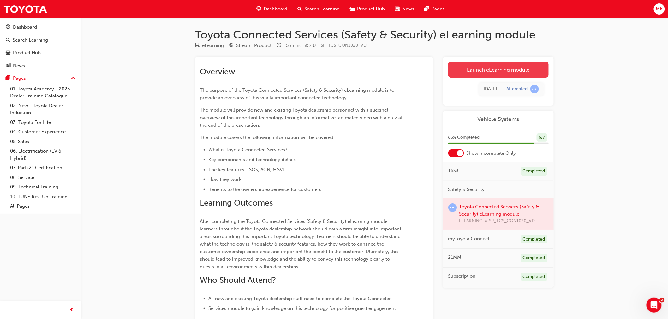
click at [475, 71] on link "Launch eLearning module" at bounding box center [498, 70] width 100 height 16
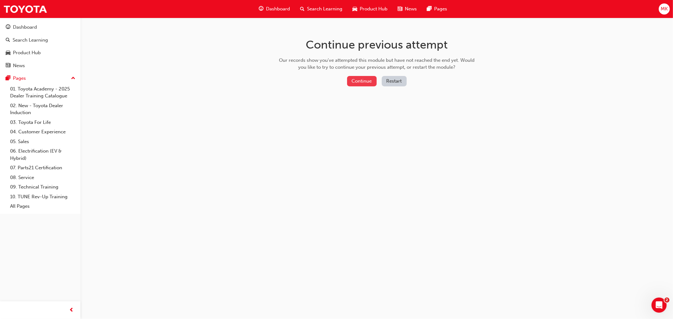
click at [349, 82] on button "Continue" at bounding box center [362, 81] width 30 height 10
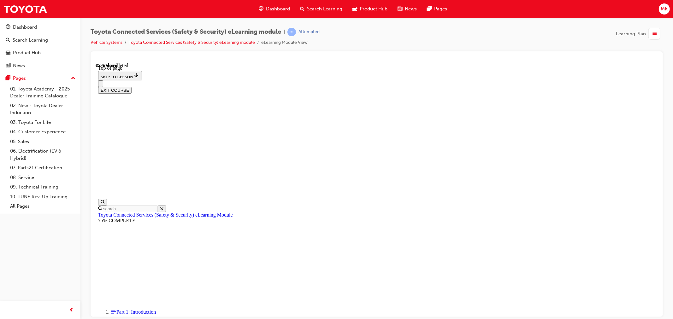
scroll to position [19, 0]
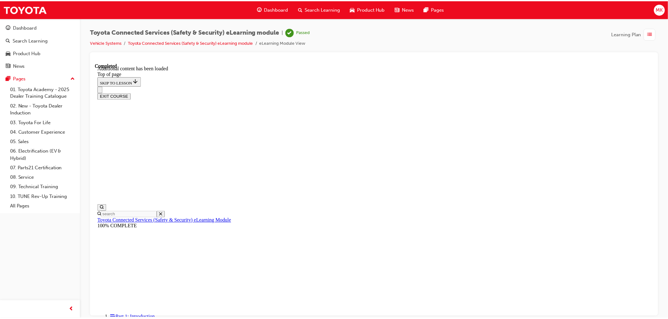
scroll to position [92, 0]
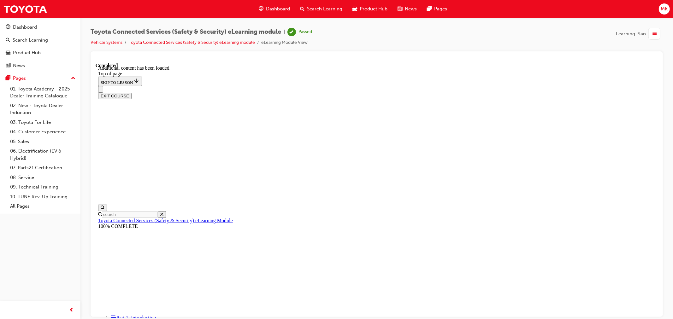
click at [267, 6] on span "Dashboard" at bounding box center [278, 8] width 24 height 7
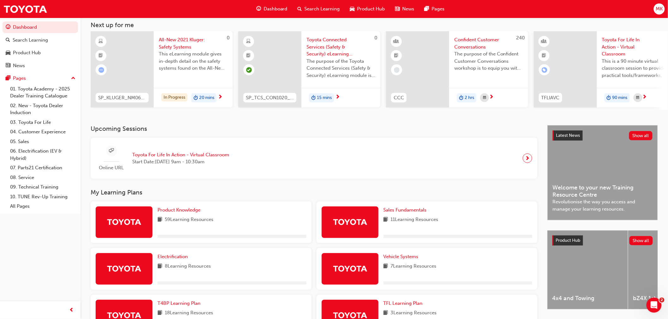
scroll to position [105, 0]
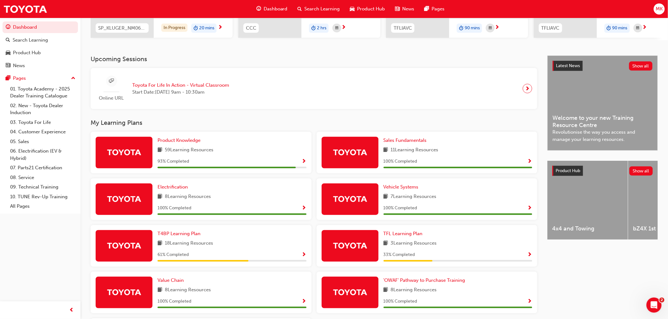
click at [302, 162] on span "Show Progress" at bounding box center [304, 162] width 5 height 6
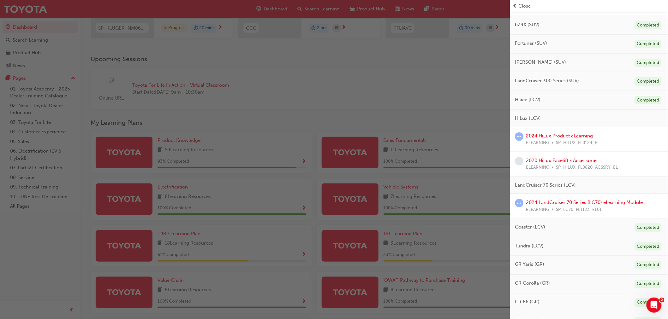
scroll to position [245, 0]
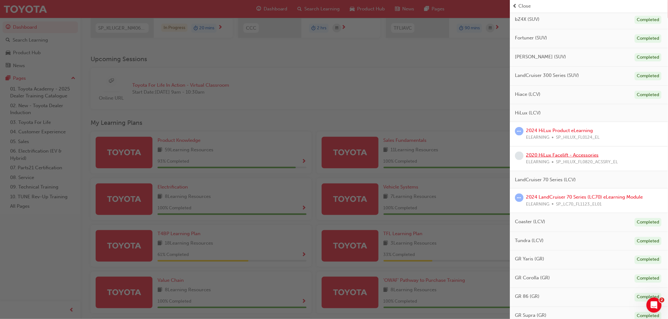
click at [559, 156] on link "2020 HiLux Facelift - Accessories" at bounding box center [562, 155] width 73 height 6
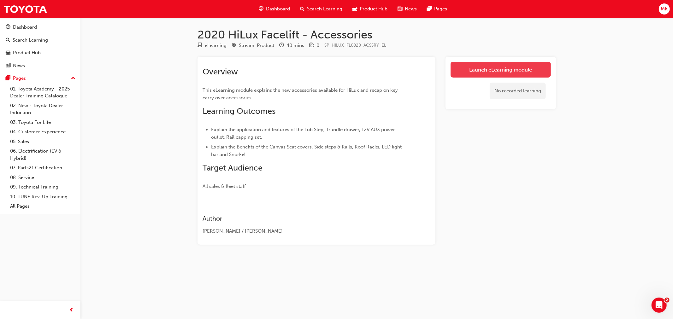
click at [493, 64] on link "Launch eLearning module" at bounding box center [501, 70] width 100 height 16
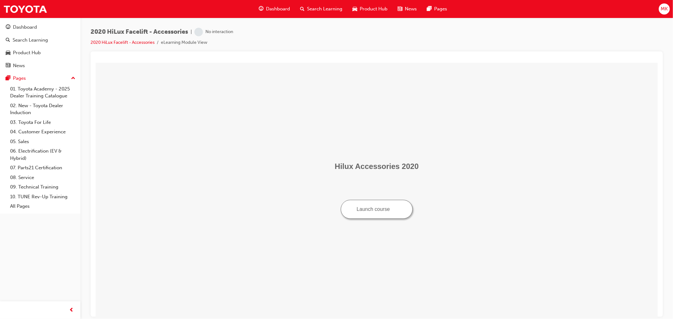
click at [380, 211] on button "Launch course" at bounding box center [377, 209] width 72 height 19
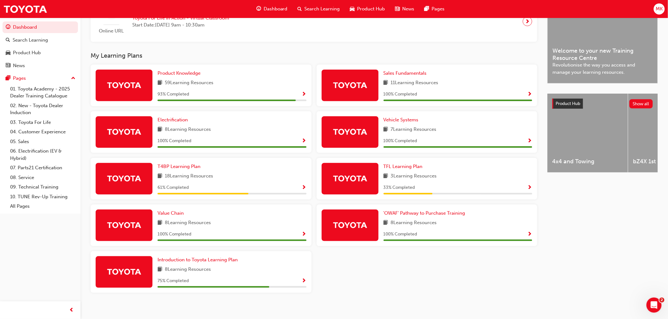
scroll to position [179, 0]
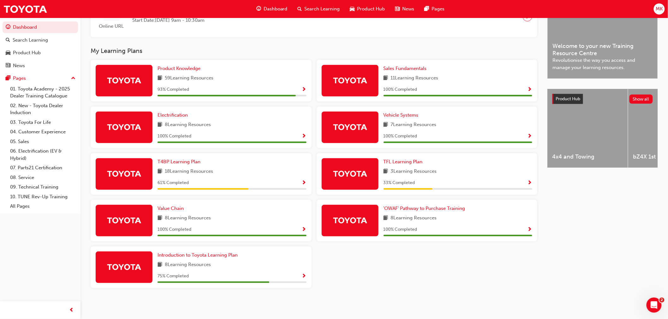
click at [302, 87] on span "Show Progress" at bounding box center [304, 90] width 5 height 6
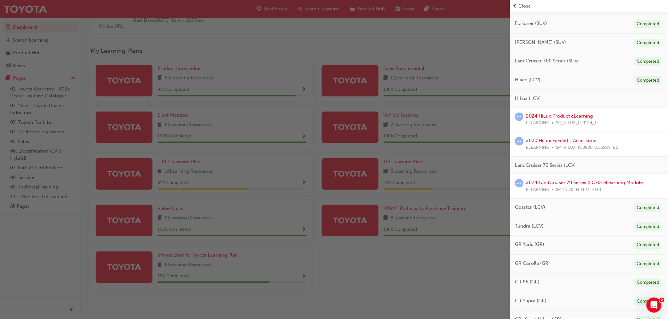
scroll to position [271, 0]
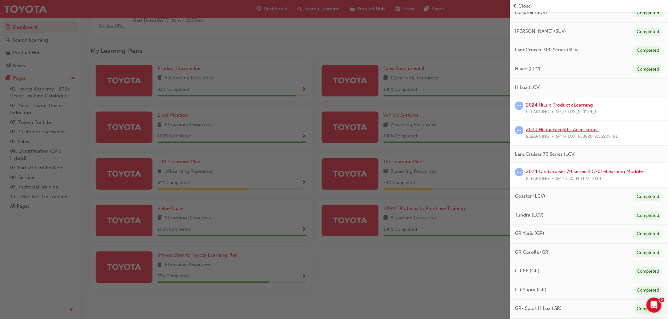
click at [580, 130] on link "2020 HiLux Facelift - Accessories" at bounding box center [562, 130] width 73 height 6
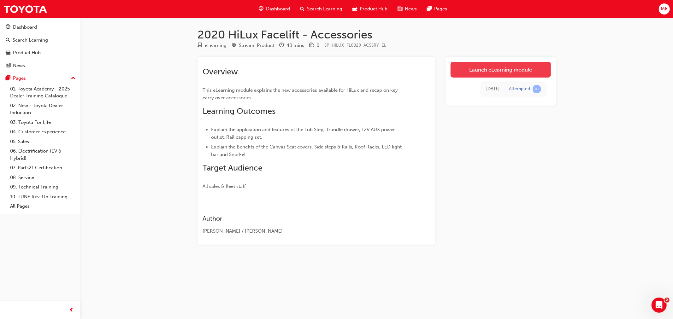
click at [521, 67] on link "Launch eLearning module" at bounding box center [501, 70] width 100 height 16
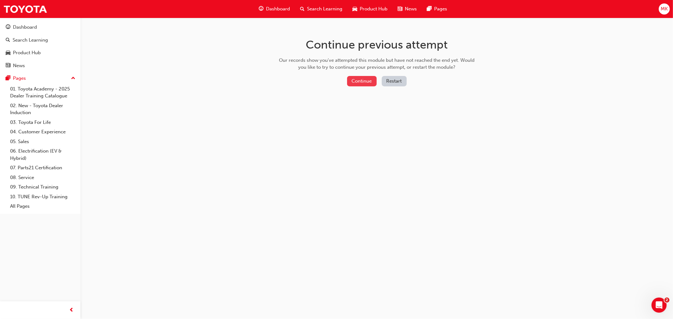
click at [361, 81] on button "Continue" at bounding box center [362, 81] width 30 height 10
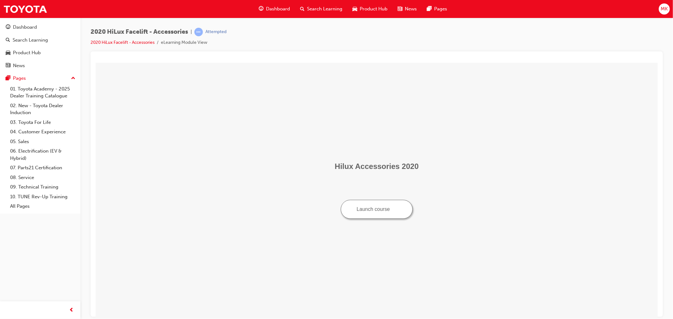
click at [369, 214] on button "Launch course" at bounding box center [377, 209] width 72 height 19
click at [383, 208] on button "Launch course" at bounding box center [377, 209] width 72 height 19
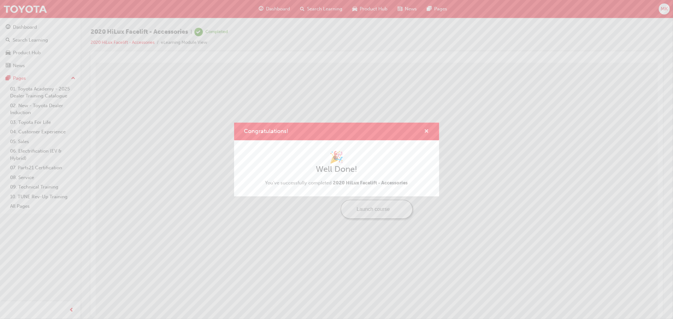
click at [426, 133] on span "cross-icon" at bounding box center [427, 132] width 5 height 6
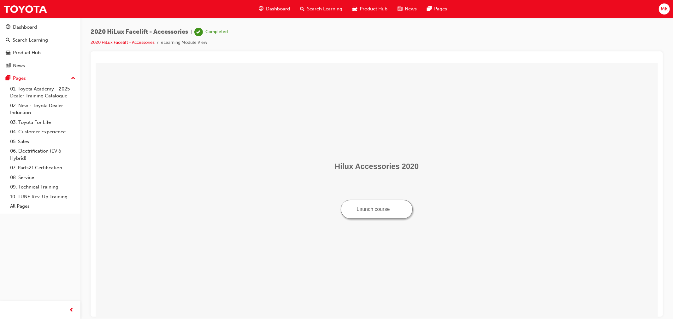
click at [280, 11] on span "Dashboard" at bounding box center [278, 8] width 24 height 7
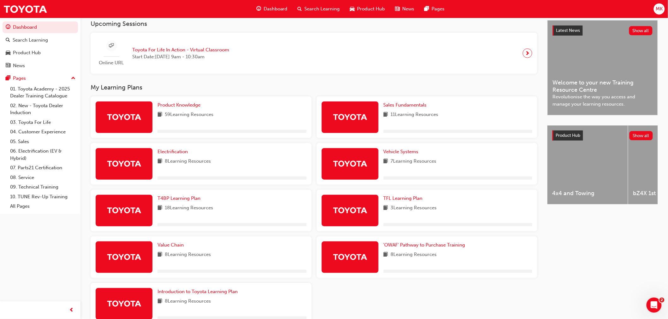
scroll to position [179, 0]
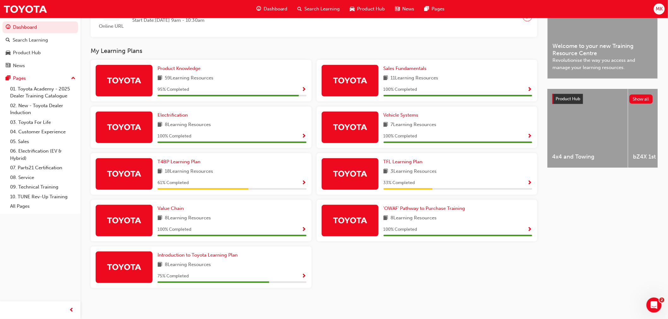
click at [302, 276] on span "Show Progress" at bounding box center [304, 277] width 5 height 6
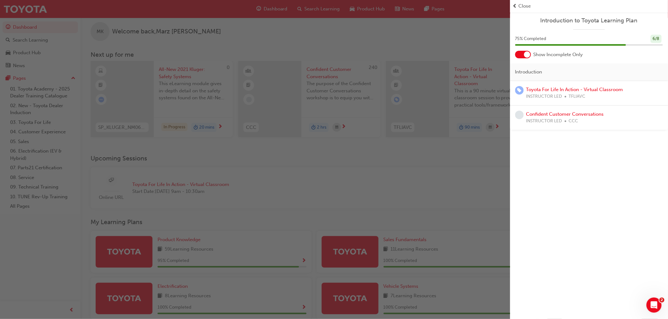
scroll to position [0, 0]
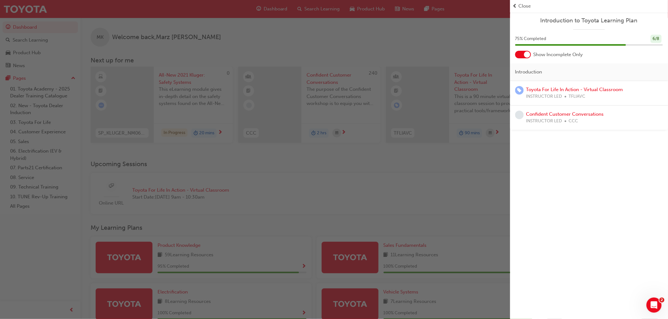
click at [496, 178] on div "button" at bounding box center [255, 159] width 510 height 319
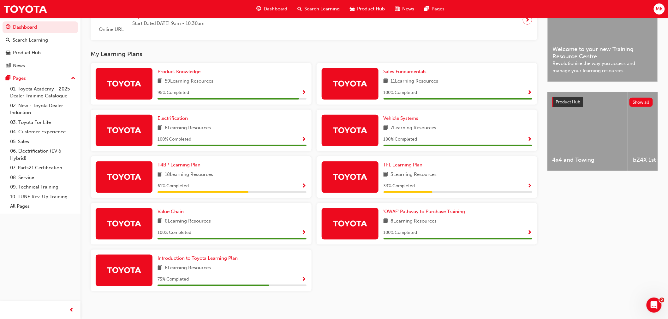
scroll to position [175, 0]
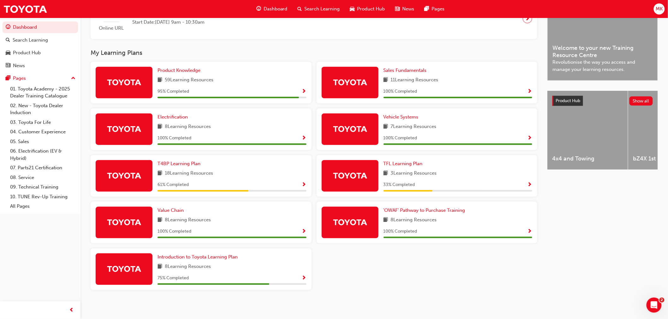
click at [303, 95] on span "Show Progress" at bounding box center [304, 92] width 5 height 6
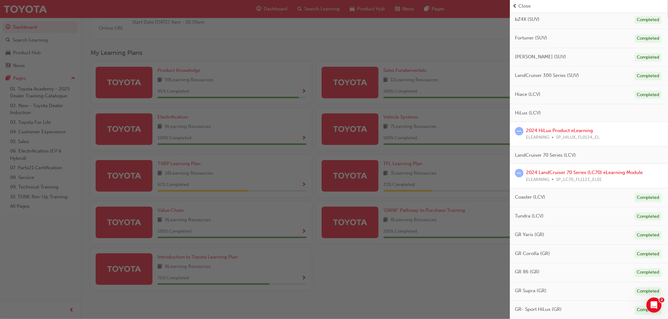
scroll to position [247, 0]
click at [577, 172] on link "2024 LandCruiser 70 Series (LC70) eLearning Module" at bounding box center [584, 172] width 117 height 6
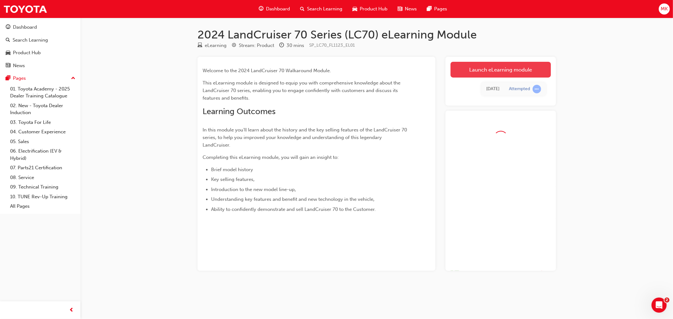
click at [512, 74] on link "Launch eLearning module" at bounding box center [501, 70] width 100 height 16
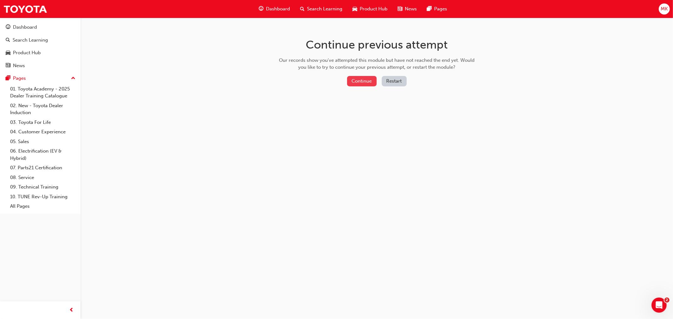
click at [366, 82] on button "Continue" at bounding box center [362, 81] width 30 height 10
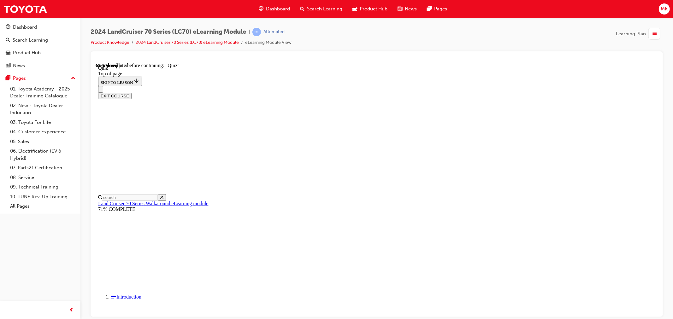
scroll to position [111, 0]
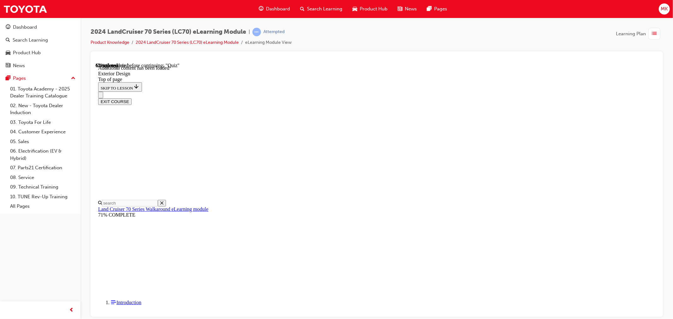
scroll to position [440, 0]
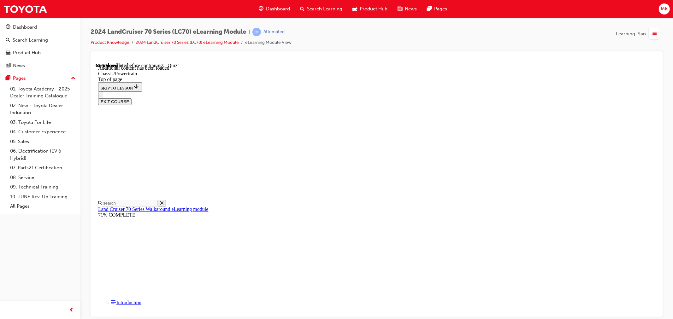
scroll to position [335, 0]
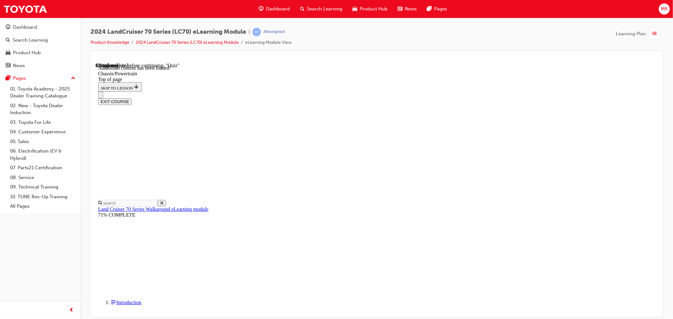
scroll to position [931, 0]
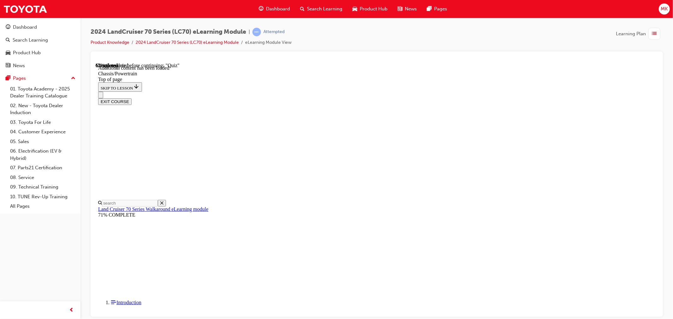
scroll to position [1219, 0]
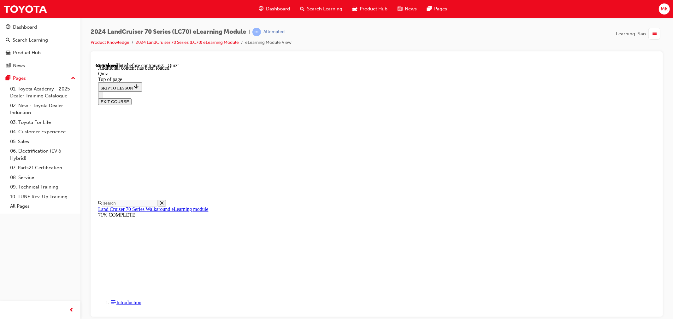
copy div "Toyota Safety Sense (TSS) has been upgraded to TSS 2.0, in addition to Pre-Coll…"
drag, startPoint x: 406, startPoint y: 238, endPoint x: 308, endPoint y: 81, distance: 184.0
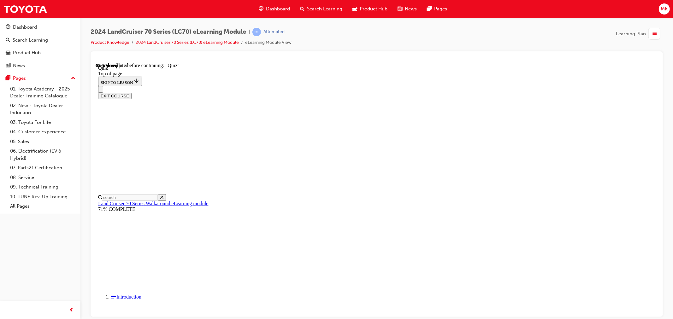
scroll to position [54, 0]
drag, startPoint x: 335, startPoint y: 144, endPoint x: 291, endPoint y: 114, distance: 53.8
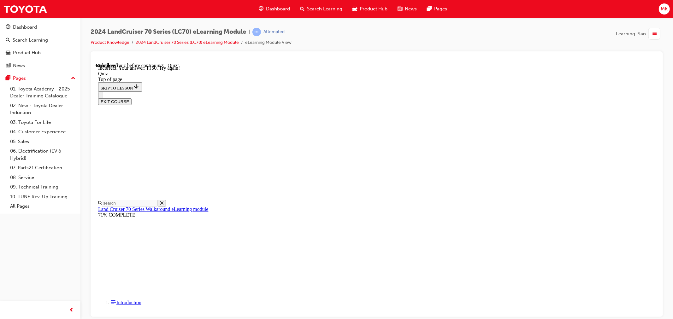
scroll to position [140, 0]
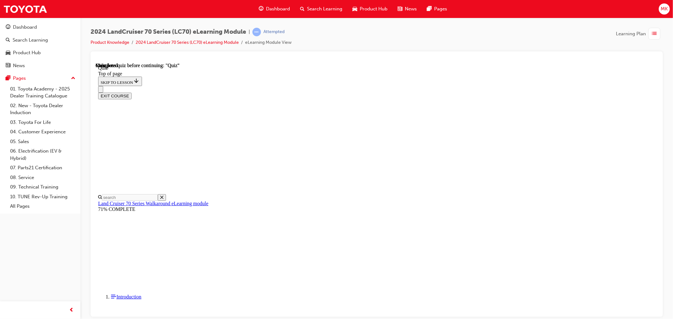
scroll to position [87, 0]
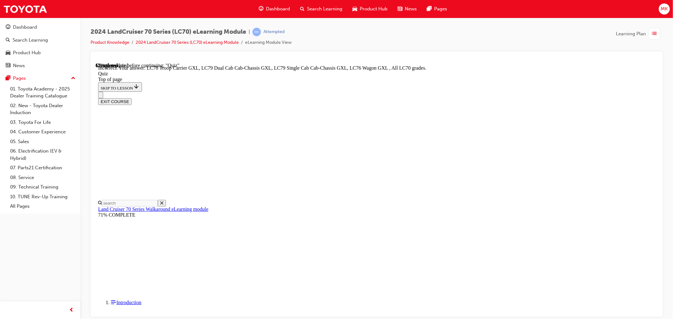
scroll to position [131, 0]
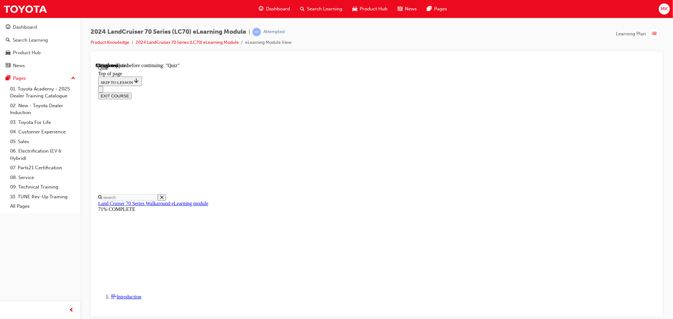
scroll to position [89, 0]
drag, startPoint x: 402, startPoint y: 237, endPoint x: 299, endPoint y: 82, distance: 186.5
copy div "Toyota Safety Sense (TSS) has been upgraded to TSS 2.0, in addition to Pre-Coll…"
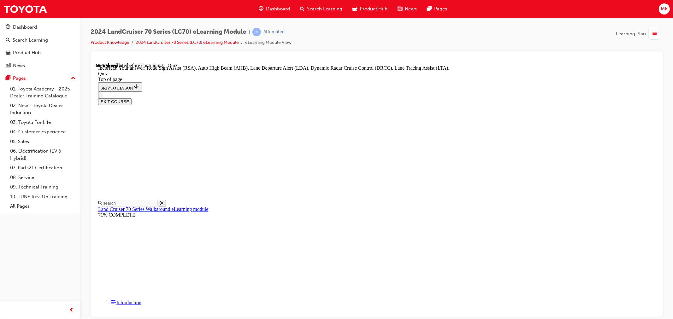
scroll to position [131, 0]
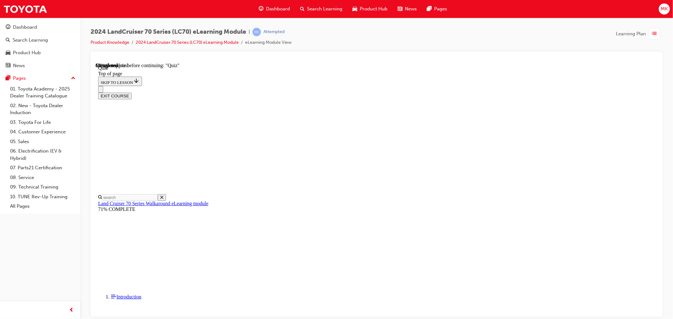
scroll to position [76, 0]
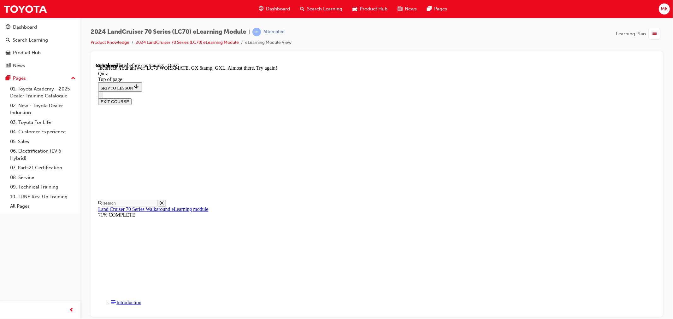
scroll to position [128, 0]
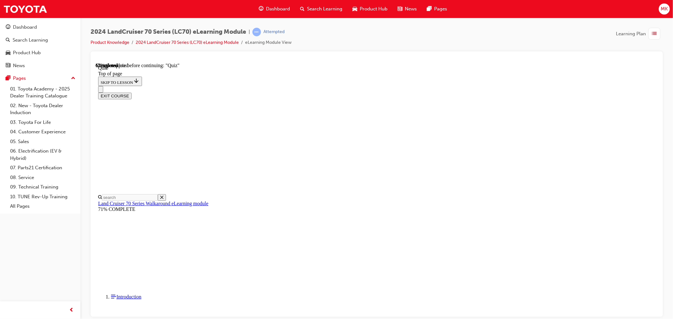
scroll to position [52, 0]
drag, startPoint x: 367, startPoint y: 263, endPoint x: 304, endPoint y: 101, distance: 173.9
copy div "05/06 The redesign of the 2023 Land Cruiser 70 series was influenced by its pre…"
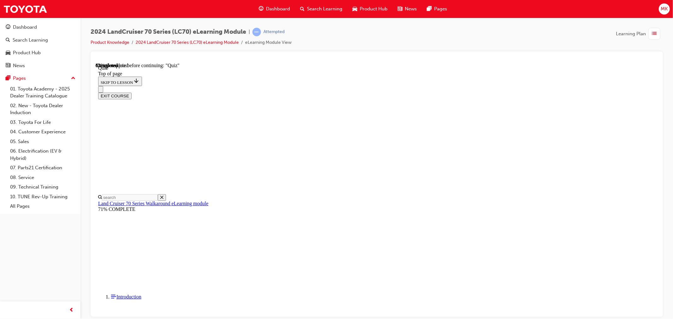
scroll to position [70, 0]
drag, startPoint x: 431, startPoint y: 264, endPoint x: 441, endPoint y: 261, distance: 9.9
drag, startPoint x: 438, startPoint y: 262, endPoint x: 425, endPoint y: 259, distance: 13.6
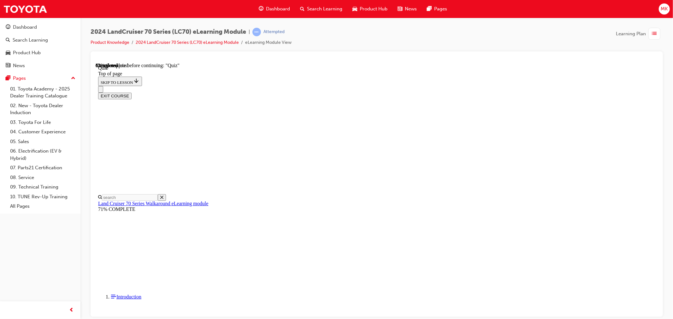
drag, startPoint x: 425, startPoint y: 260, endPoint x: 308, endPoint y: 102, distance: 196.3
copy div "On 1GD 2.8L Auto variants only, how has the addition of a 'Second Start' switch…"
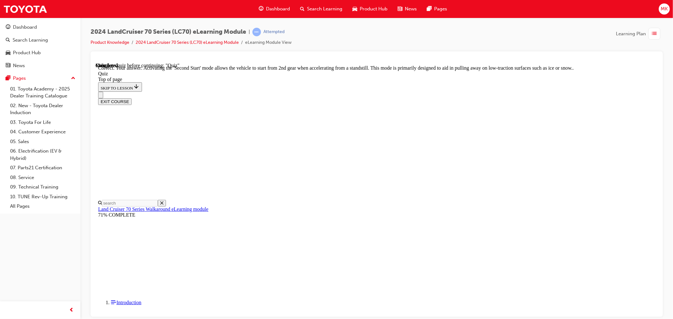
scroll to position [133, 0]
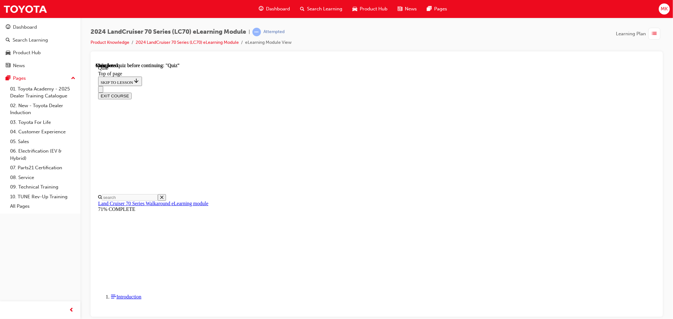
scroll to position [87, 0]
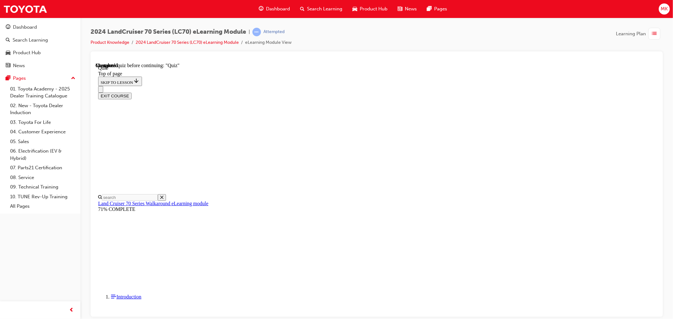
drag, startPoint x: 415, startPoint y: 237, endPoint x: 305, endPoint y: 86, distance: 187.2
copy div "A welcomed addition of electric outer side mirrors allows the driver to adjust …"
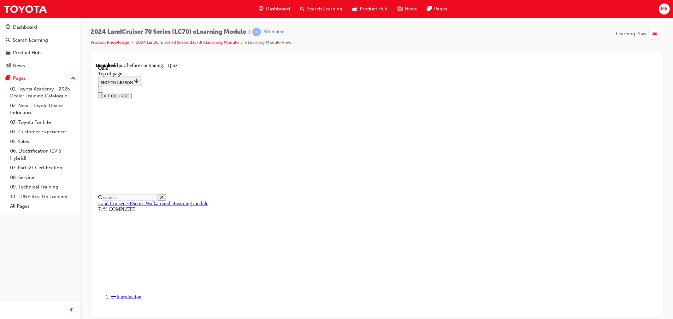
drag, startPoint x: 386, startPoint y: 96, endPoint x: 420, endPoint y: 103, distance: 34.8
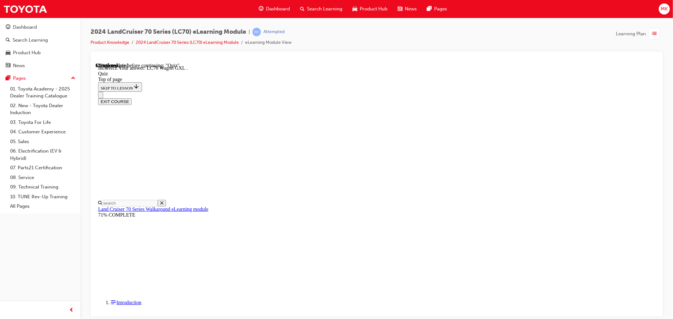
scroll to position [131, 0]
drag, startPoint x: 500, startPoint y: 170, endPoint x: 292, endPoint y: 154, distance: 208.6
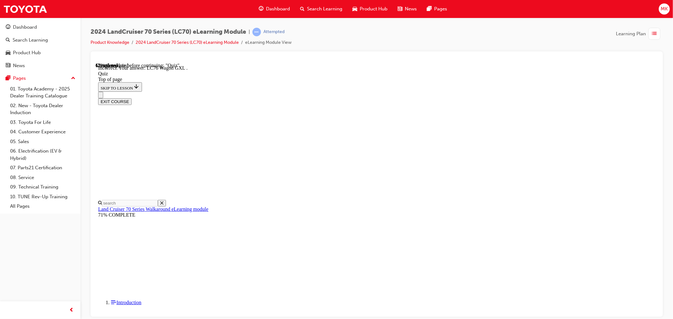
copy p "Parking the LC70 is now made a whole lot easier with the introduction of a reve…"
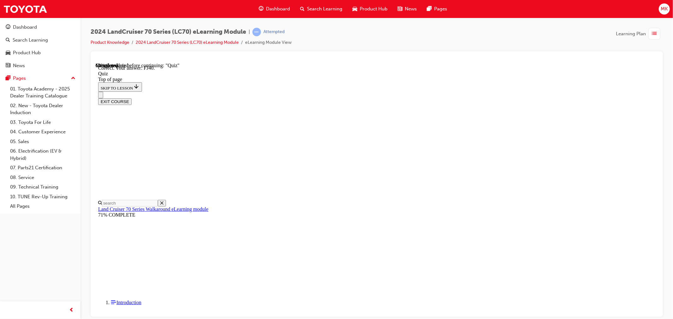
scroll to position [106, 0]
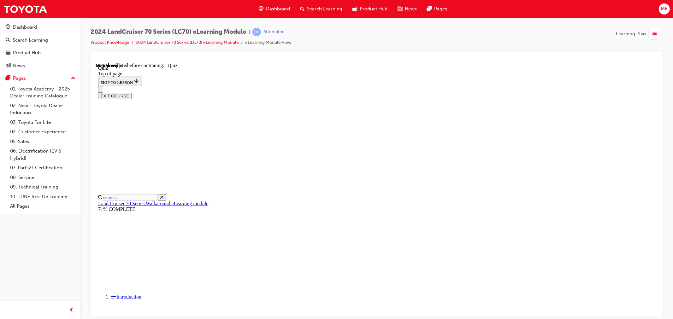
scroll to position [19, 0]
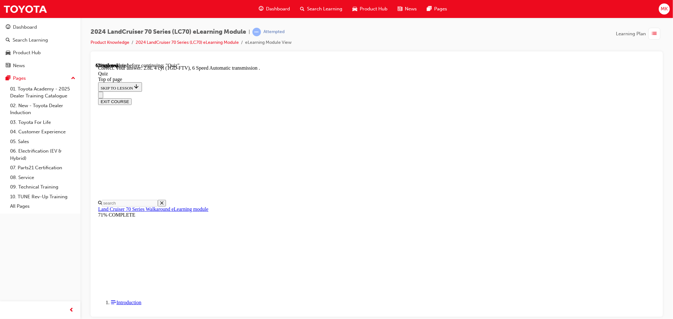
scroll to position [92, 0]
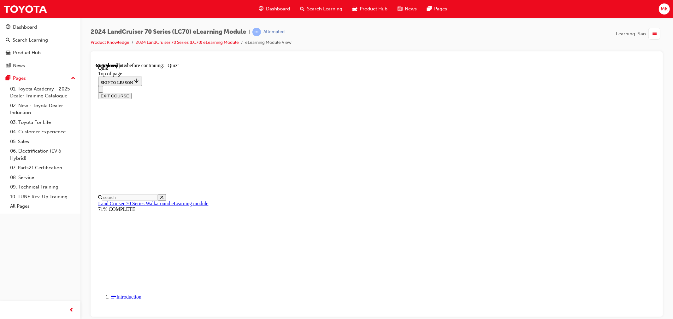
scroll to position [19, 0]
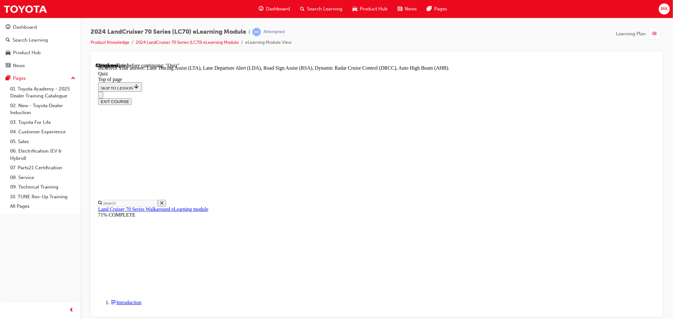
scroll to position [131, 0]
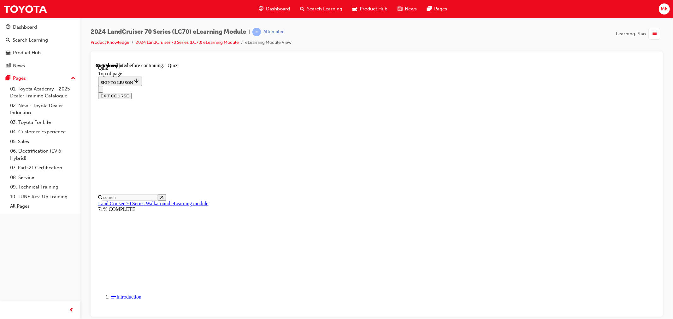
scroll to position [113, 0]
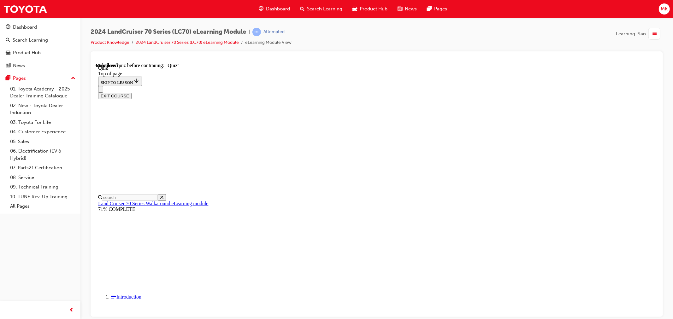
scroll to position [87, 0]
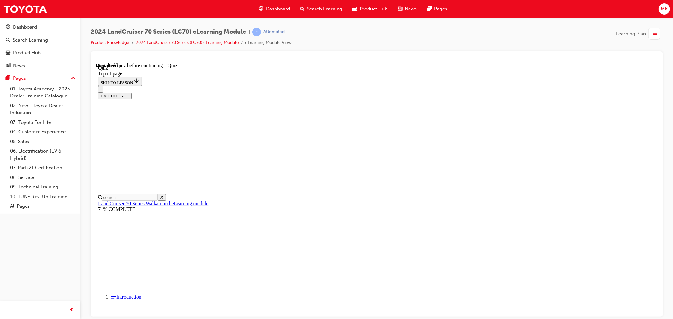
scroll to position [19, 0]
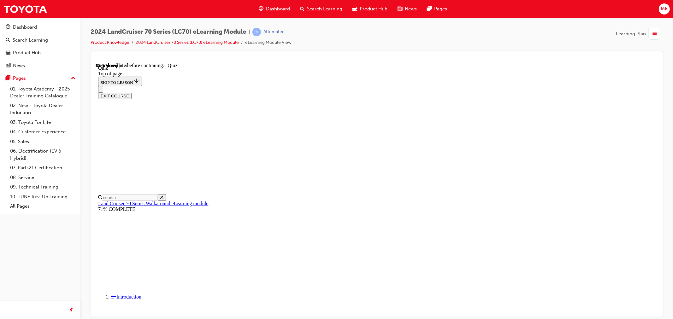
scroll to position [86, 0]
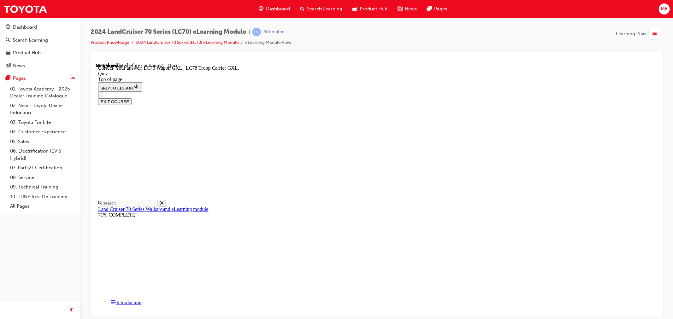
scroll to position [131, 0]
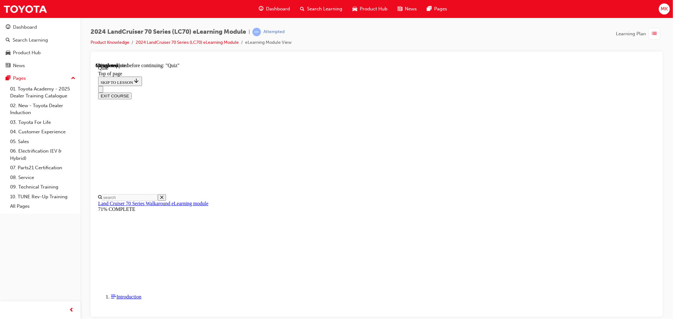
scroll to position [54, 0]
drag, startPoint x: 382, startPoint y: 235, endPoint x: 288, endPoint y: 113, distance: 154.4
copy div "Parking the LC70 is now made a whole lot easier with the introduction of a reve…"
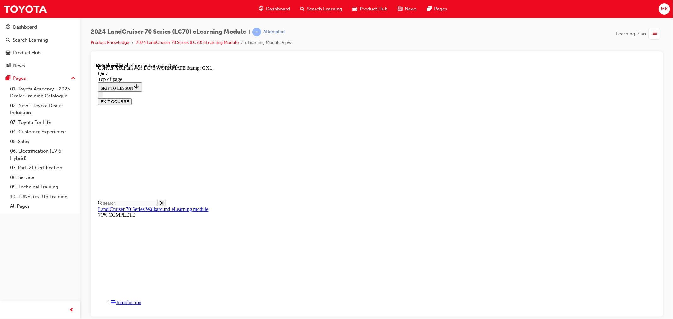
scroll to position [96, 0]
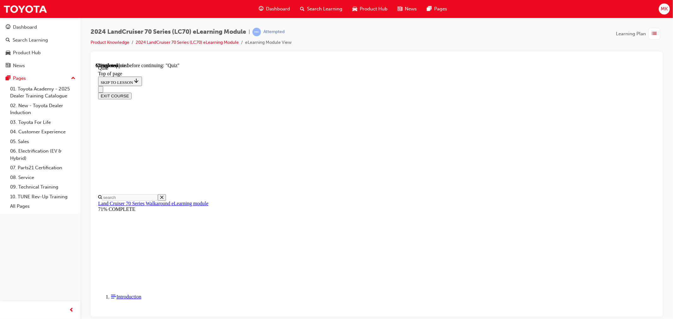
scroll to position [89, 0]
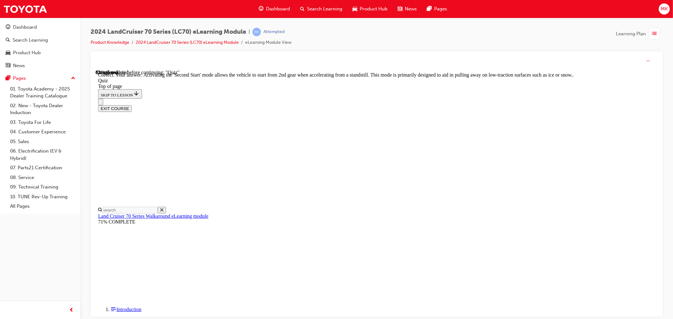
scroll to position [133, 0]
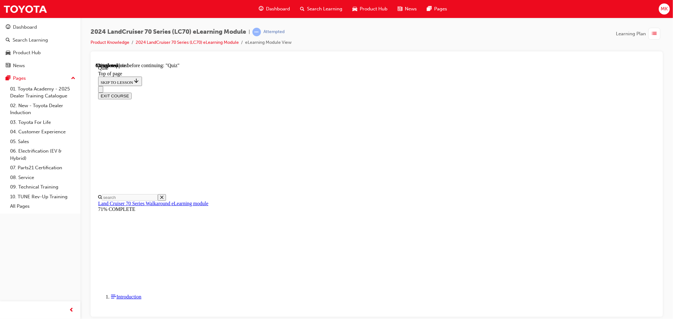
scroll to position [54, 0]
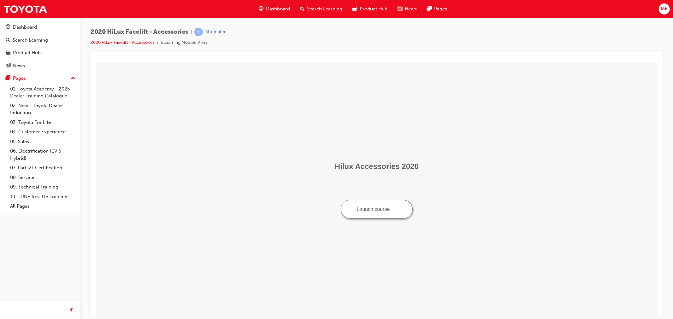
click at [263, 4] on div "Dashboard" at bounding box center [274, 9] width 41 height 13
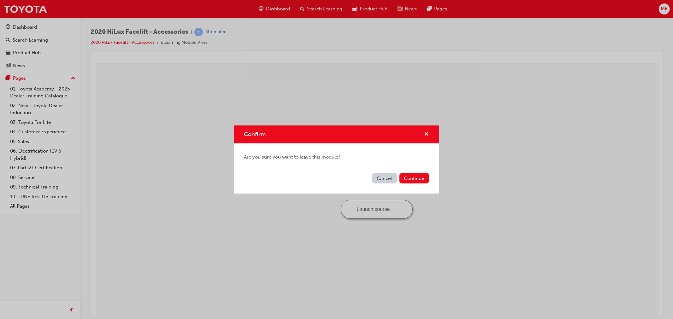
click at [427, 132] on span "cross-icon" at bounding box center [427, 135] width 5 height 6
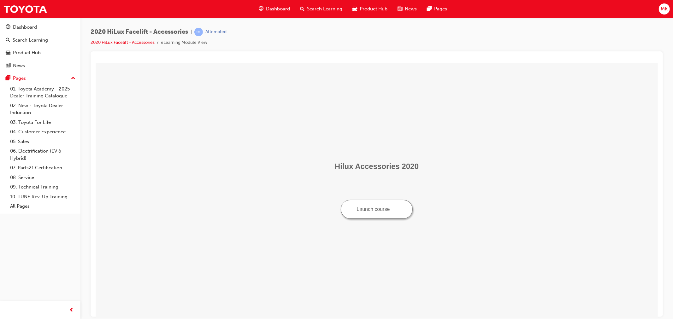
click at [270, 10] on span "Dashboard" at bounding box center [278, 8] width 24 height 7
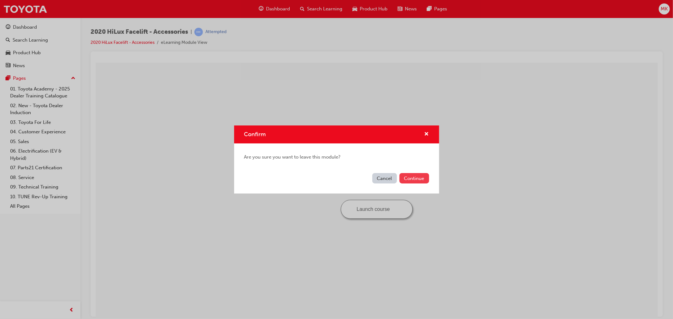
click at [411, 178] on button "Continue" at bounding box center [415, 178] width 30 height 10
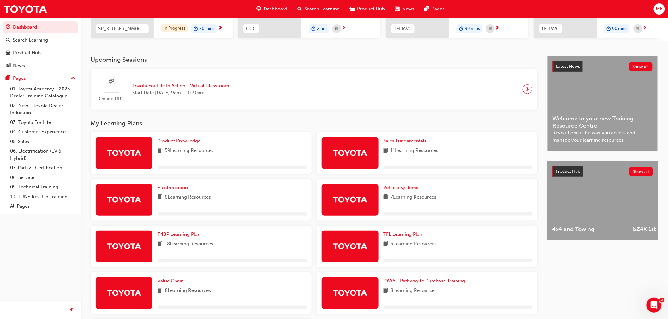
scroll to position [105, 0]
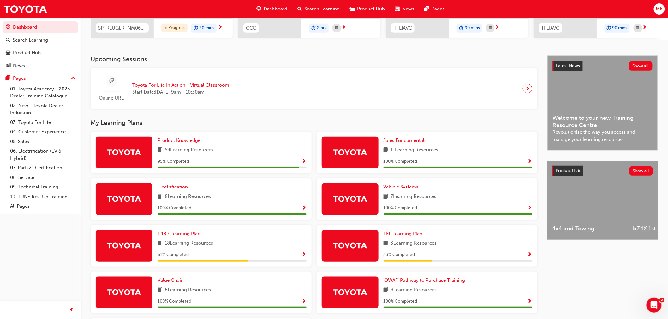
click at [301, 161] on div "95 % Completed" at bounding box center [231, 162] width 149 height 8
click at [302, 161] on span "Show Progress" at bounding box center [304, 162] width 5 height 6
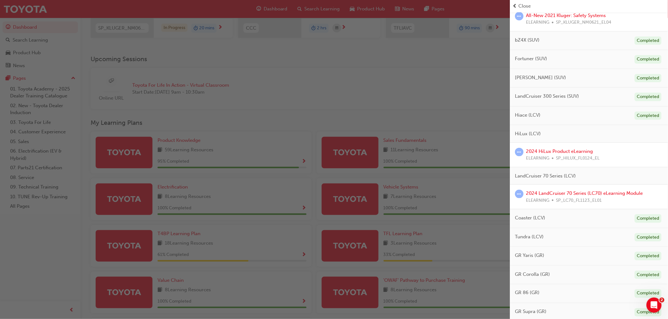
scroll to position [245, 0]
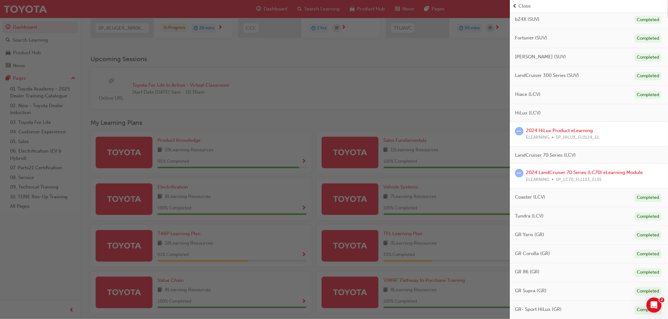
click at [609, 169] on div "2024 LandCruiser 70 Series (LC70) eLearning Module ELEARNING SP_LC70_FL1123_EL01" at bounding box center [584, 176] width 117 height 14
click at [608, 170] on link "2024 LandCruiser 70 Series (LC70) eLearning Module" at bounding box center [584, 173] width 117 height 6
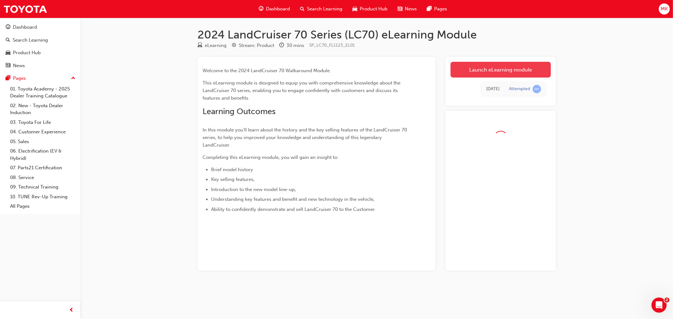
click at [517, 74] on link "Launch eLearning module" at bounding box center [501, 70] width 100 height 16
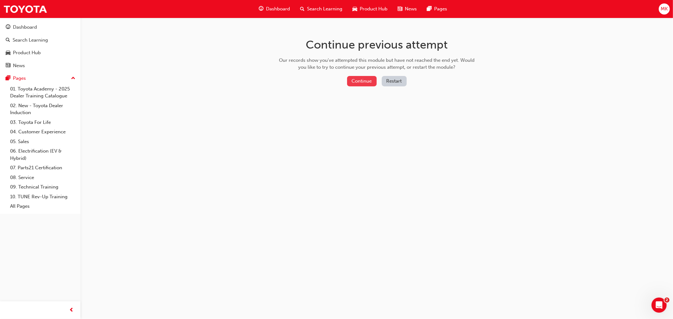
click at [356, 82] on button "Continue" at bounding box center [362, 81] width 30 height 10
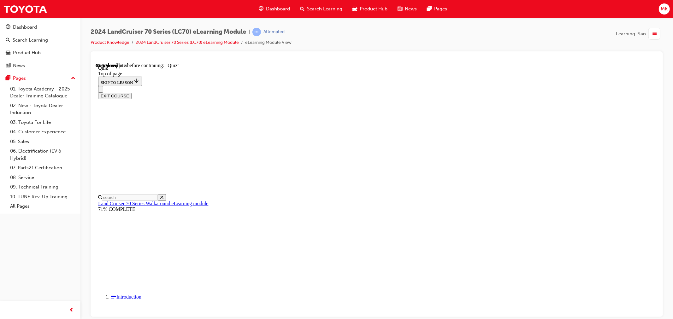
scroll to position [55, 0]
